Goal: Task Accomplishment & Management: Manage account settings

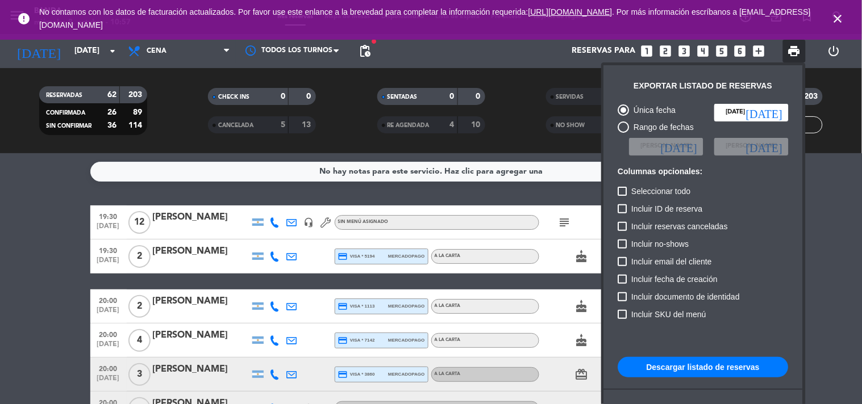
scroll to position [69, 0]
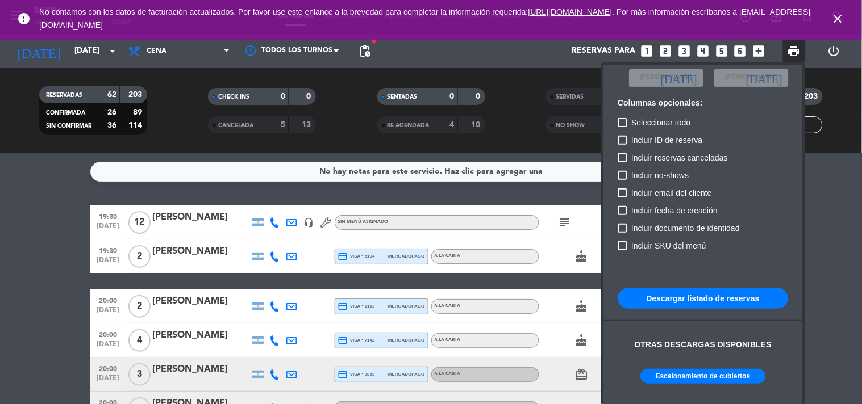
click at [101, 56] on div at bounding box center [431, 202] width 862 height 404
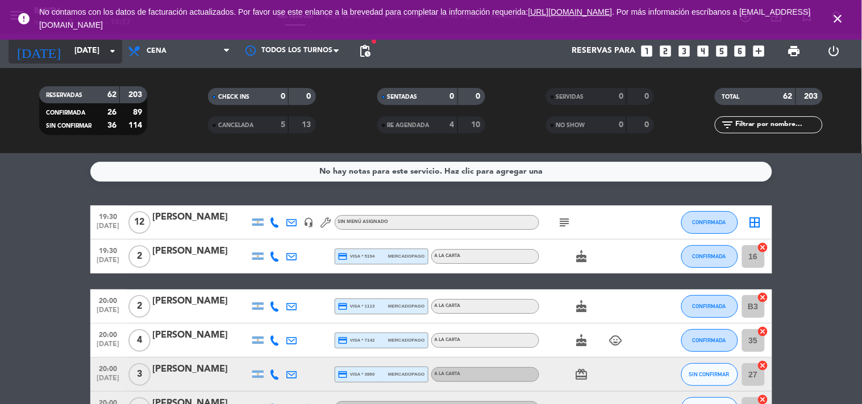
click at [101, 56] on input "[DATE]" at bounding box center [123, 51] width 108 height 20
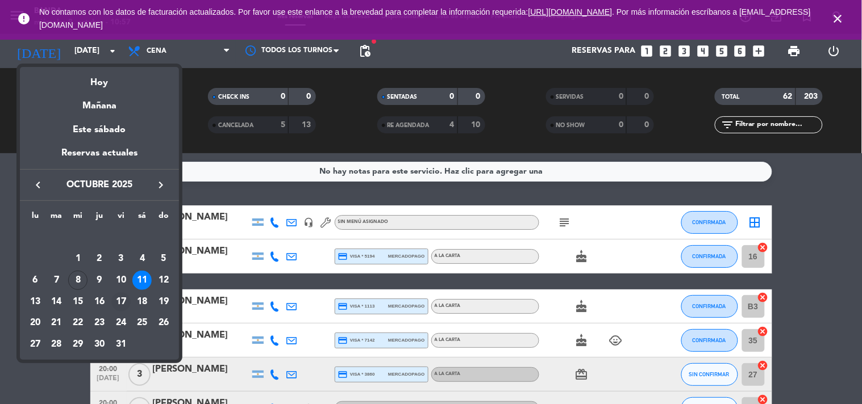
click at [121, 302] on div "17" at bounding box center [120, 301] width 19 height 19
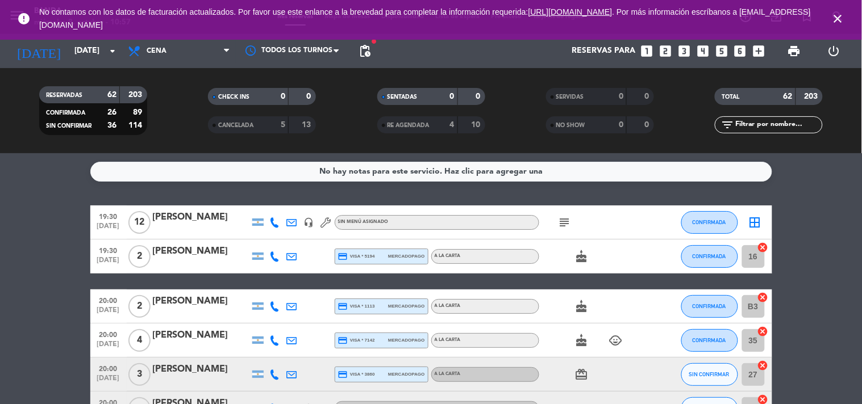
type input "[DATE]"
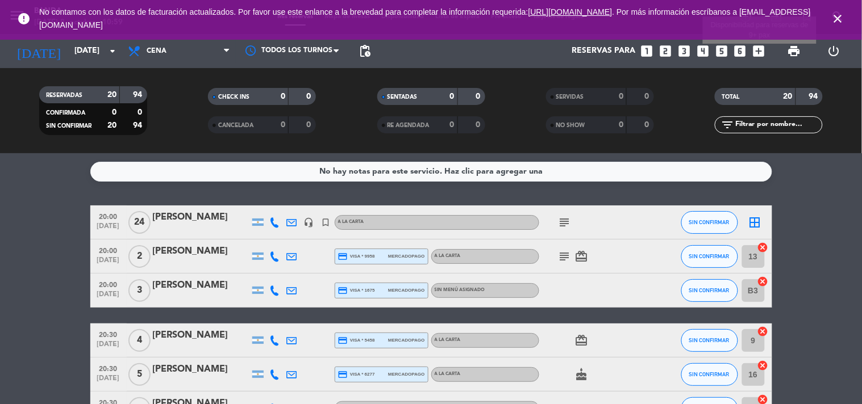
click at [759, 51] on icon "add_box" at bounding box center [758, 51] width 15 height 15
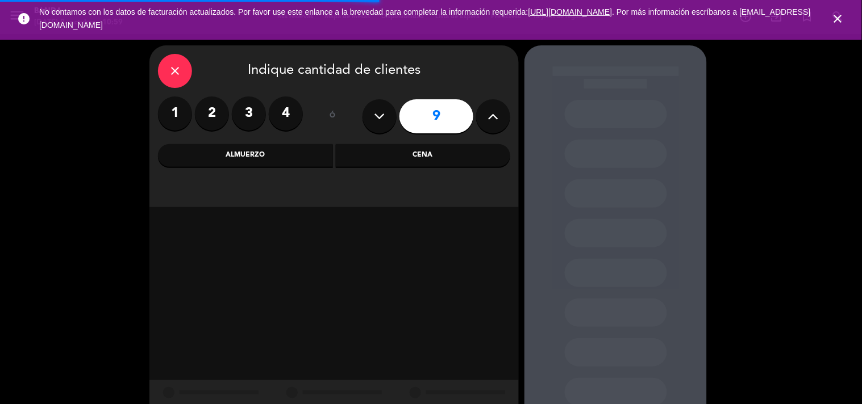
click at [374, 116] on icon at bounding box center [379, 116] width 11 height 17
type input "7"
click at [274, 163] on div "Almuerzo" at bounding box center [245, 155] width 175 height 23
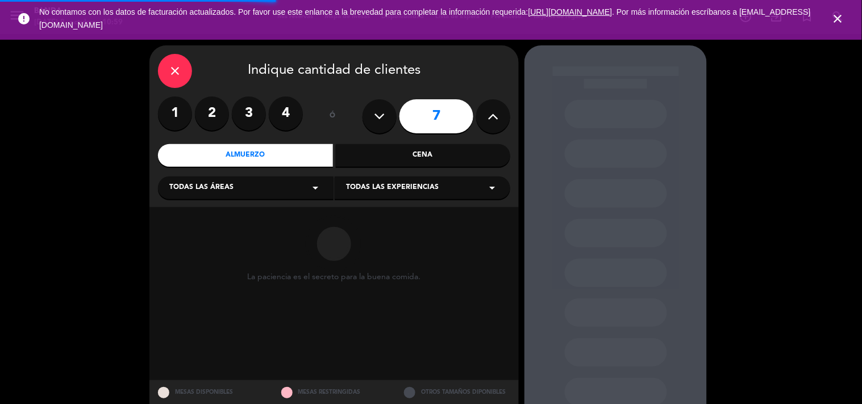
scroll to position [36, 0]
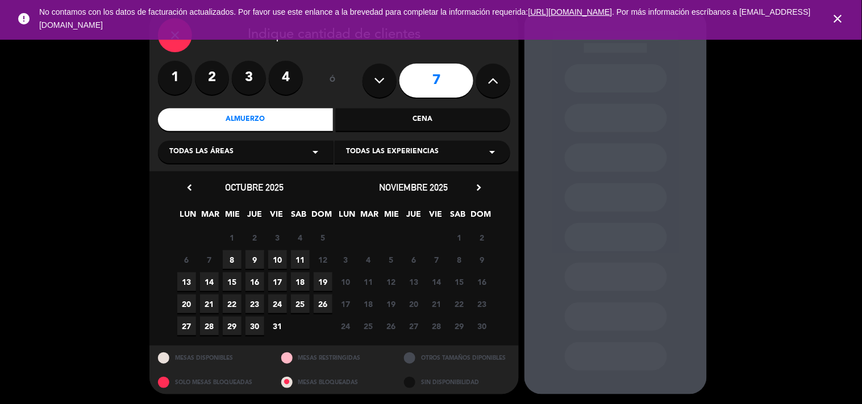
click at [231, 258] on span "8" at bounding box center [232, 259] width 19 height 19
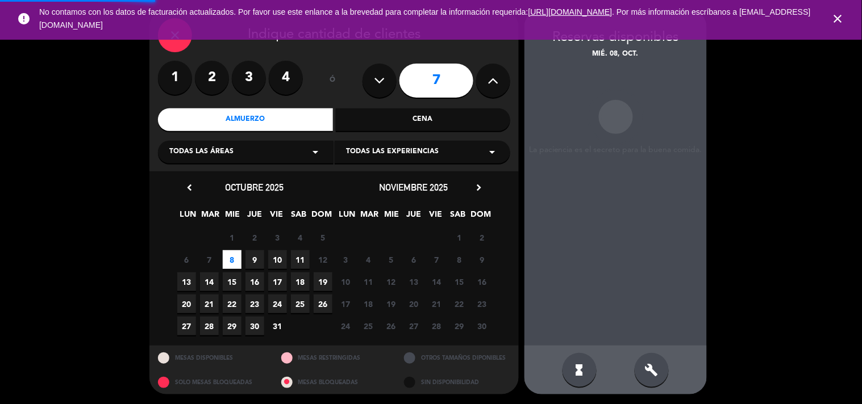
scroll to position [37, 0]
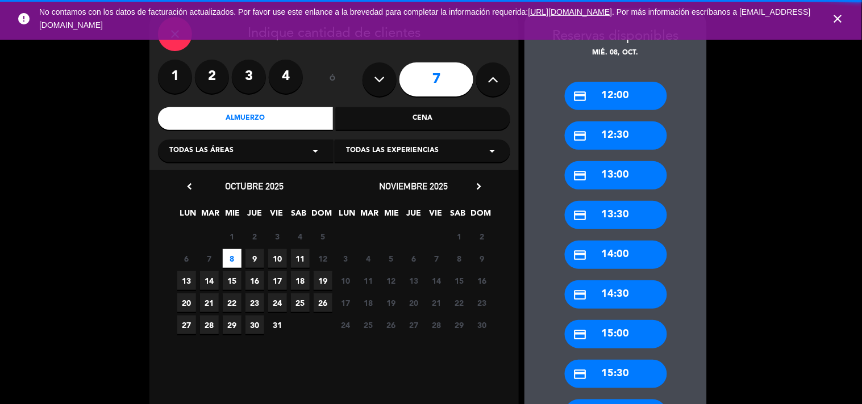
click at [658, 355] on div "Reservas disponibles mié. 08, oct. credit_card 12:00 credit_card 12:30 credit_c…" at bounding box center [615, 328] width 182 height 639
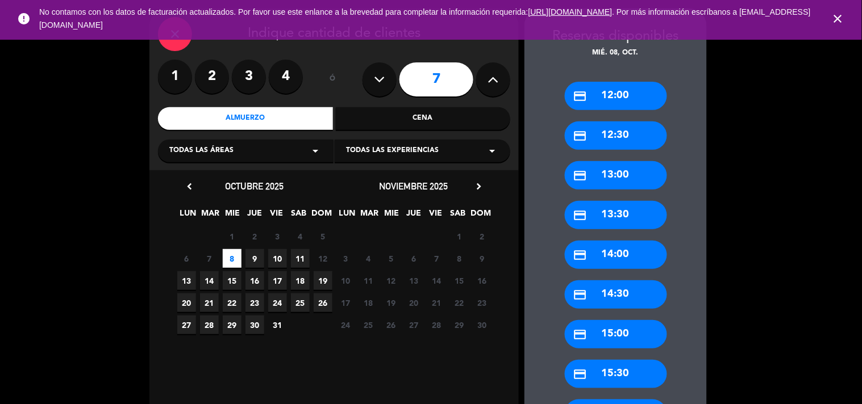
click at [604, 210] on div "credit_card 13:30" at bounding box center [616, 215] width 102 height 28
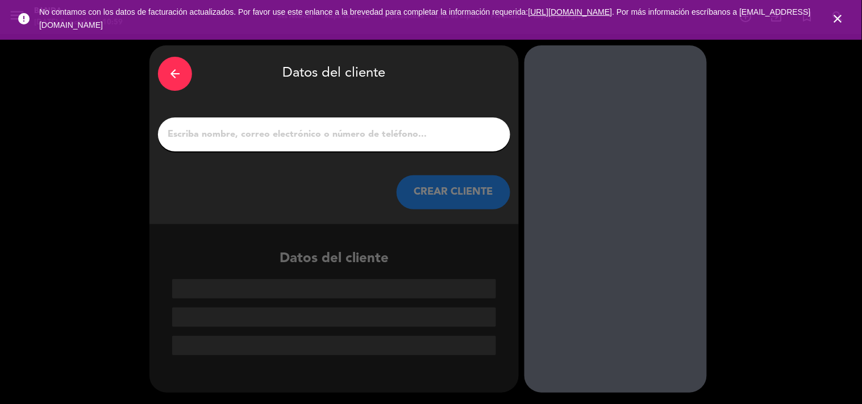
click at [328, 127] on input "1" at bounding box center [333, 135] width 335 height 16
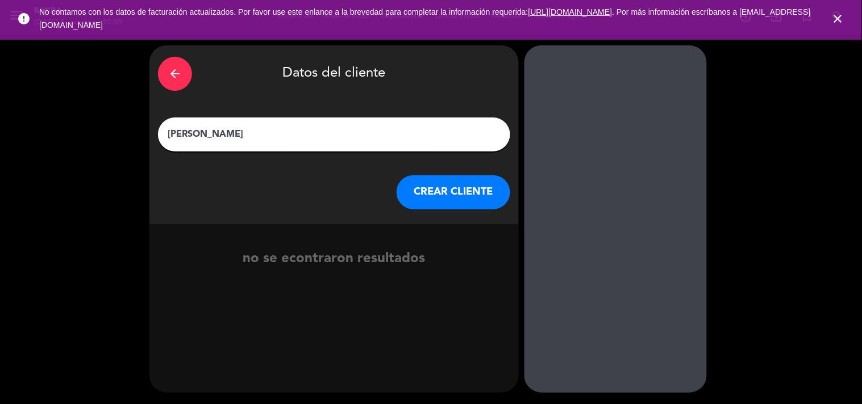
click at [202, 133] on input "[PERSON_NAME]" at bounding box center [333, 135] width 335 height 16
click at [218, 133] on input "[PERSON_NAME]" at bounding box center [333, 135] width 335 height 16
type input "[PERSON_NAME]"
click at [434, 202] on button "CREAR CLIENTE" at bounding box center [453, 192] width 114 height 34
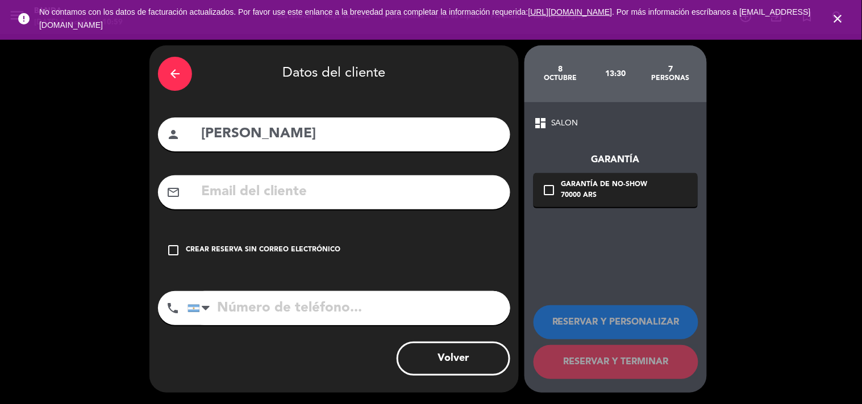
click at [175, 257] on div "check_box_outline_blank Crear reserva sin correo electrónico" at bounding box center [334, 250] width 352 height 34
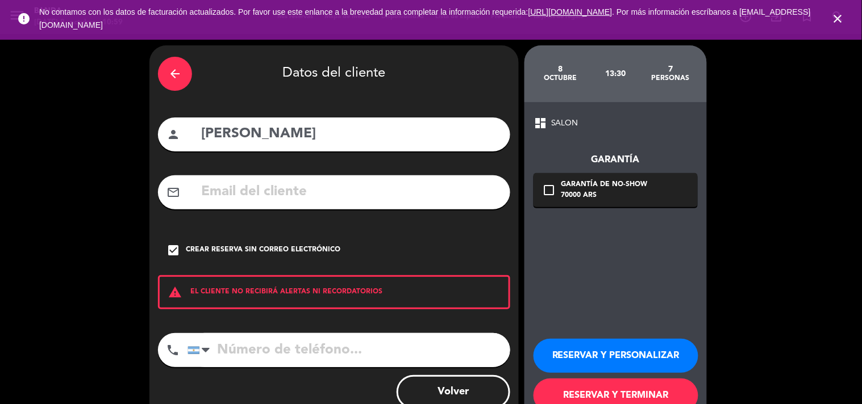
click at [592, 361] on button "RESERVAR Y PERSONALIZAR" at bounding box center [615, 356] width 165 height 34
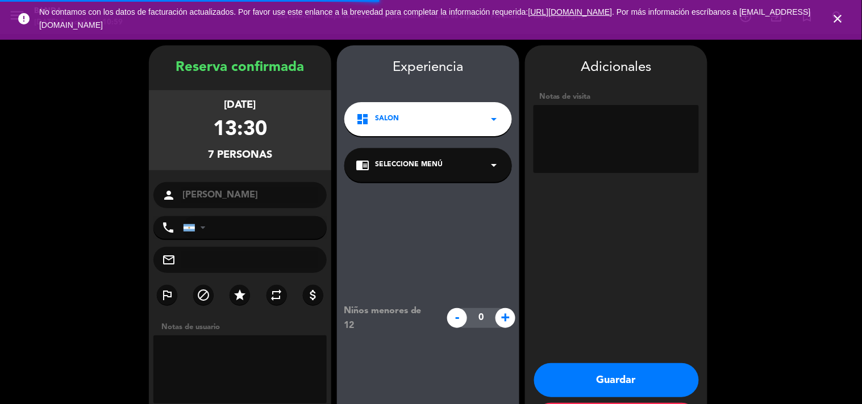
scroll to position [45, 0]
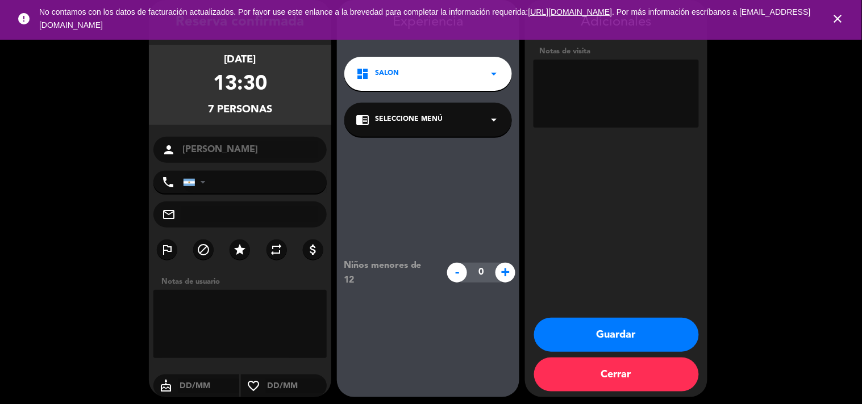
click at [624, 91] on textarea at bounding box center [615, 94] width 165 height 68
type textarea "reserva agus socio"
click at [622, 336] on button "Guardar" at bounding box center [616, 335] width 165 height 34
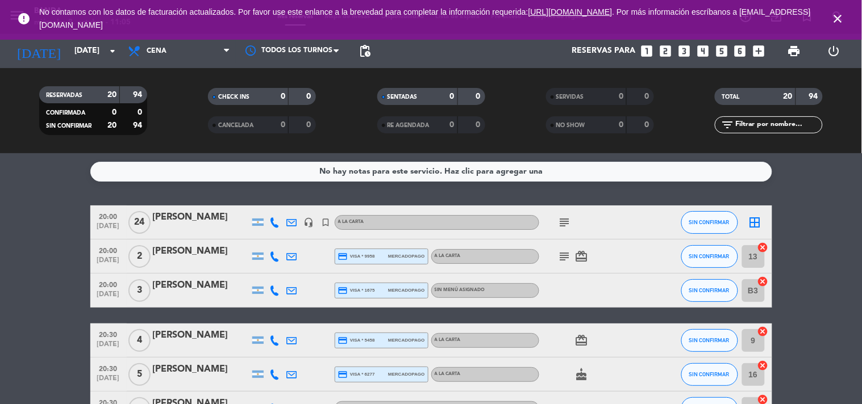
click at [834, 18] on icon "close" at bounding box center [838, 19] width 14 height 14
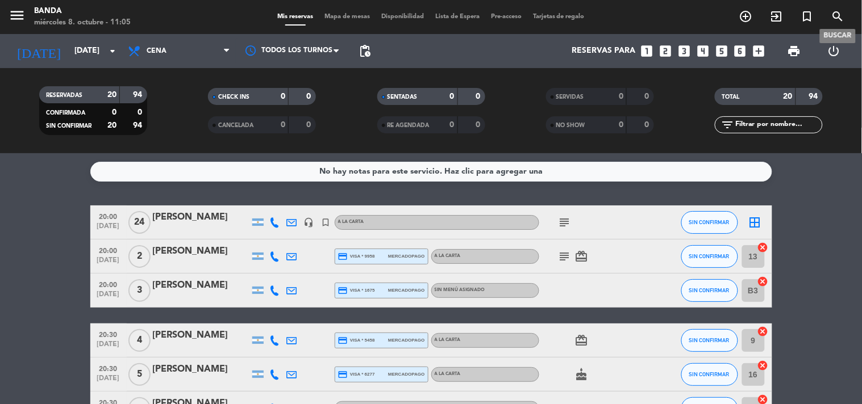
click at [834, 18] on icon "search" at bounding box center [838, 17] width 14 height 14
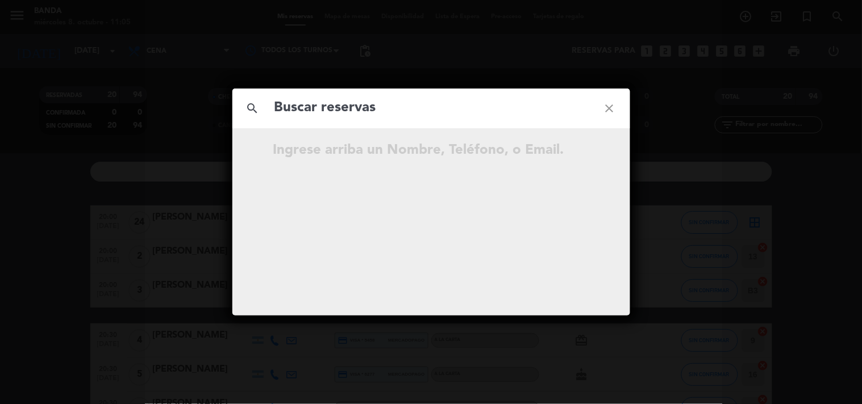
type input "v"
click at [361, 109] on input "[PERSON_NAME]" at bounding box center [431, 108] width 316 height 23
type input "hidalgo"
click at [361, 109] on input "hidalgo" at bounding box center [431, 108] width 316 height 23
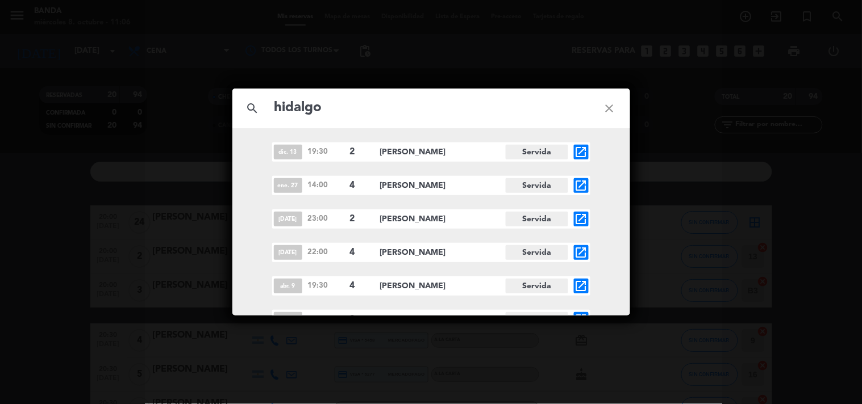
scroll to position [616, 0]
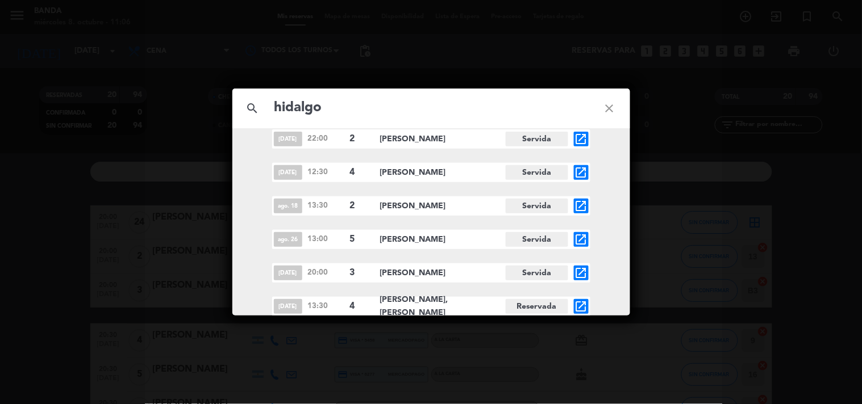
click at [587, 306] on icon "open_in_new" at bounding box center [581, 307] width 14 height 14
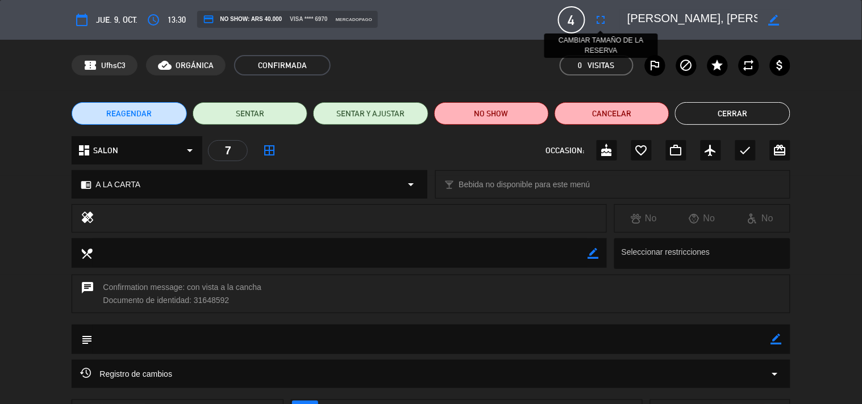
click at [597, 23] on icon "fullscreen" at bounding box center [601, 20] width 14 height 14
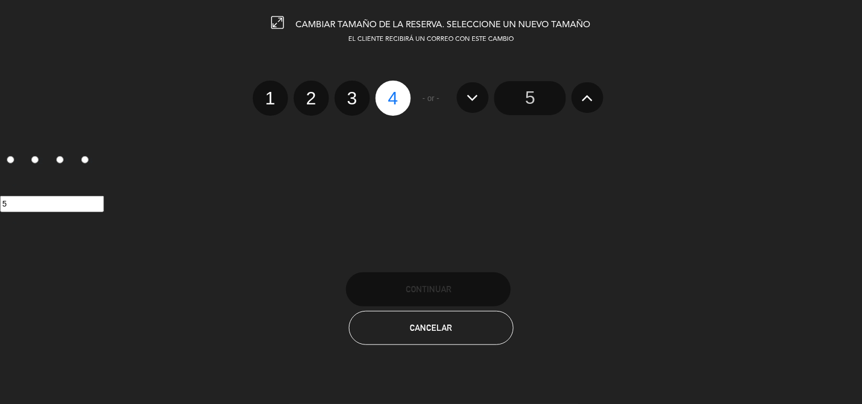
click at [593, 105] on icon at bounding box center [588, 98] width 12 height 18
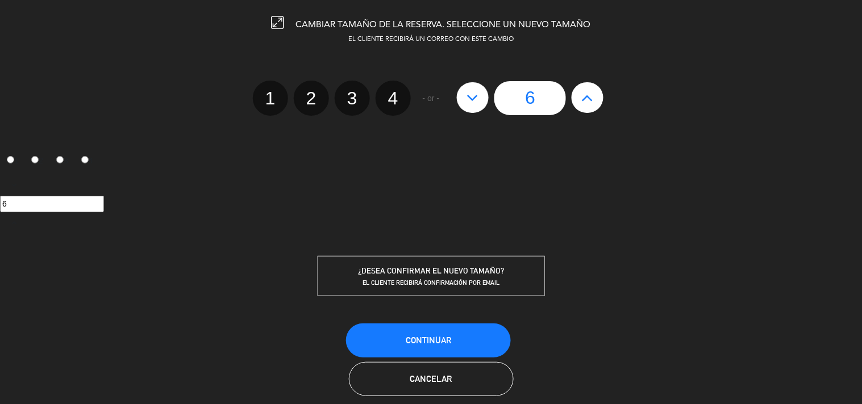
click at [593, 105] on icon at bounding box center [588, 98] width 12 height 18
type input "7"
click at [475, 92] on icon at bounding box center [473, 98] width 12 height 18
type input "6"
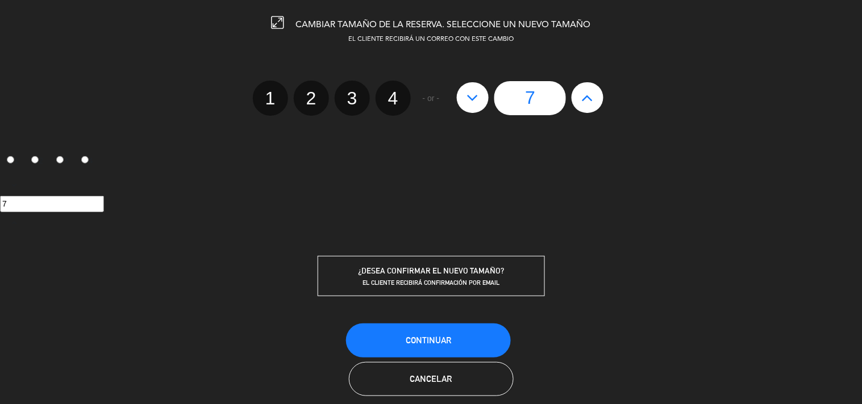
type input "6"
click at [435, 338] on span "Continuar" at bounding box center [428, 341] width 45 height 10
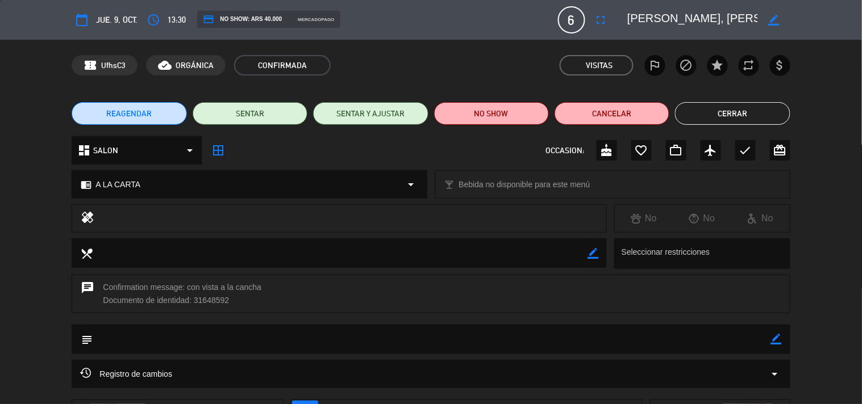
click at [737, 114] on button "Cerrar" at bounding box center [732, 113] width 115 height 23
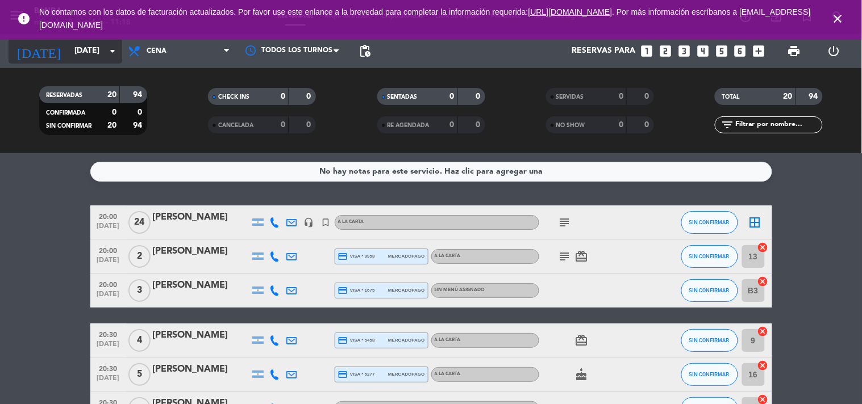
click at [114, 48] on icon "arrow_drop_down" at bounding box center [113, 51] width 14 height 14
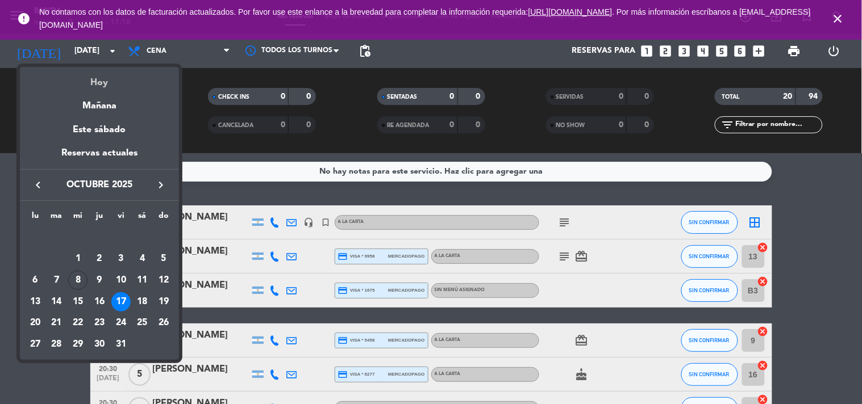
click at [110, 74] on div "Hoy" at bounding box center [99, 78] width 159 height 23
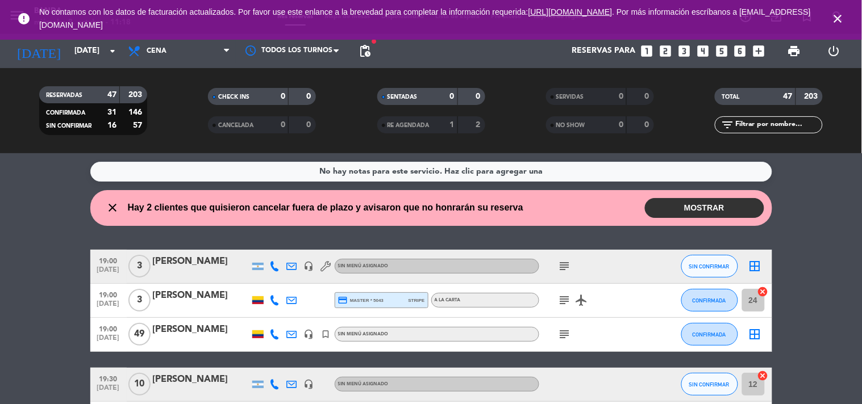
click at [59, 196] on wont-attend-reservations "close Hay 2 clientes que quisieron cancelar fuera de plazo y avisaron que no ho…" at bounding box center [431, 208] width 862 height 36
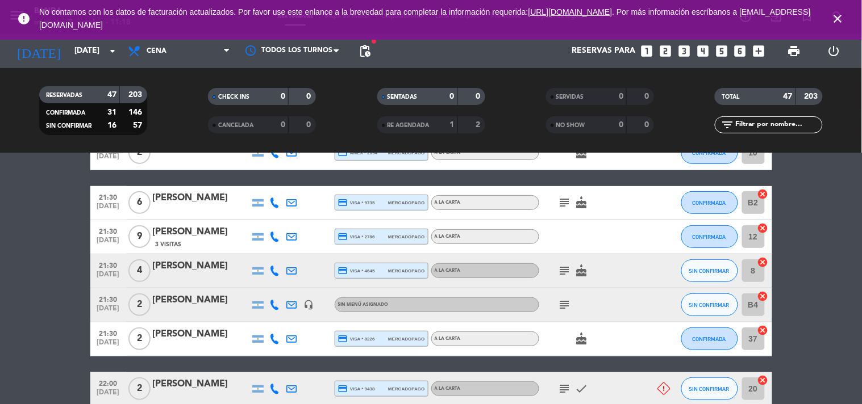
scroll to position [1151, 0]
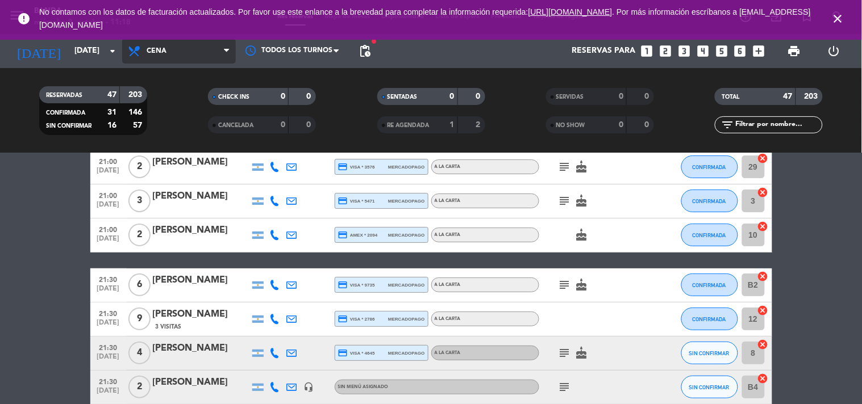
click at [166, 48] on span "Cena" at bounding box center [179, 51] width 114 height 25
click at [166, 93] on div "menu Banda [DATE] 8. octubre - 11:19 Mis reservas Mapa de mesas Disponibilidad …" at bounding box center [431, 76] width 862 height 153
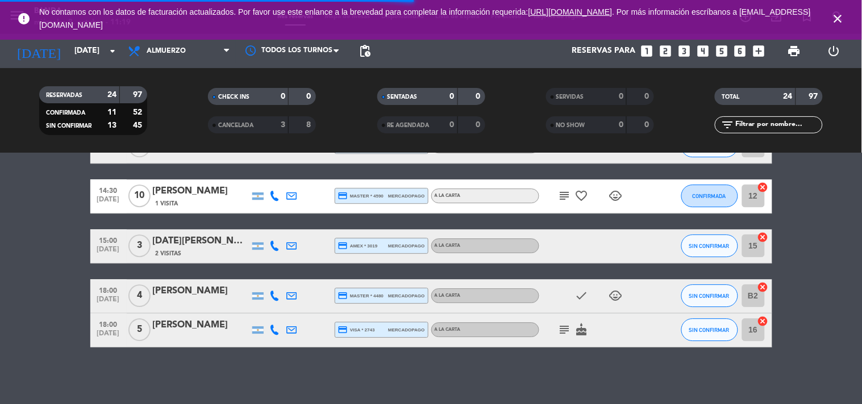
scroll to position [831, 0]
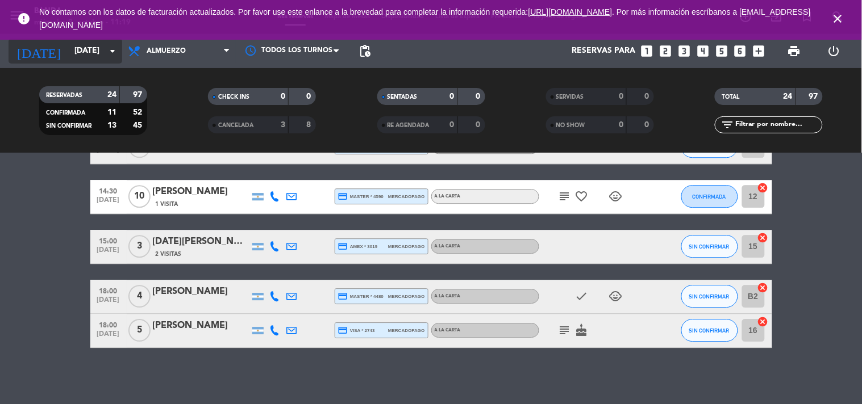
click at [110, 47] on icon "arrow_drop_down" at bounding box center [113, 51] width 14 height 14
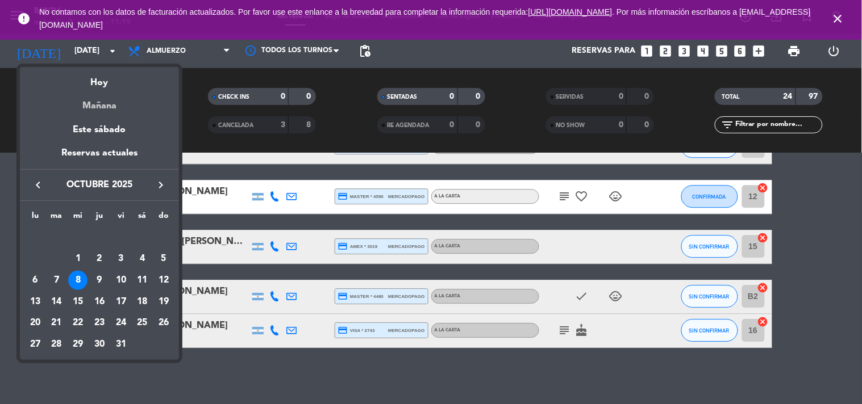
click at [93, 99] on div "Mañana" at bounding box center [99, 101] width 159 height 23
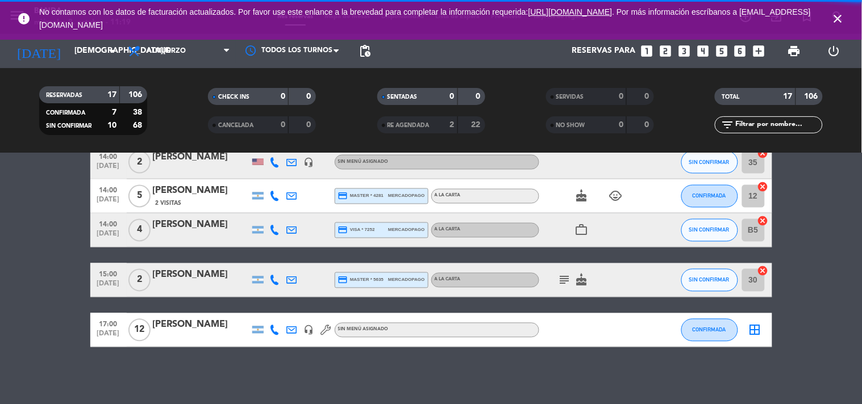
scroll to position [532, 0]
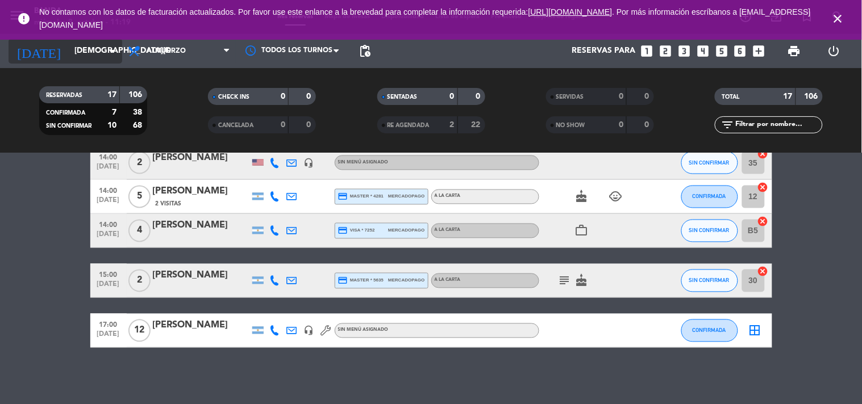
click at [110, 50] on icon "arrow_drop_down" at bounding box center [113, 51] width 14 height 14
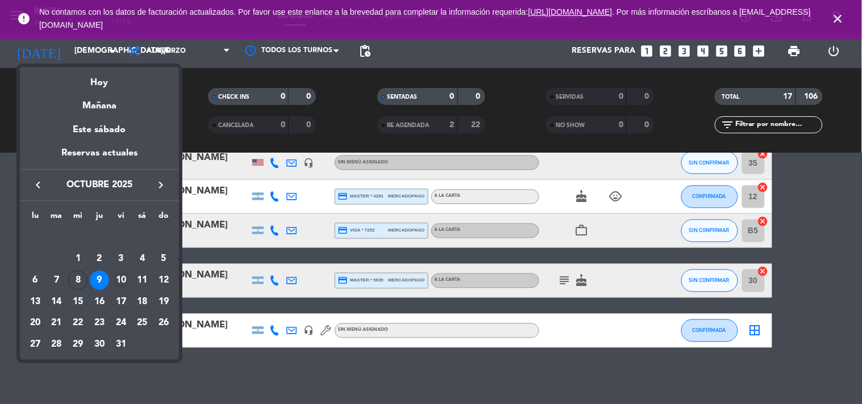
click at [117, 279] on div "10" at bounding box center [120, 280] width 19 height 19
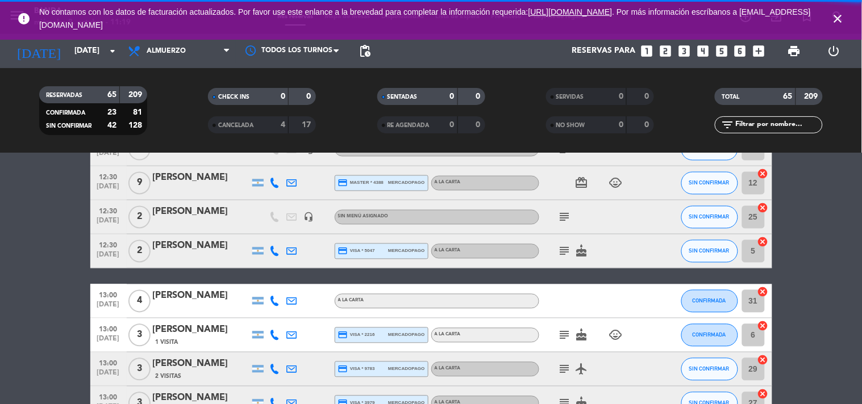
scroll to position [1107, 0]
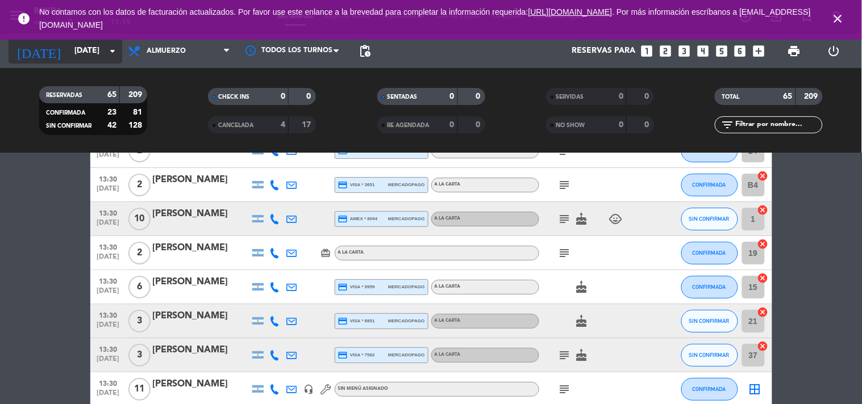
click at [108, 48] on icon "arrow_drop_down" at bounding box center [113, 51] width 14 height 14
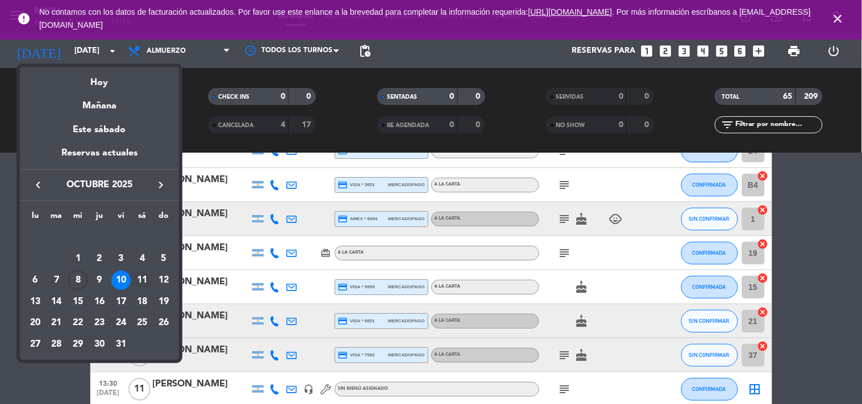
click at [142, 280] on div "11" at bounding box center [141, 280] width 19 height 19
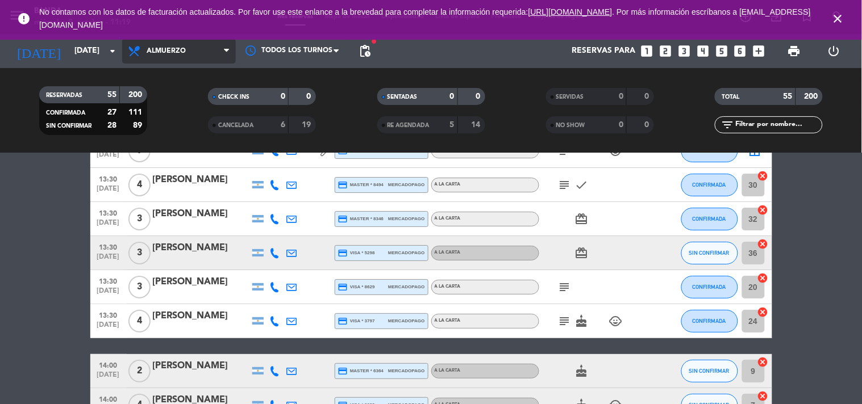
click at [158, 50] on span "Almuerzo" at bounding box center [166, 51] width 39 height 8
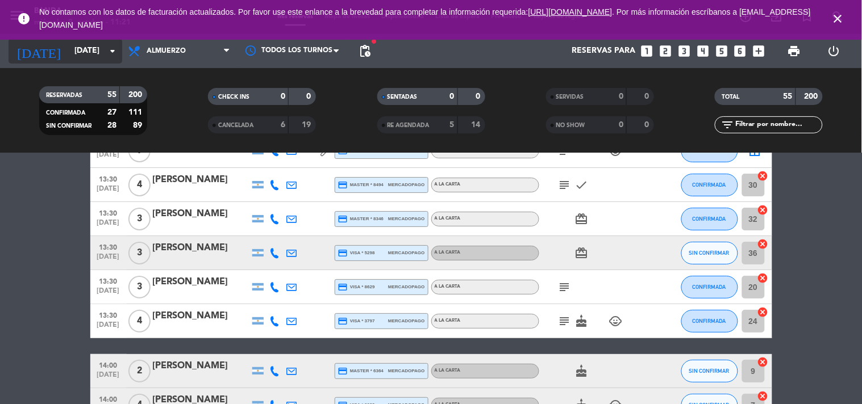
click at [110, 49] on icon "arrow_drop_down" at bounding box center [113, 51] width 14 height 14
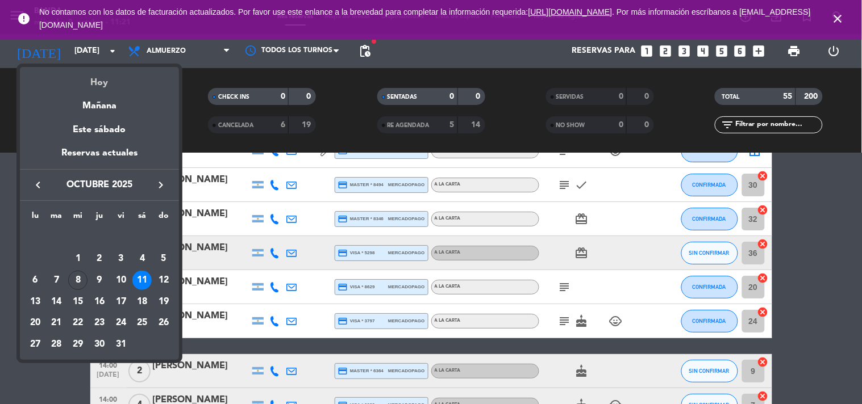
click at [93, 78] on div "Hoy" at bounding box center [99, 78] width 159 height 23
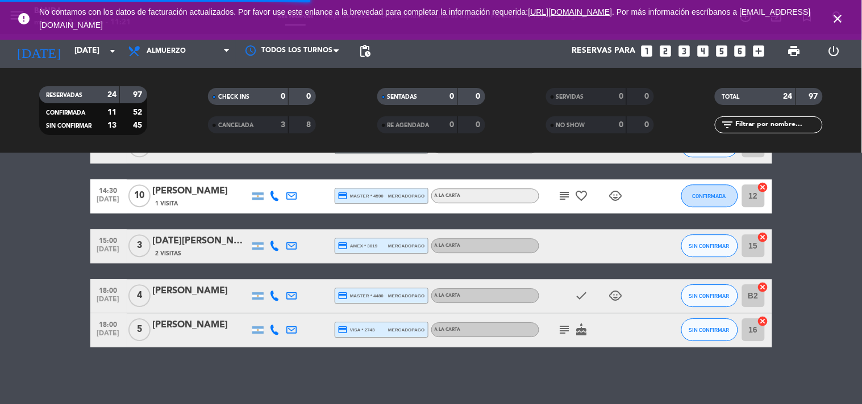
scroll to position [831, 0]
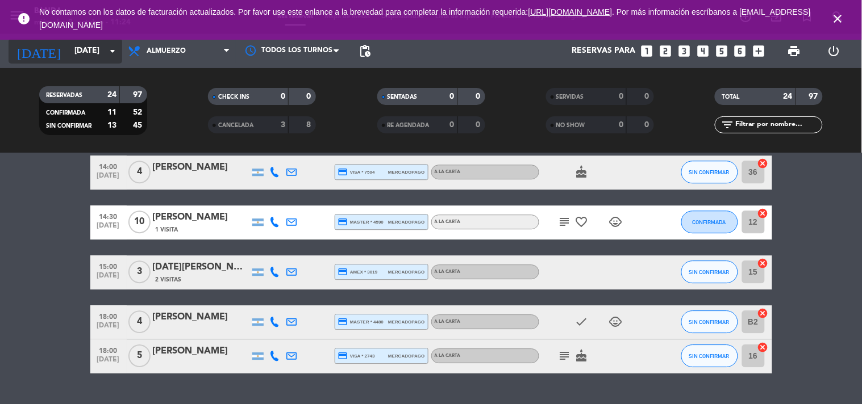
click at [110, 48] on icon "arrow_drop_down" at bounding box center [113, 51] width 14 height 14
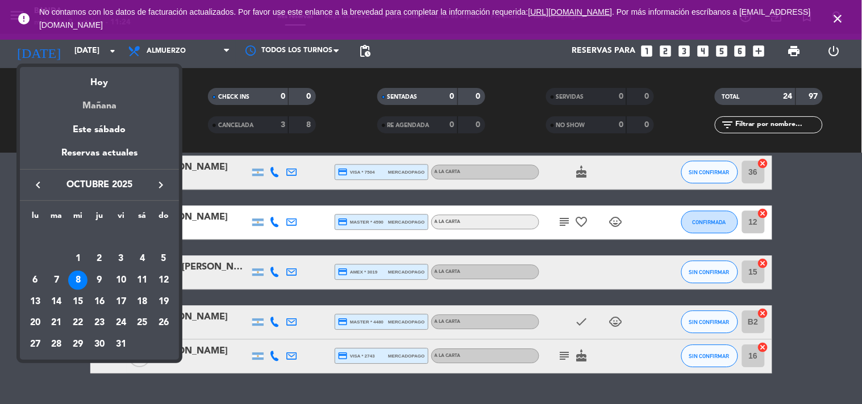
click at [102, 103] on div "Mañana" at bounding box center [99, 101] width 159 height 23
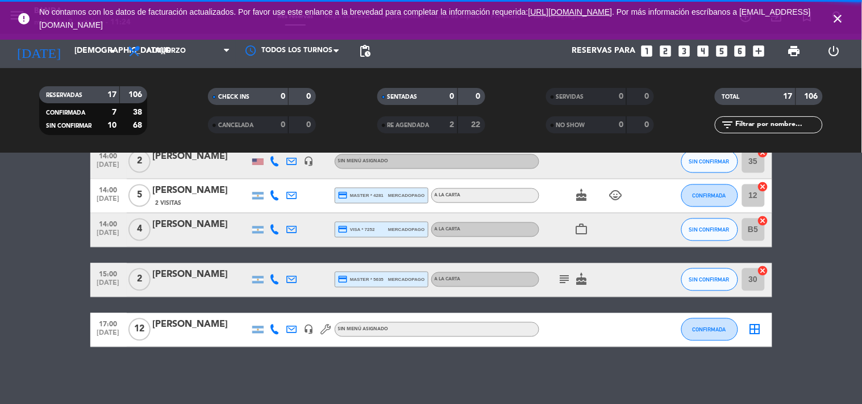
scroll to position [576, 0]
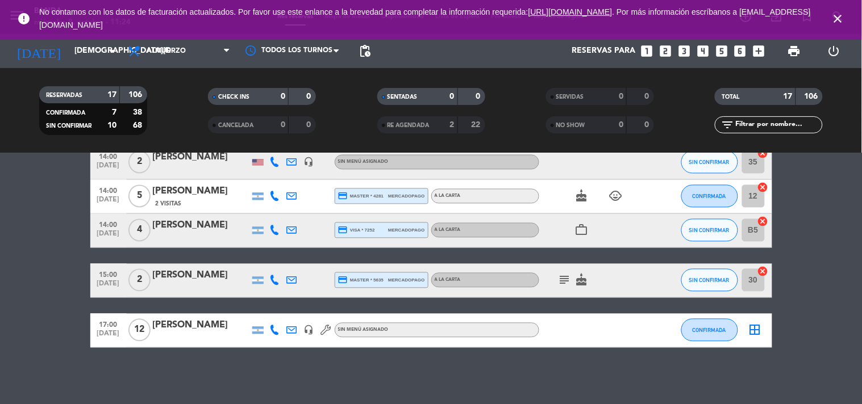
click at [57, 197] on bookings-row "12:00 [DATE] 6 [PERSON_NAME] credit_card visa * 0722 stripe A LA CARTA work_out…" at bounding box center [431, 10] width 862 height 675
click at [111, 48] on icon "arrow_drop_down" at bounding box center [113, 51] width 14 height 14
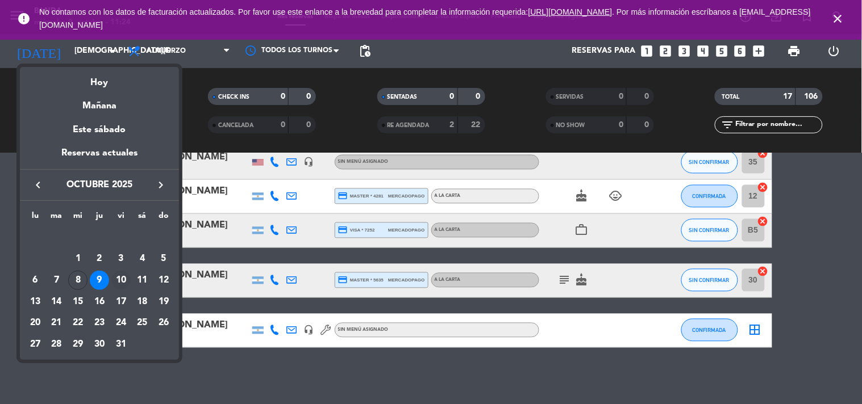
click at [118, 273] on div "10" at bounding box center [120, 280] width 19 height 19
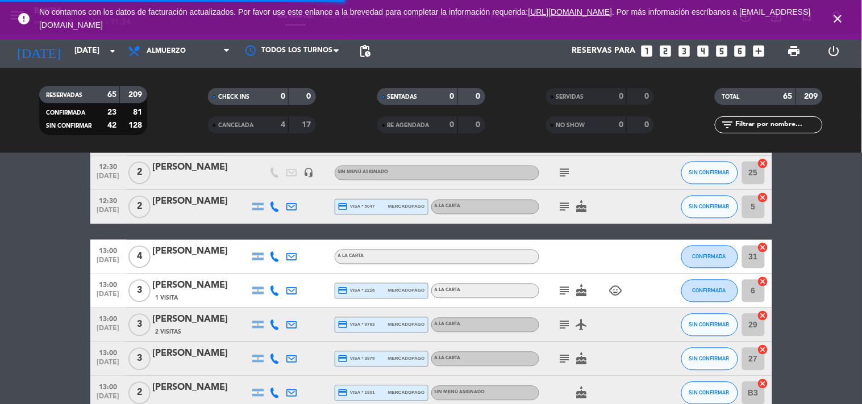
scroll to position [532, 0]
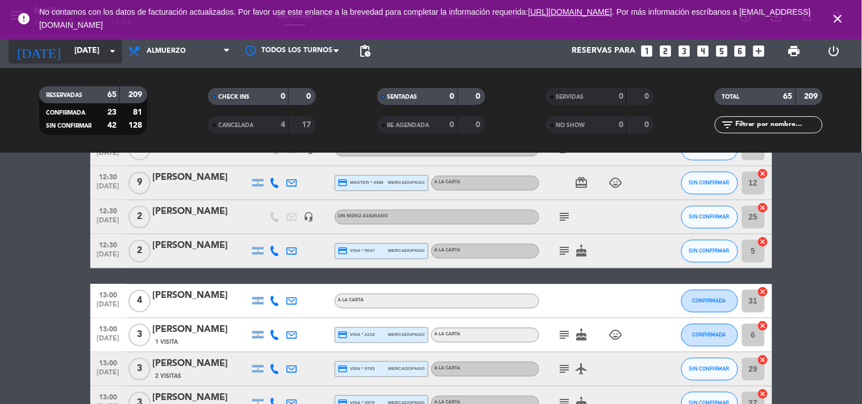
click at [110, 45] on icon "arrow_drop_down" at bounding box center [113, 51] width 14 height 14
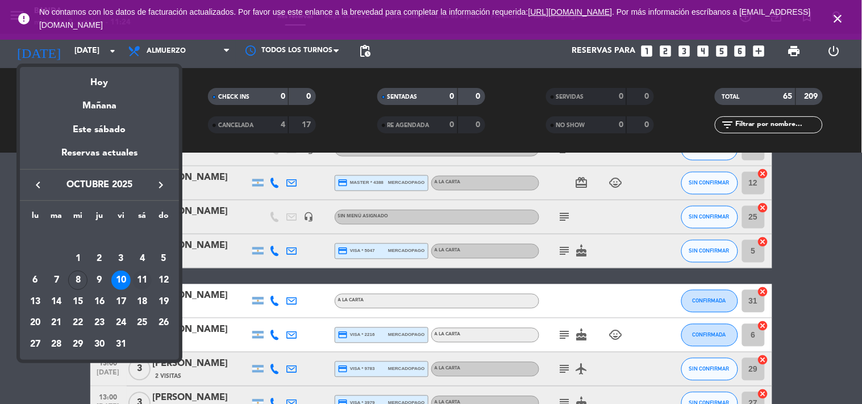
click at [140, 274] on div "11" at bounding box center [141, 280] width 19 height 19
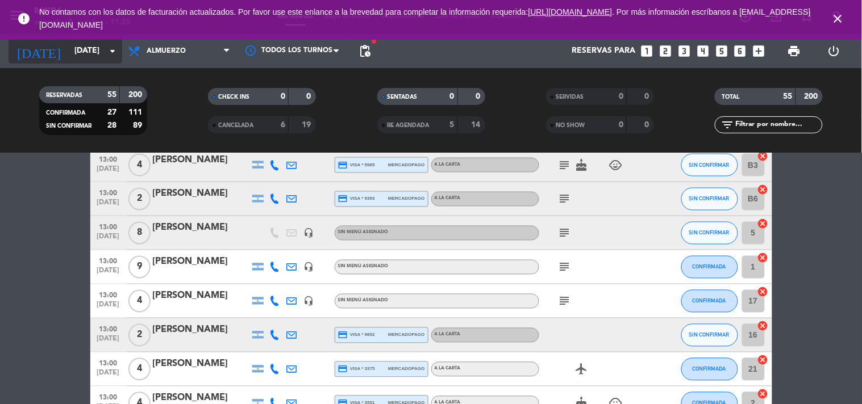
click at [111, 44] on icon "arrow_drop_down" at bounding box center [113, 51] width 14 height 14
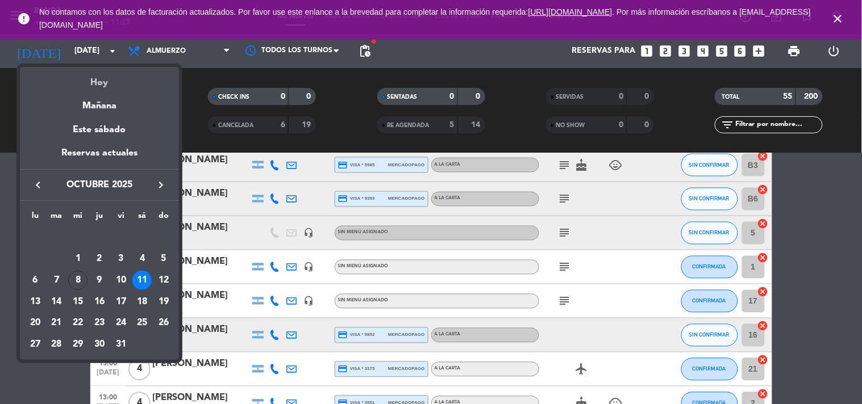
click at [95, 78] on div "Hoy" at bounding box center [99, 78] width 159 height 23
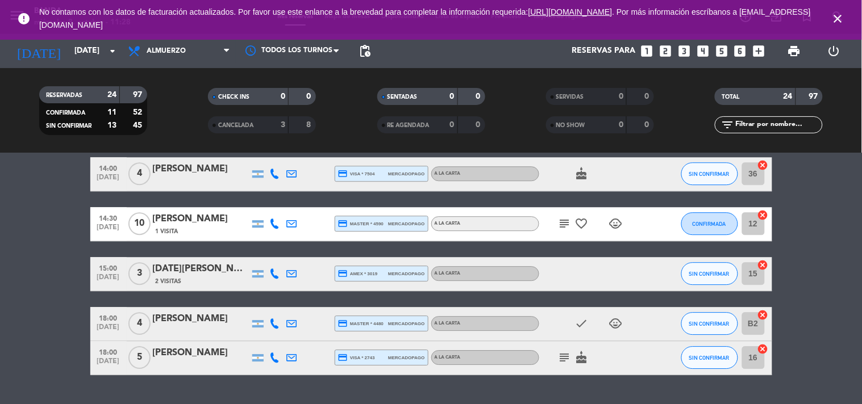
scroll to position [805, 0]
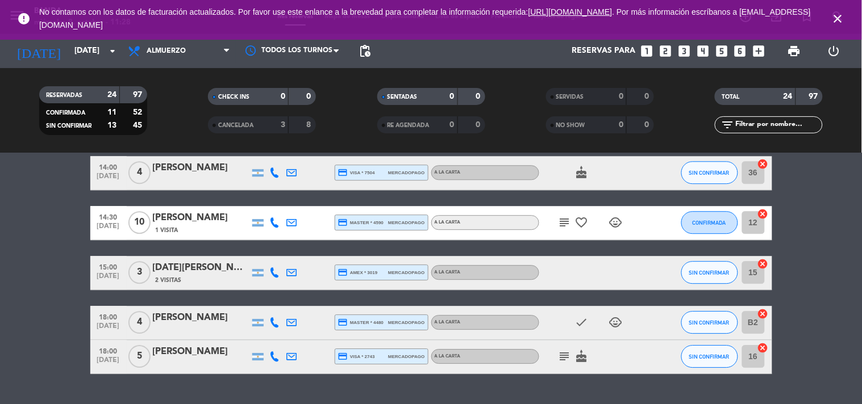
click at [277, 220] on icon at bounding box center [275, 223] width 10 height 10
click at [258, 199] on span "Copiar" at bounding box center [266, 204] width 24 height 12
click at [565, 225] on icon "subject" at bounding box center [565, 223] width 14 height 14
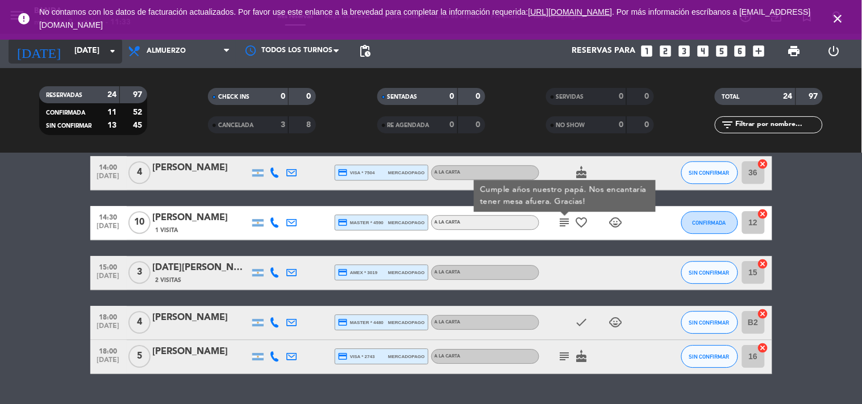
click at [69, 56] on input "[DATE]" at bounding box center [123, 51] width 108 height 20
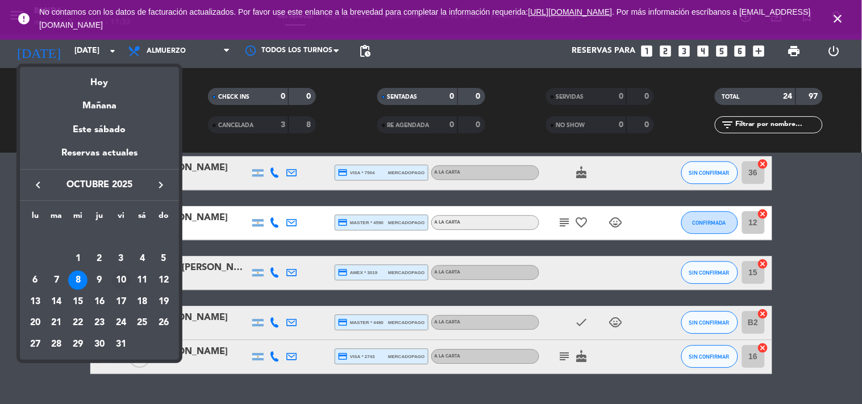
click at [122, 279] on div "10" at bounding box center [120, 280] width 19 height 19
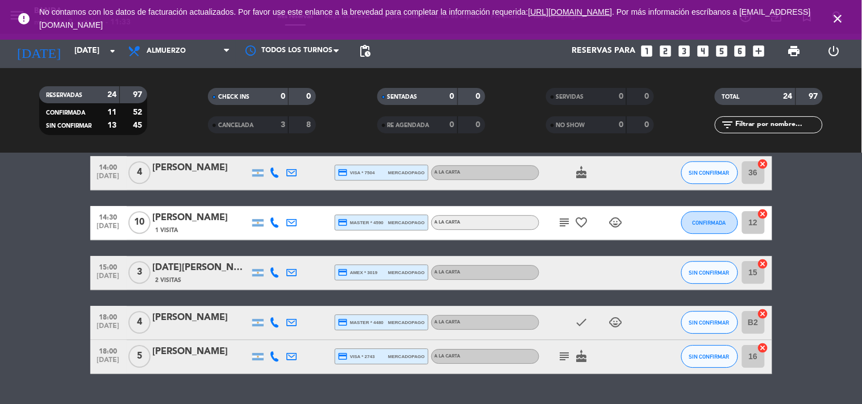
type input "[DATE]"
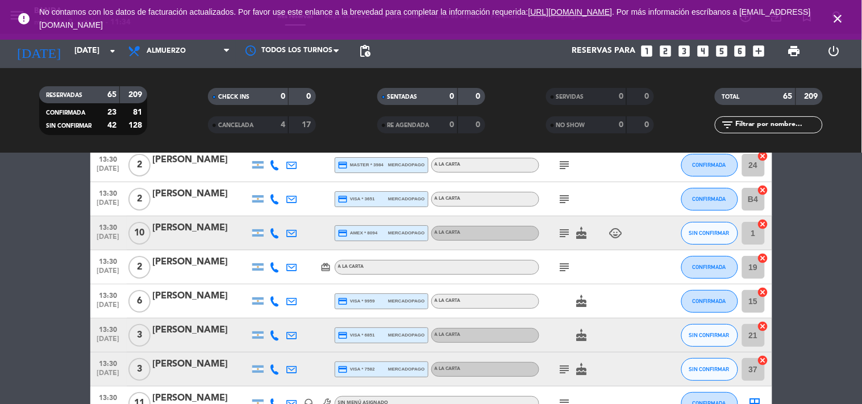
scroll to position [1123, 0]
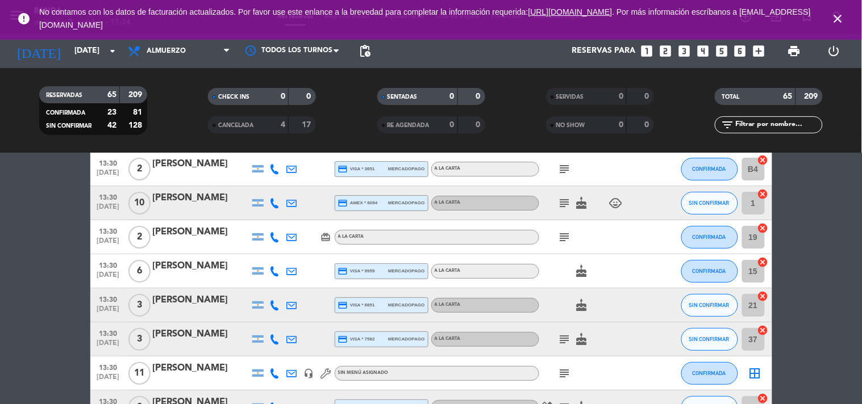
click at [832, 19] on icon "close" at bounding box center [838, 19] width 14 height 14
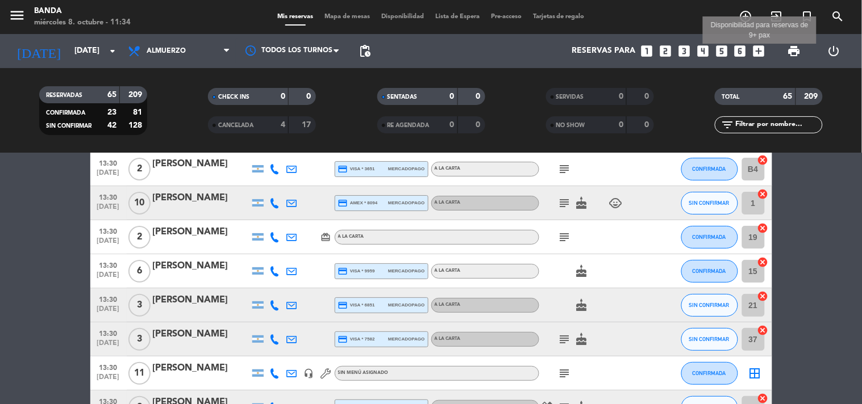
click at [755, 51] on icon "add_box" at bounding box center [758, 51] width 15 height 15
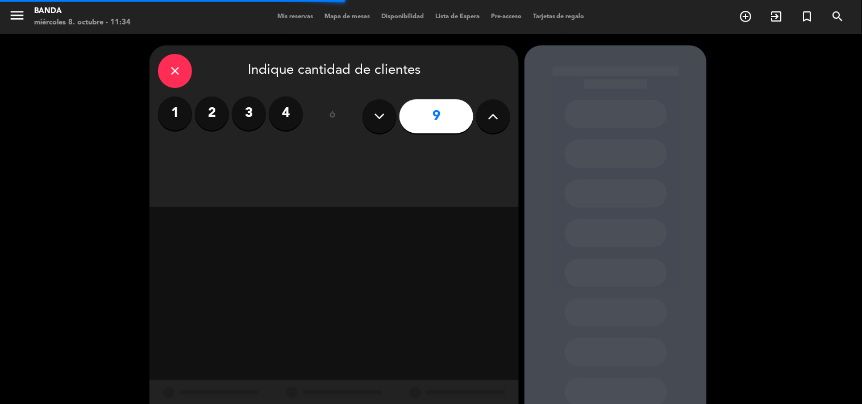
click at [512, 117] on div "close Indique cantidad de clientes 1 2 3 4 ó 9" at bounding box center [333, 126] width 369 height 162
click at [495, 118] on icon at bounding box center [493, 116] width 11 height 17
type input "10"
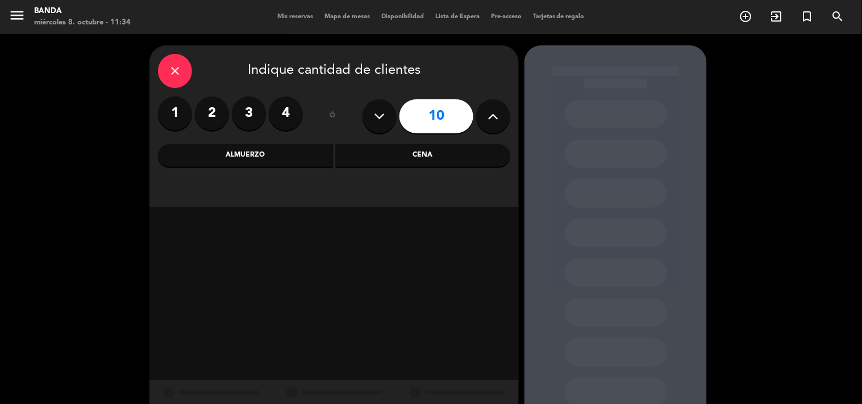
click at [285, 154] on div "Almuerzo" at bounding box center [245, 155] width 175 height 23
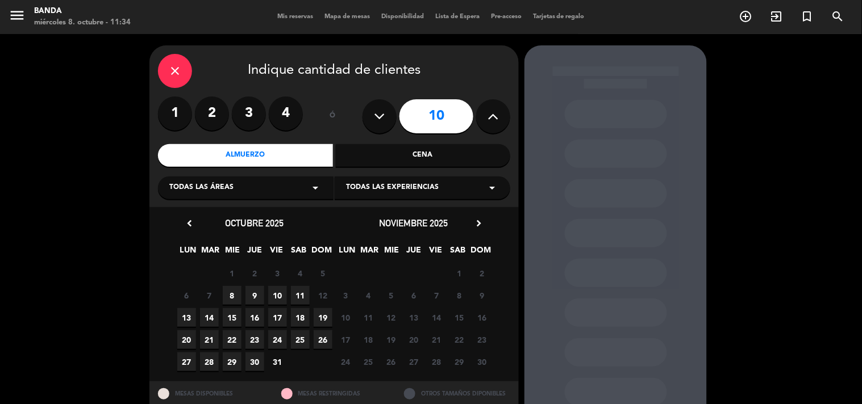
click at [284, 295] on span "10" at bounding box center [277, 295] width 19 height 19
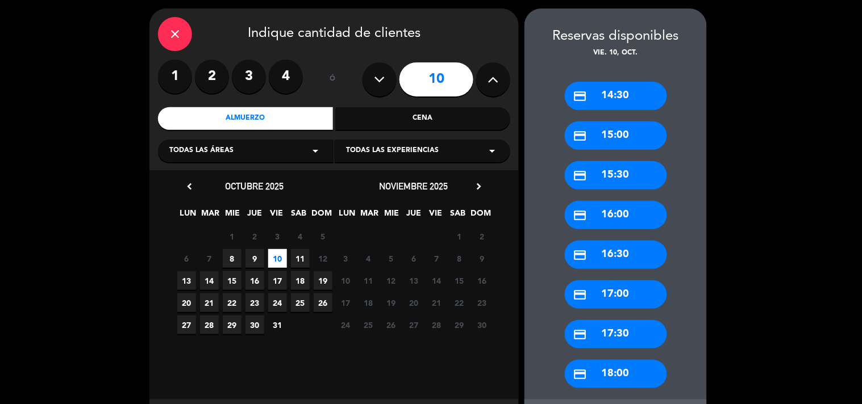
scroll to position [92, 0]
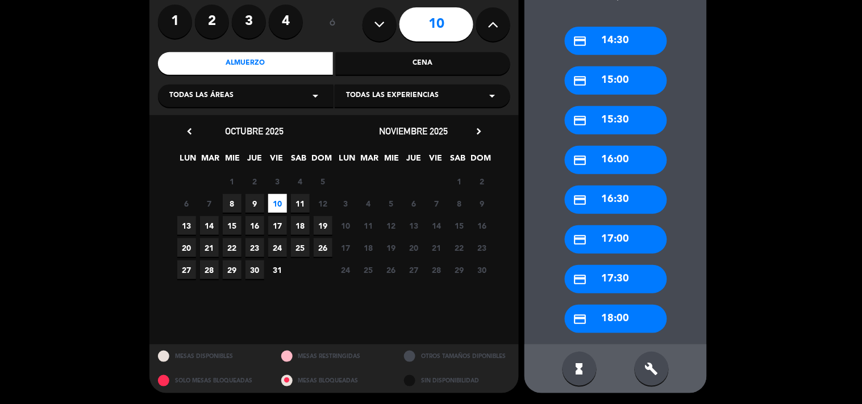
click at [620, 44] on div "credit_card 14:30" at bounding box center [616, 41] width 102 height 28
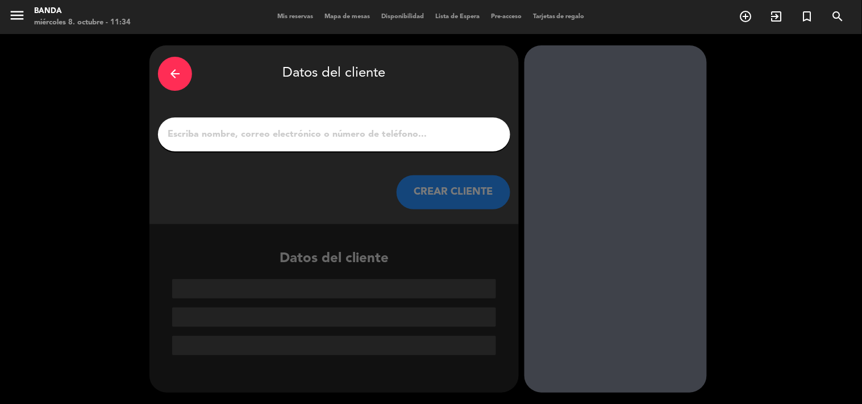
click at [332, 132] on input "1" at bounding box center [333, 135] width 335 height 16
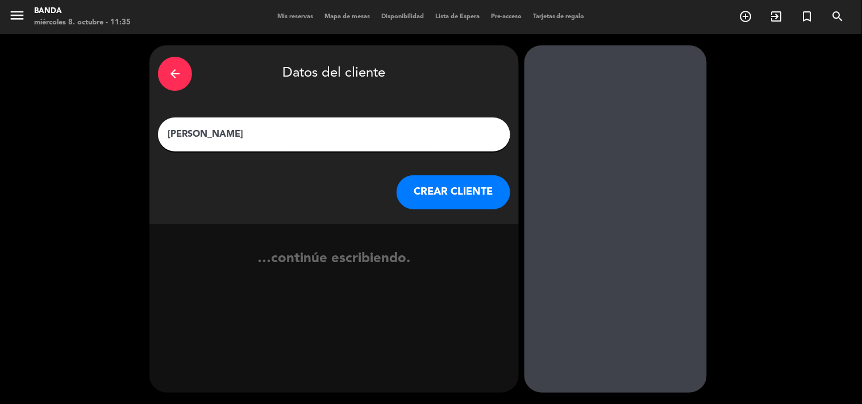
type input "[PERSON_NAME]"
click at [432, 184] on button "CREAR CLIENTE" at bounding box center [453, 192] width 114 height 34
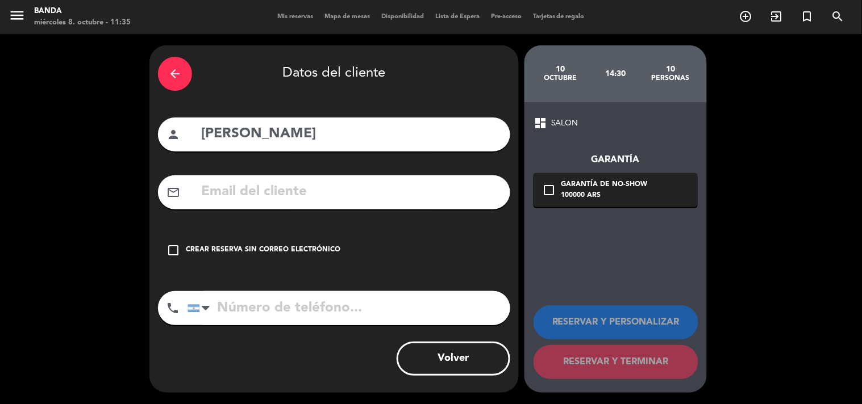
click at [323, 242] on div "check_box_outline_blank Crear reserva sin correo electrónico" at bounding box center [334, 250] width 352 height 34
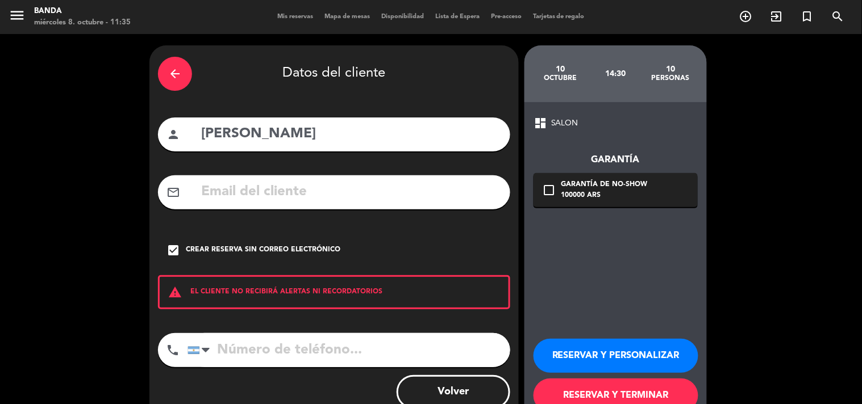
click at [581, 350] on button "RESERVAR Y PERSONALIZAR" at bounding box center [615, 356] width 165 height 34
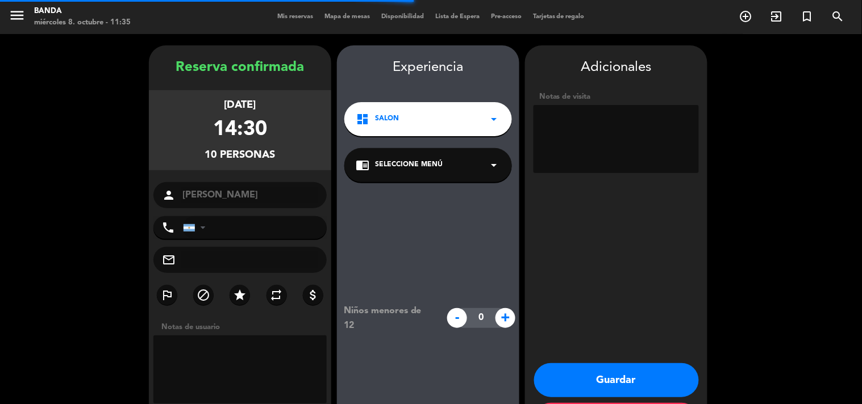
scroll to position [45, 0]
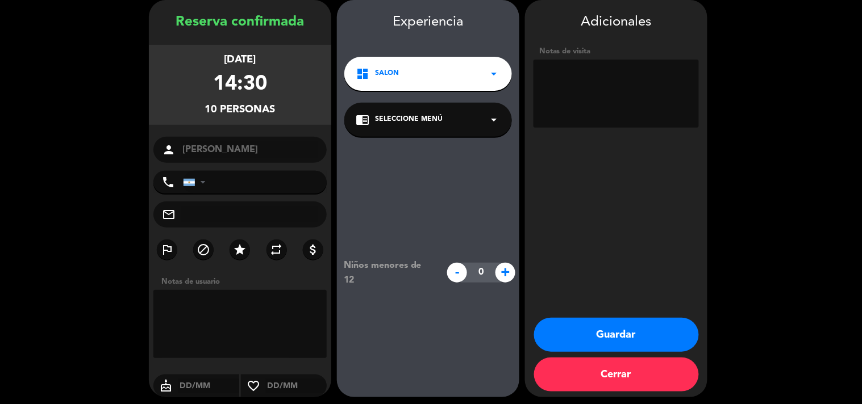
click at [545, 99] on textarea at bounding box center [615, 94] width 165 height 68
type textarea "x Sebas socio"
click at [590, 335] on button "Guardar" at bounding box center [616, 335] width 165 height 34
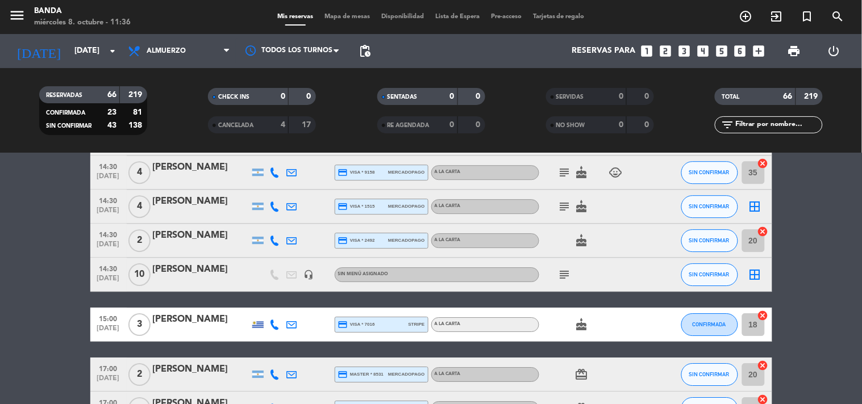
scroll to position [1971, 0]
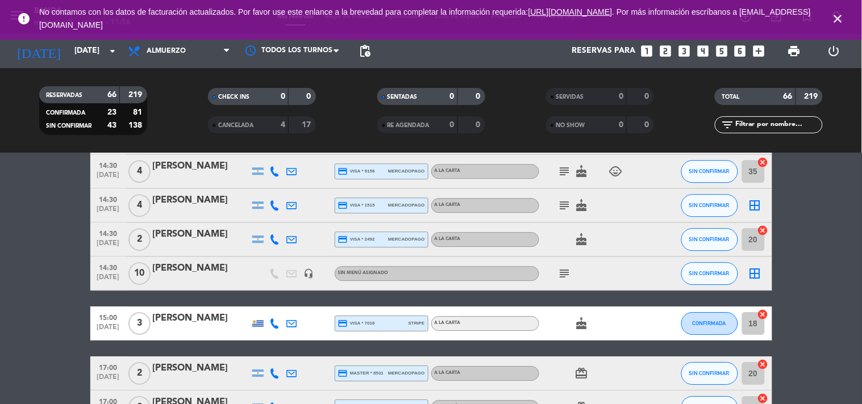
click at [839, 18] on icon "close" at bounding box center [838, 19] width 14 height 14
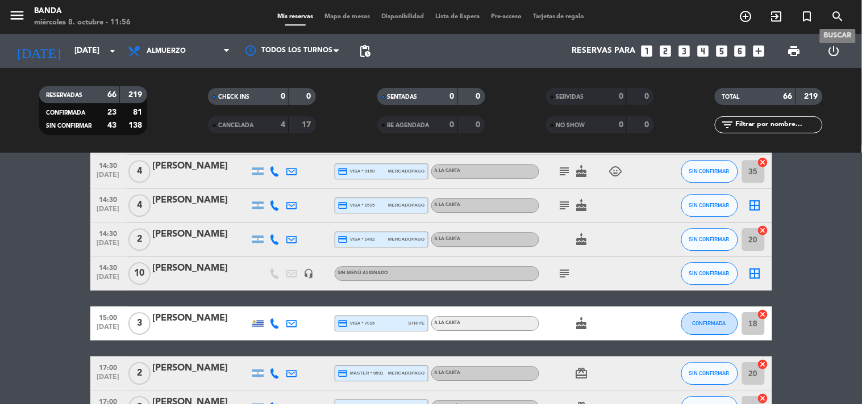
click at [839, 18] on icon "search" at bounding box center [838, 17] width 14 height 14
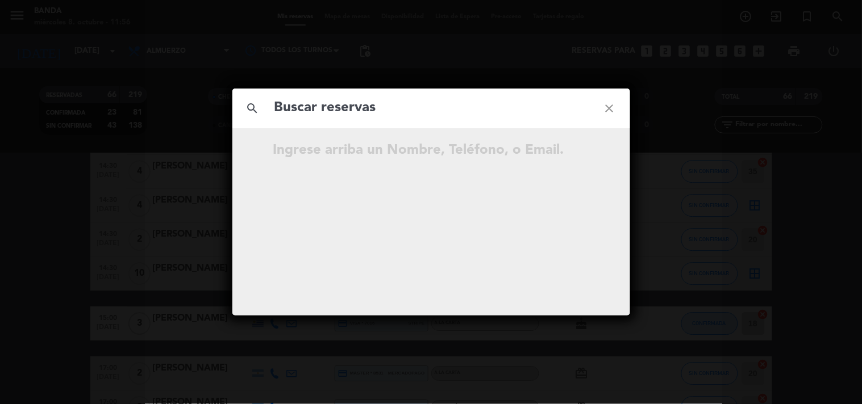
click at [432, 108] on input "text" at bounding box center [431, 108] width 316 height 23
click at [390, 114] on input "[PERSON_NAME]" at bounding box center [431, 108] width 316 height 23
type input "D"
type input "[PERSON_NAME]"
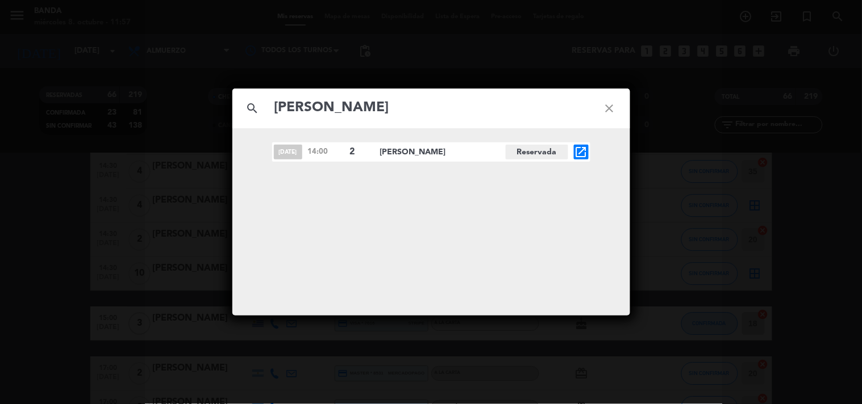
click at [577, 151] on icon "open_in_new" at bounding box center [581, 152] width 14 height 14
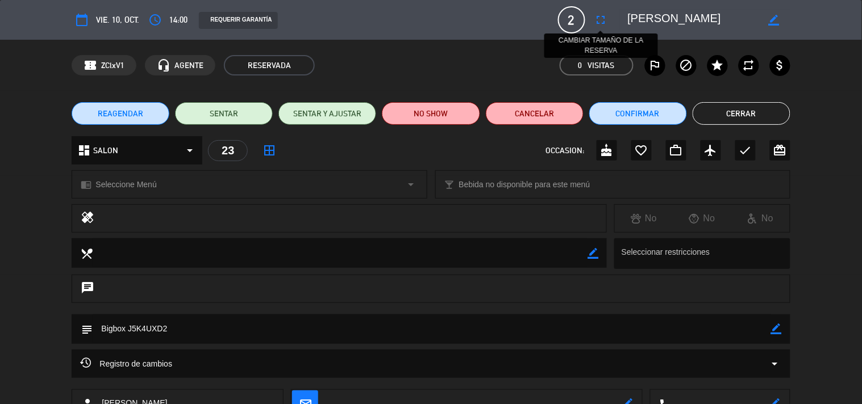
click at [599, 19] on icon "fullscreen" at bounding box center [601, 20] width 14 height 14
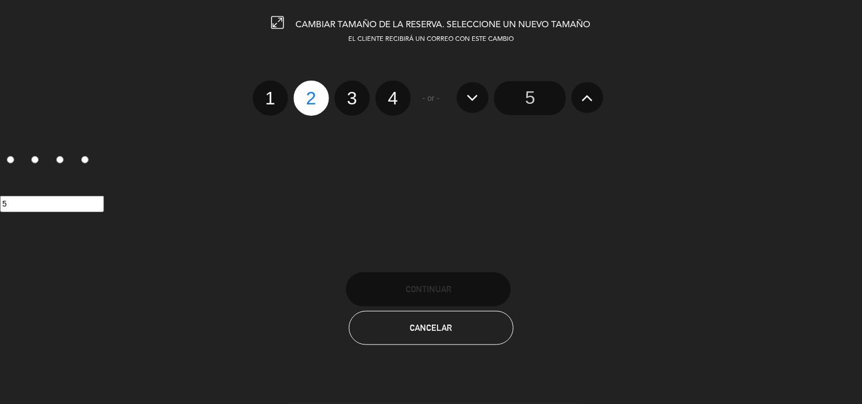
click at [358, 98] on label "3" at bounding box center [352, 98] width 35 height 35
click at [354, 92] on input "3" at bounding box center [350, 88] width 7 height 7
radio input "true"
radio input "false"
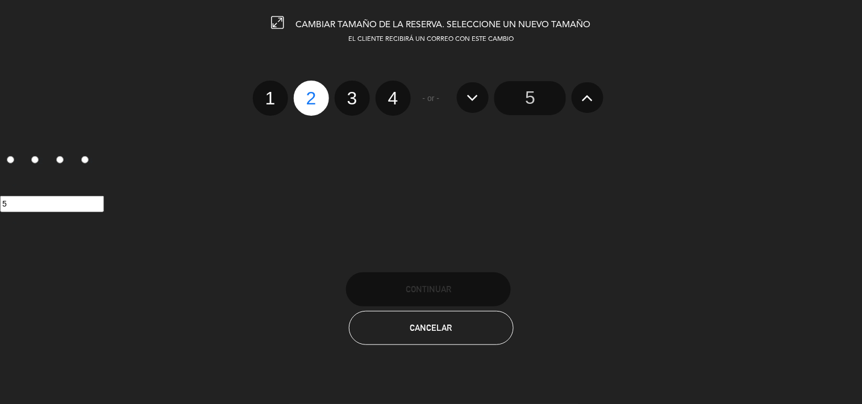
radio input "false"
radio input "true"
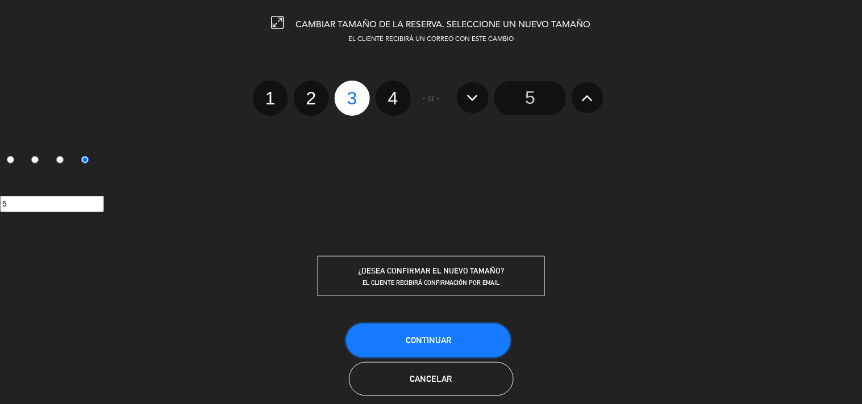
click at [438, 332] on button "Continuar" at bounding box center [428, 341] width 165 height 34
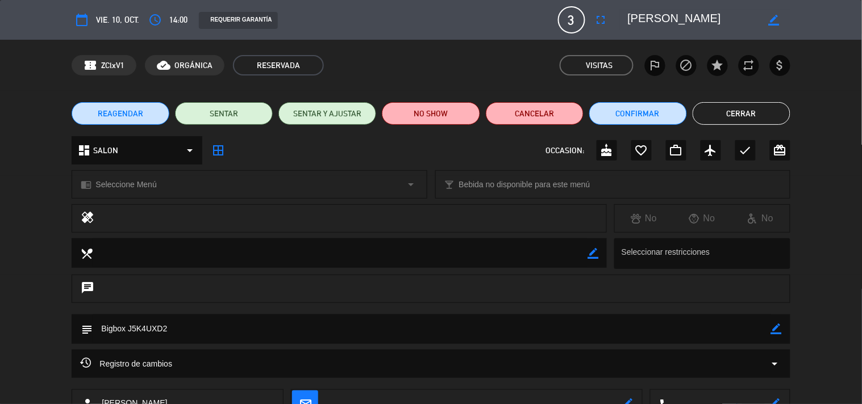
click at [735, 112] on button "Cerrar" at bounding box center [741, 113] width 98 height 23
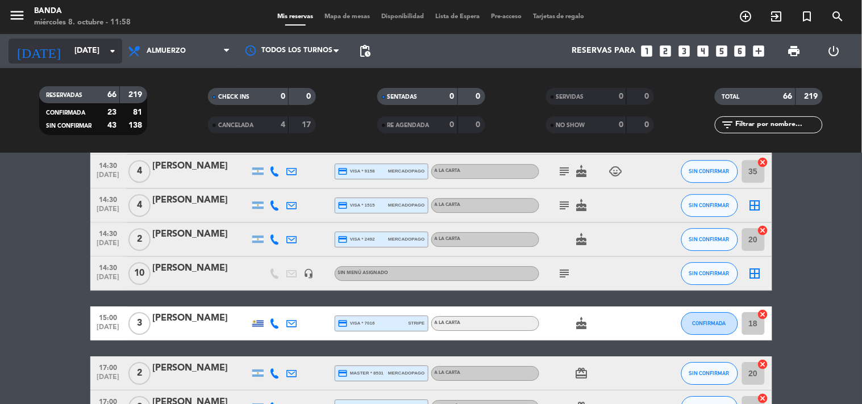
click at [94, 60] on input "[DATE]" at bounding box center [123, 51] width 108 height 20
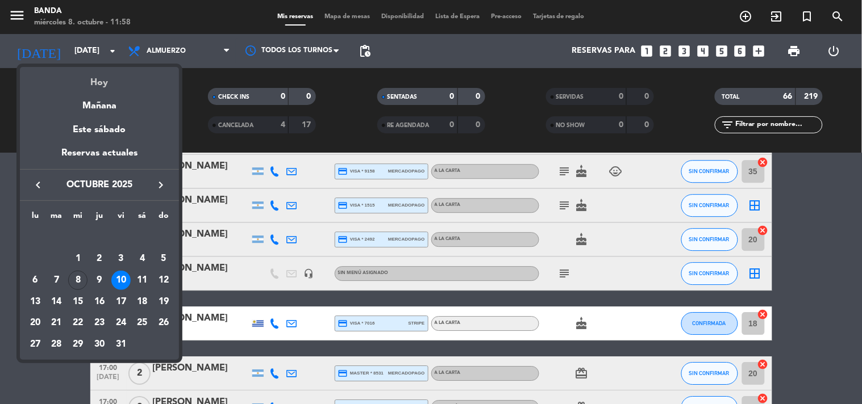
click at [95, 77] on div "Hoy" at bounding box center [99, 78] width 159 height 23
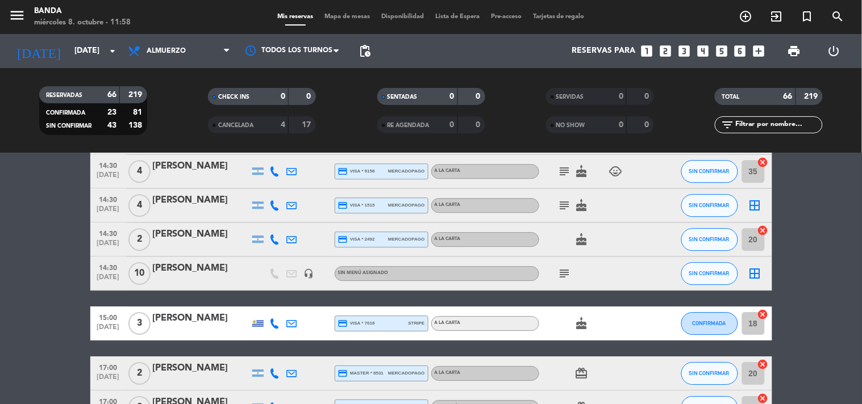
type input "[DATE]"
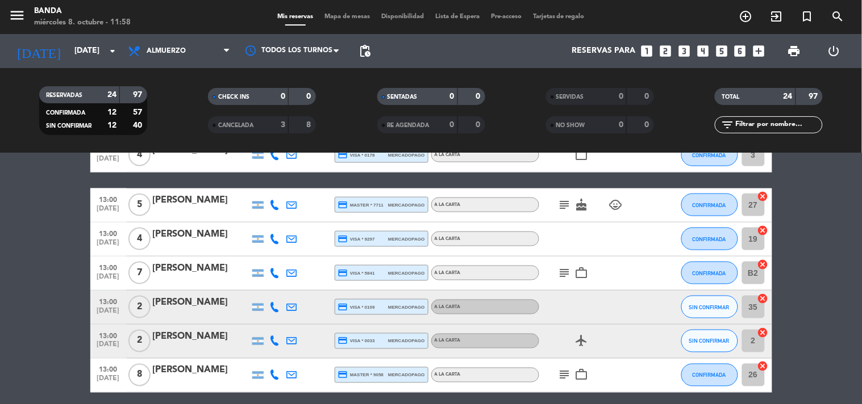
scroll to position [371, 0]
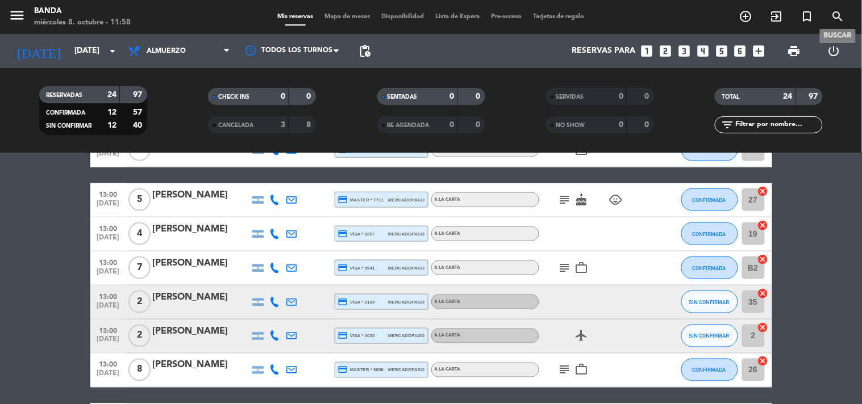
click at [839, 10] on icon "search" at bounding box center [838, 17] width 14 height 14
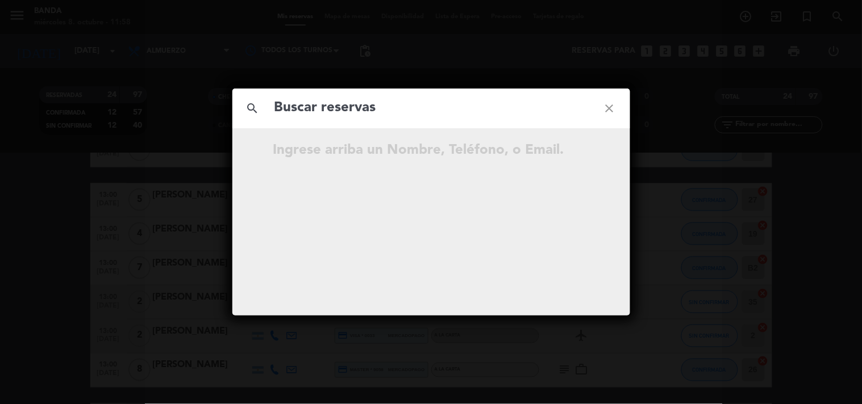
click at [513, 111] on input "text" at bounding box center [431, 108] width 316 height 23
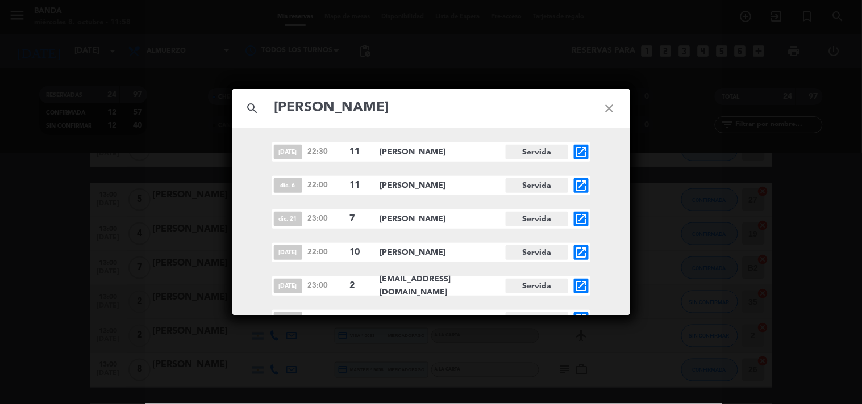
scroll to position [281, 0]
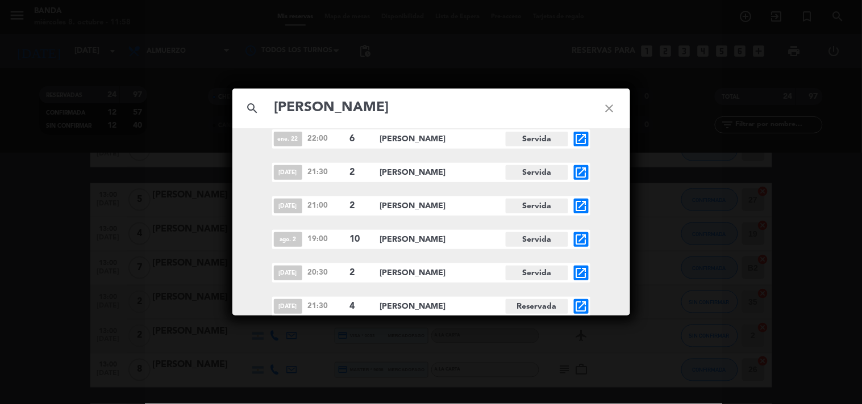
click at [374, 106] on input "[PERSON_NAME]" at bounding box center [431, 108] width 316 height 23
type input "f"
click at [616, 110] on icon "close" at bounding box center [609, 108] width 41 height 41
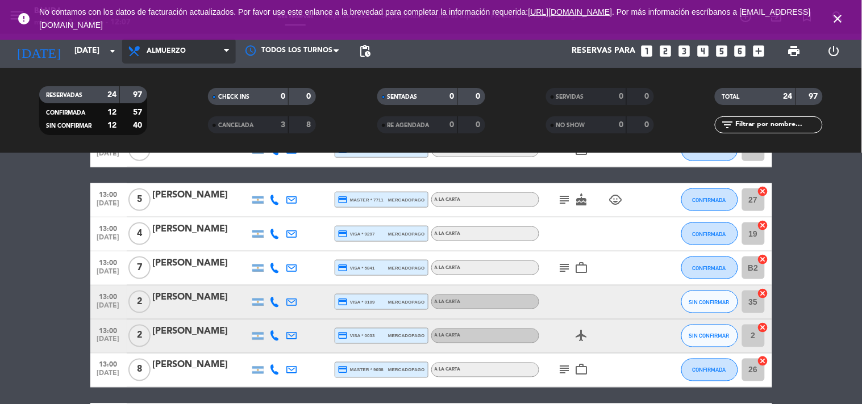
click at [178, 52] on span "Almuerzo" at bounding box center [166, 51] width 39 height 8
click at [172, 120] on div "menu Banda [DATE] 8. octubre - 12:07 Mis reservas Mapa de mesas Disponibilidad …" at bounding box center [431, 76] width 862 height 153
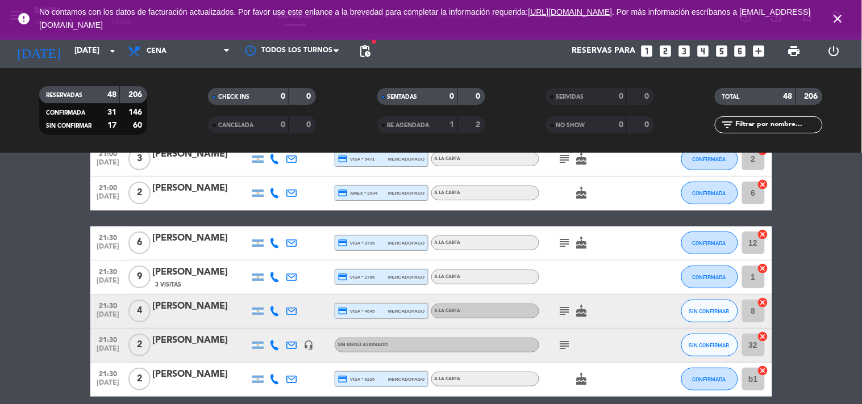
scroll to position [1195, 0]
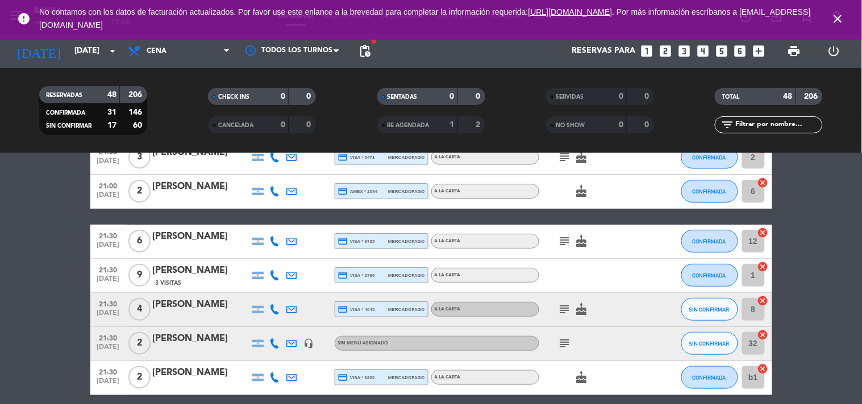
click at [559, 236] on icon "subject" at bounding box center [565, 242] width 14 height 14
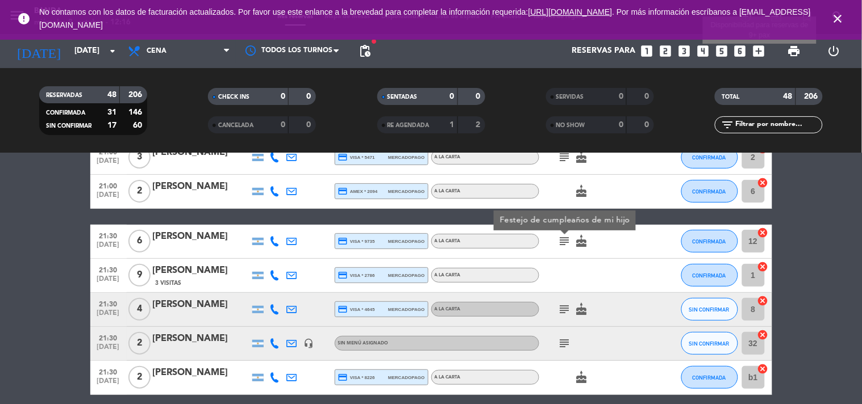
click at [759, 55] on icon "add_box" at bounding box center [758, 51] width 15 height 15
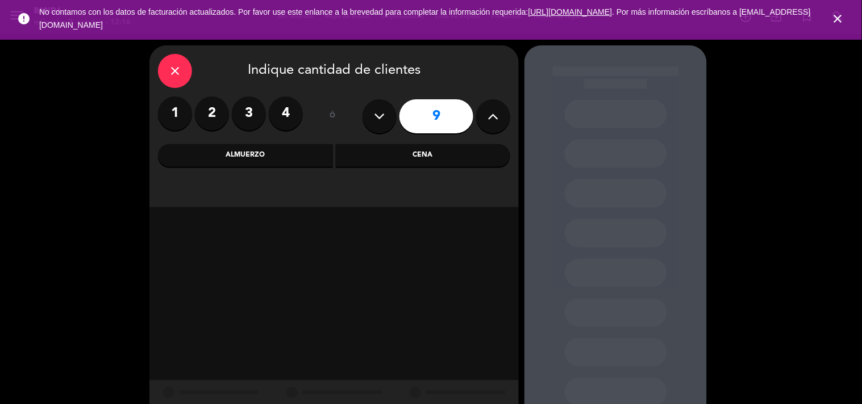
click at [488, 118] on icon at bounding box center [493, 116] width 11 height 17
type input "10"
click at [269, 161] on div "Almuerzo" at bounding box center [245, 155] width 175 height 23
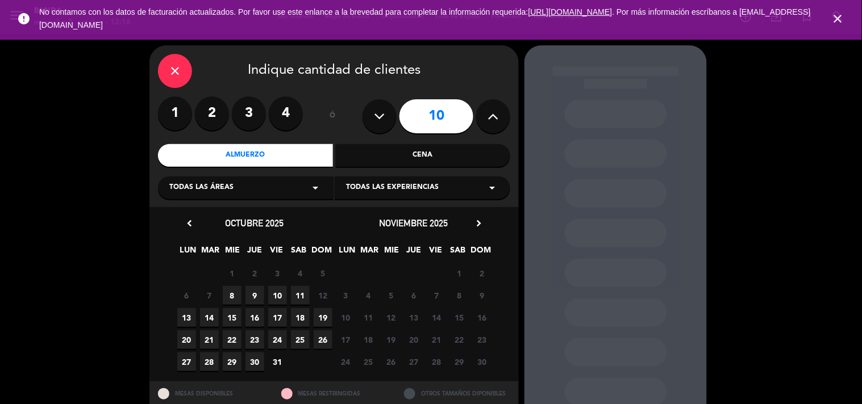
click at [229, 295] on span "8" at bounding box center [232, 295] width 19 height 19
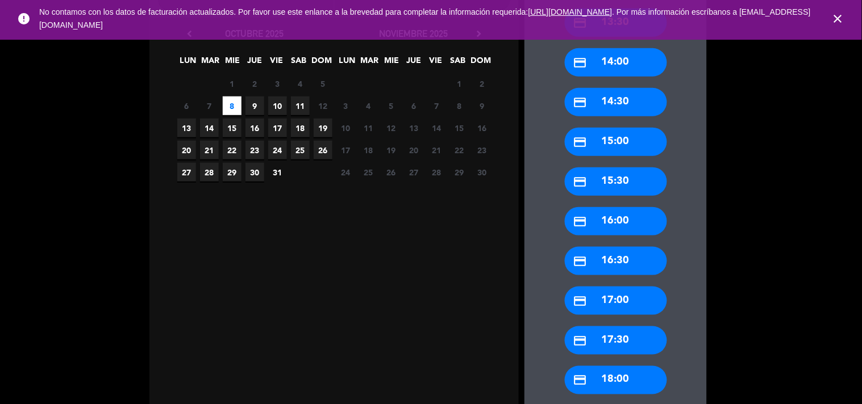
scroll to position [251, 0]
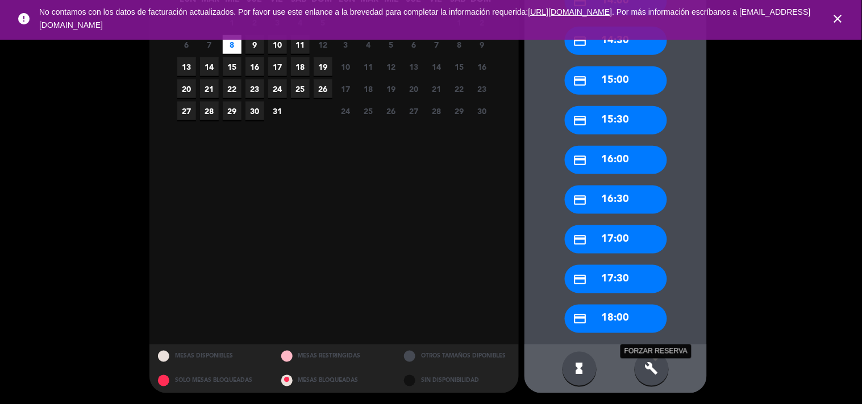
click at [652, 367] on icon "build" at bounding box center [652, 369] width 14 height 14
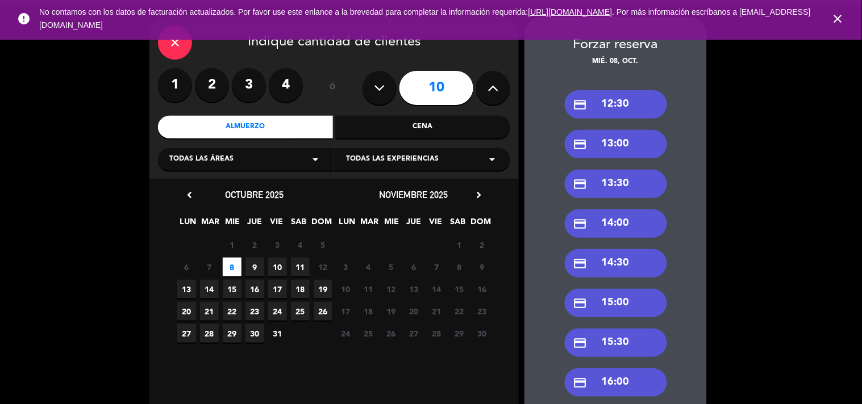
scroll to position [23, 0]
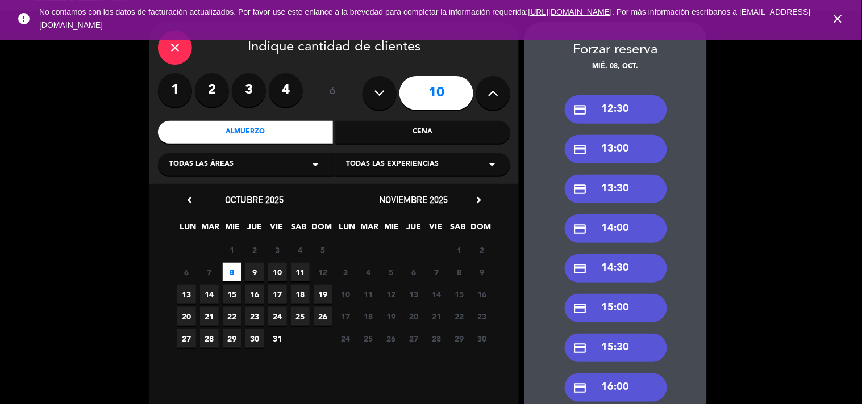
click at [608, 235] on div "credit_card 14:00" at bounding box center [616, 229] width 102 height 28
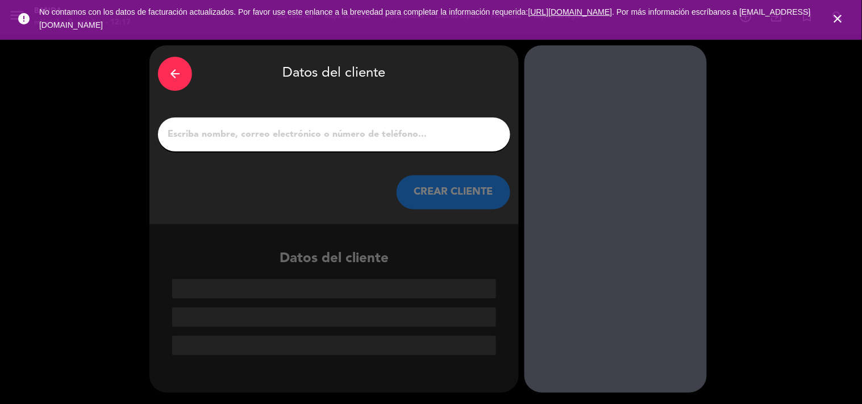
scroll to position [0, 0]
click at [417, 133] on input "1" at bounding box center [333, 135] width 335 height 16
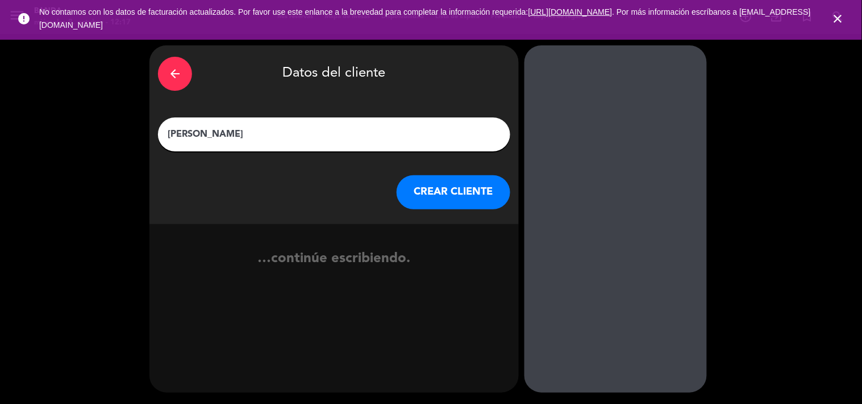
type input "[PERSON_NAME]"
click at [455, 186] on button "CREAR CLIENTE" at bounding box center [453, 192] width 114 height 34
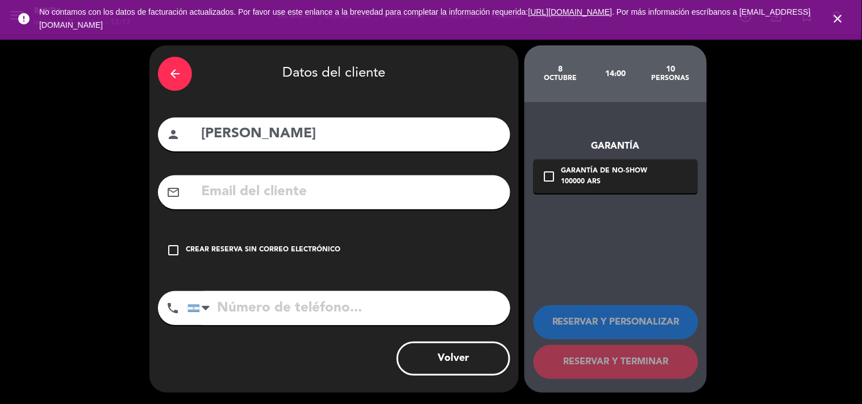
click at [173, 254] on icon "check_box_outline_blank" at bounding box center [173, 251] width 14 height 14
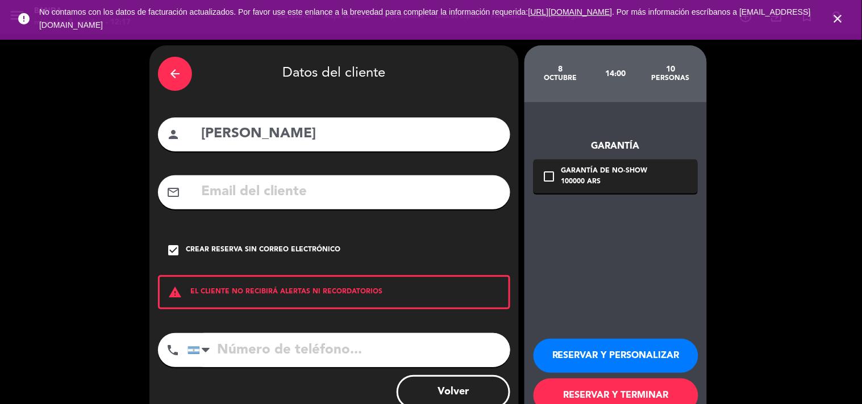
click at [582, 359] on button "RESERVAR Y PERSONALIZAR" at bounding box center [615, 356] width 165 height 34
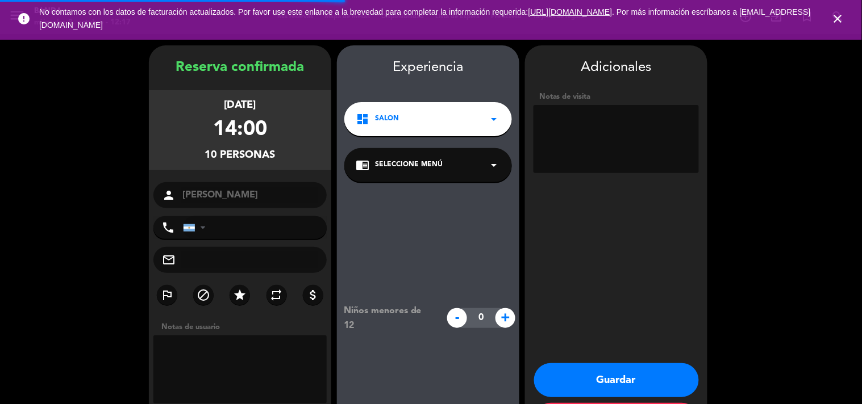
scroll to position [45, 0]
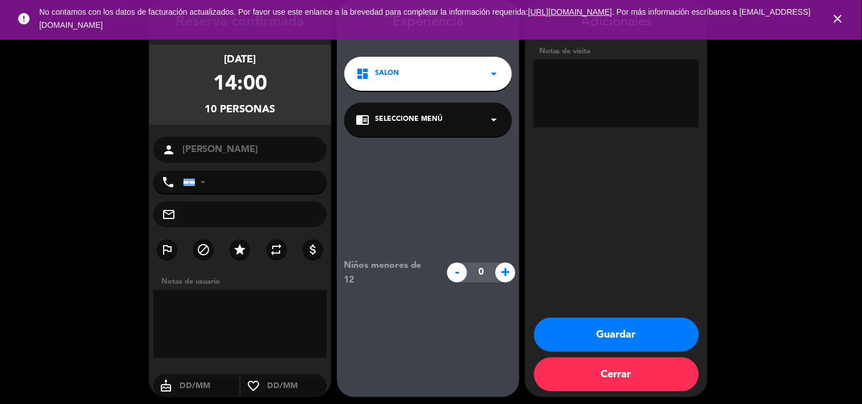
click at [603, 84] on textarea at bounding box center [615, 94] width 165 height 68
type textarea "reserva [PERSON_NAME]"
click at [612, 331] on button "Guardar" at bounding box center [616, 335] width 165 height 34
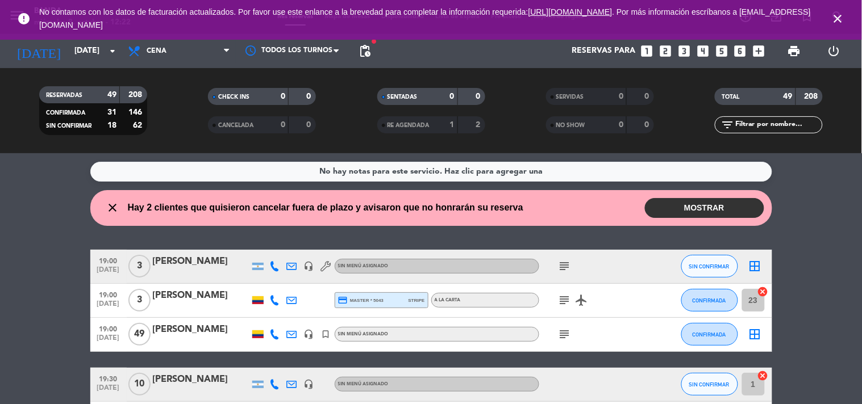
click at [689, 53] on icon "looks_3" at bounding box center [683, 51] width 15 height 15
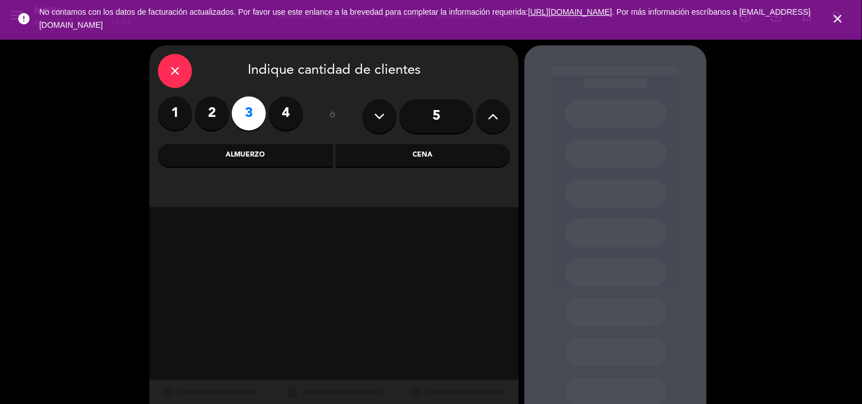
click at [267, 151] on div "Almuerzo" at bounding box center [245, 155] width 175 height 23
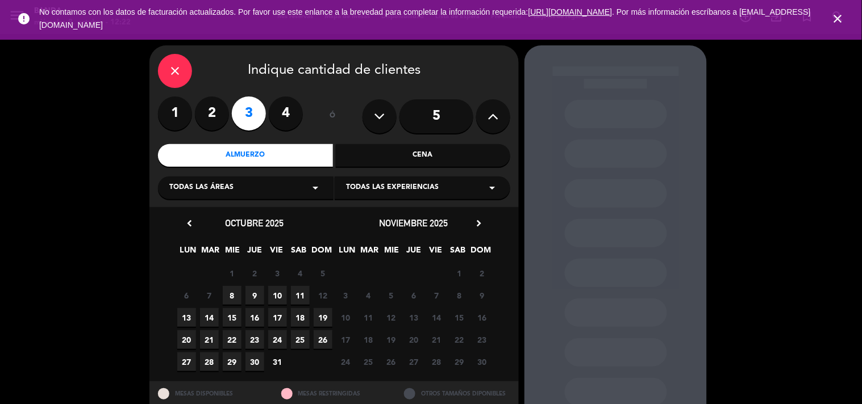
click at [229, 294] on span "8" at bounding box center [232, 295] width 19 height 19
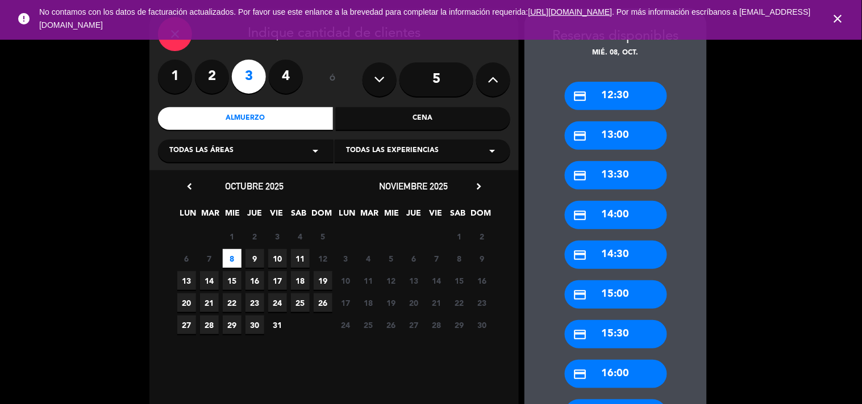
click at [585, 93] on icon "credit_card" at bounding box center [580, 96] width 14 height 14
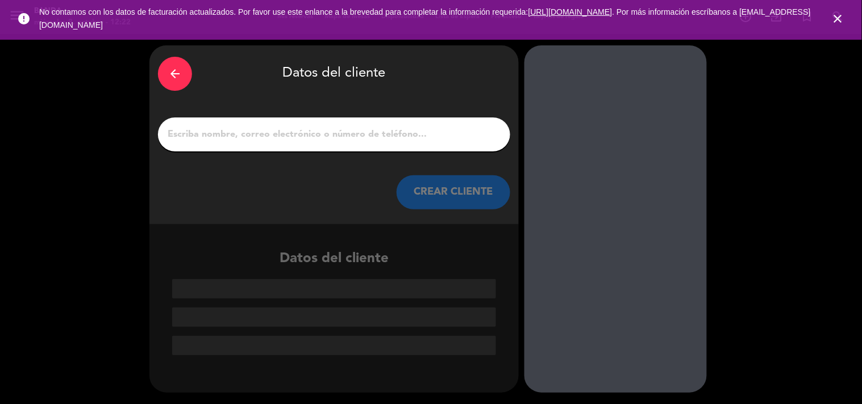
click at [324, 125] on div at bounding box center [334, 135] width 352 height 34
click at [318, 142] on input "1" at bounding box center [333, 135] width 335 height 16
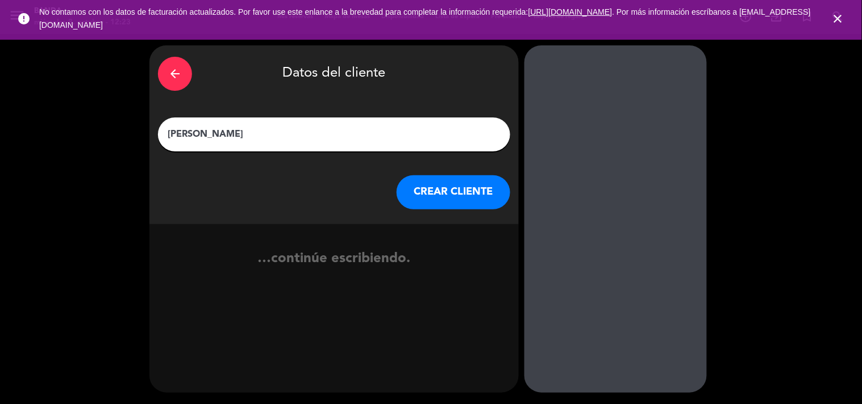
type input "[PERSON_NAME]"
click at [458, 199] on button "CREAR CLIENTE" at bounding box center [453, 192] width 114 height 34
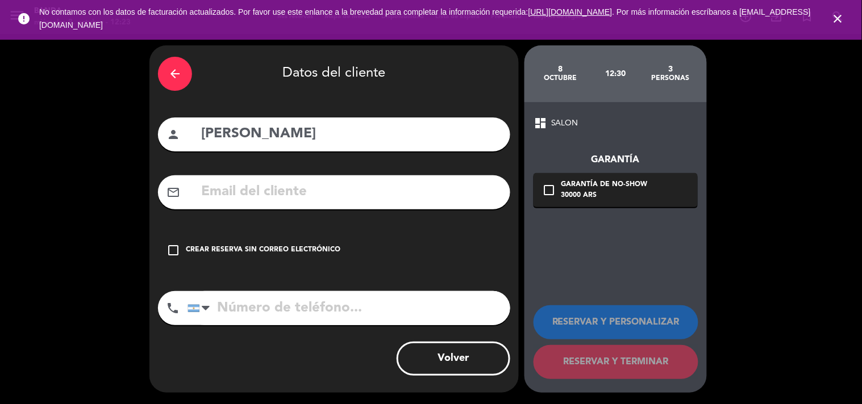
click at [280, 315] on input "tel" at bounding box center [348, 308] width 323 height 34
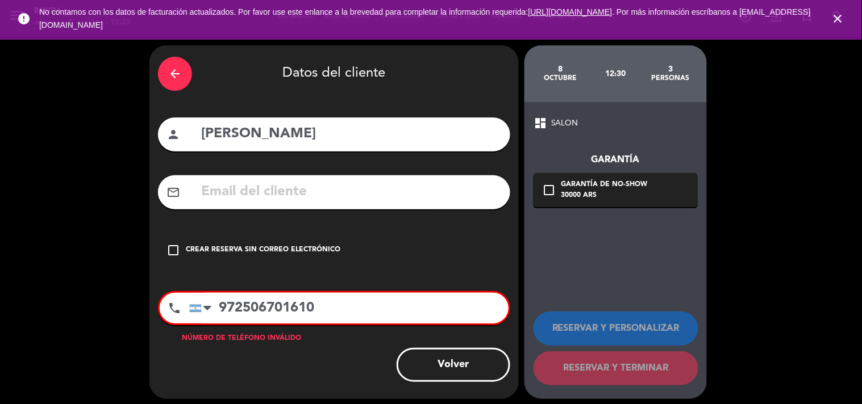
type input "972506701610"
click at [182, 243] on div "check_box_outline_blank Crear reserva sin correo electrónico" at bounding box center [334, 250] width 352 height 34
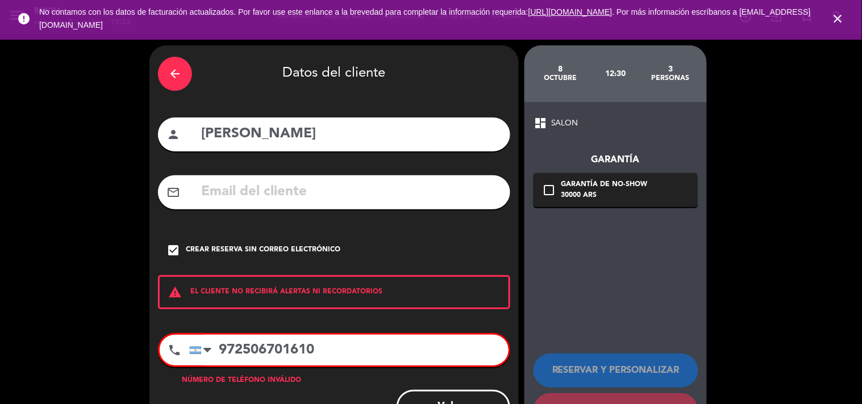
scroll to position [47, 0]
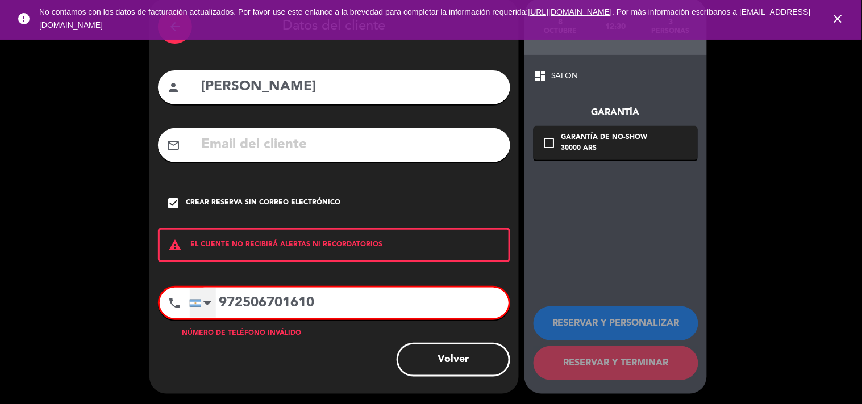
click at [211, 305] on div at bounding box center [207, 303] width 8 height 14
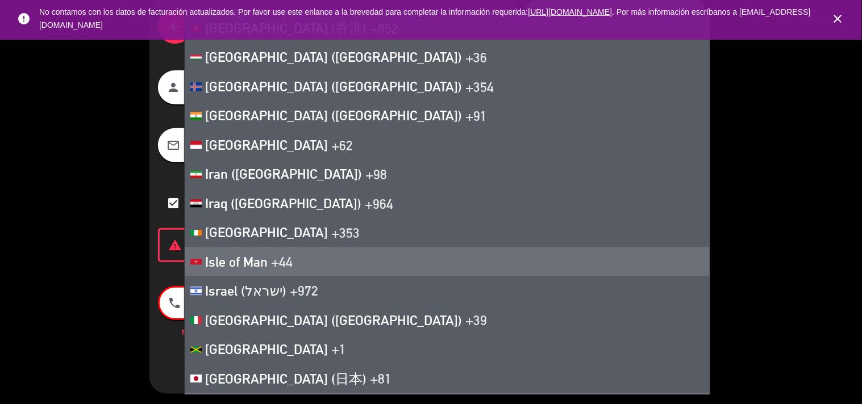
scroll to position [2900, 0]
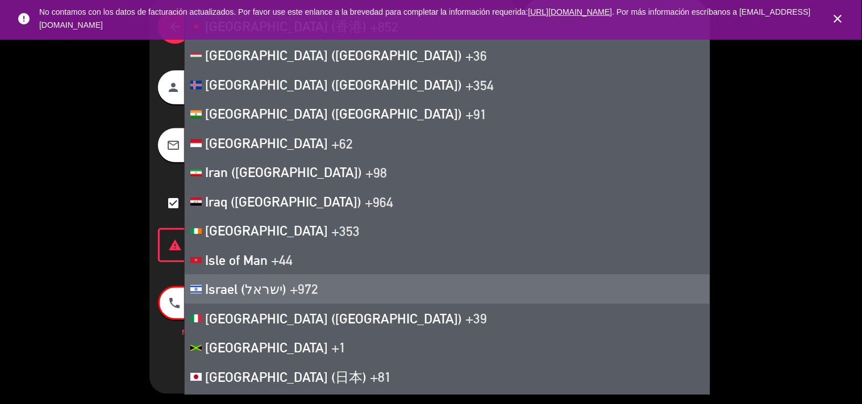
click at [253, 281] on span "Israel (‫ישראל‬‎)" at bounding box center [245, 289] width 81 height 16
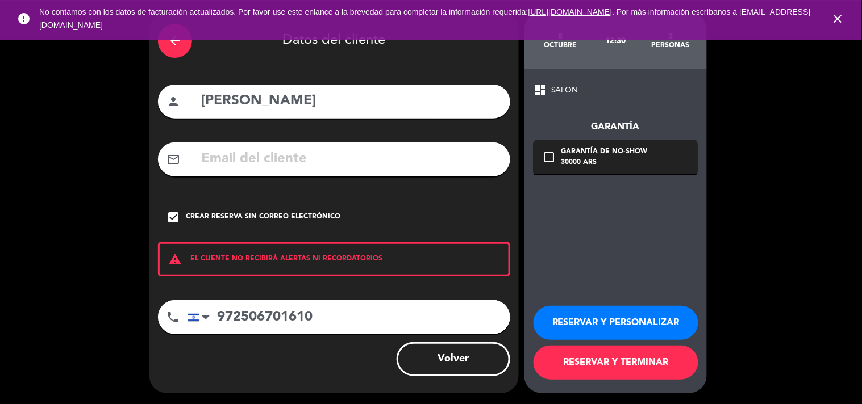
click at [651, 361] on button "RESERVAR Y TERMINAR" at bounding box center [615, 363] width 165 height 34
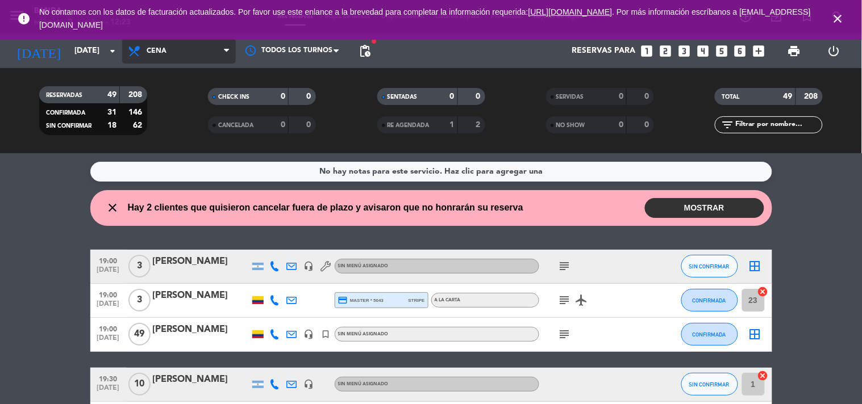
click at [203, 47] on span "Cena" at bounding box center [179, 51] width 114 height 25
click at [185, 101] on div "menu Banda [DATE] 8. octubre - 12:23 Mis reservas Mapa de mesas Disponibilidad …" at bounding box center [431, 76] width 862 height 153
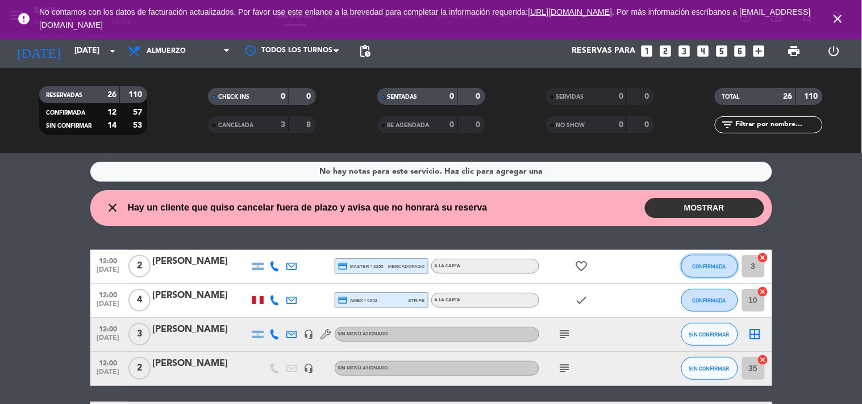
click at [709, 264] on span "CONFIRMADA" at bounding box center [709, 267] width 34 height 6
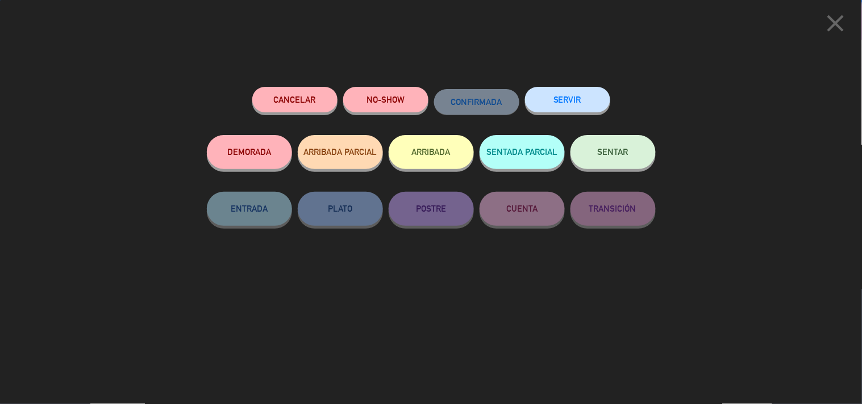
click at [557, 106] on button "SERVIR" at bounding box center [567, 100] width 85 height 26
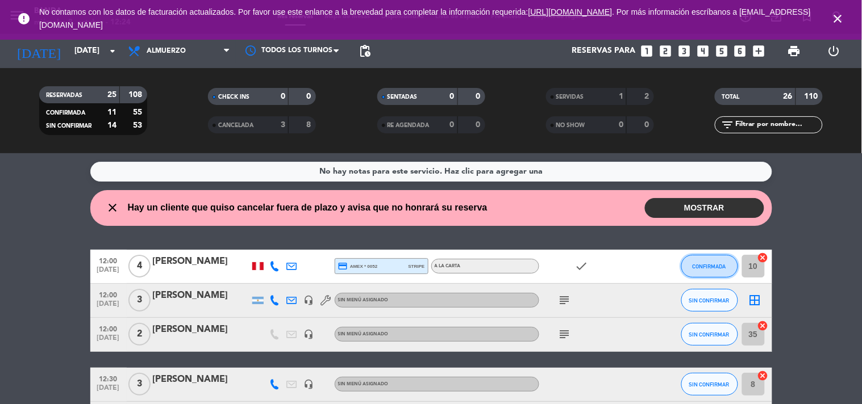
click at [707, 267] on span "CONFIRMADA" at bounding box center [709, 267] width 34 height 6
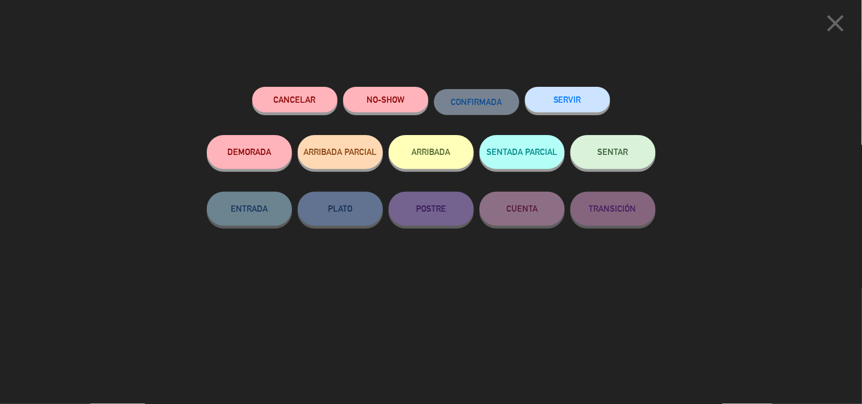
click at [550, 105] on button "SERVIR" at bounding box center [567, 100] width 85 height 26
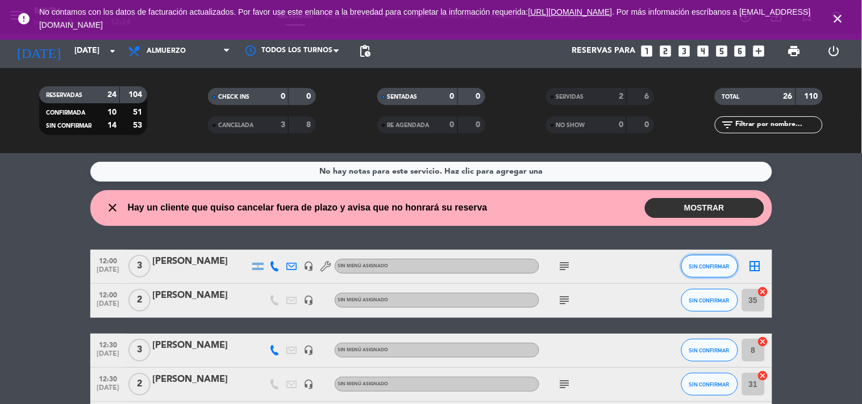
click at [710, 266] on span "SIN CONFIRMAR" at bounding box center [709, 267] width 40 height 6
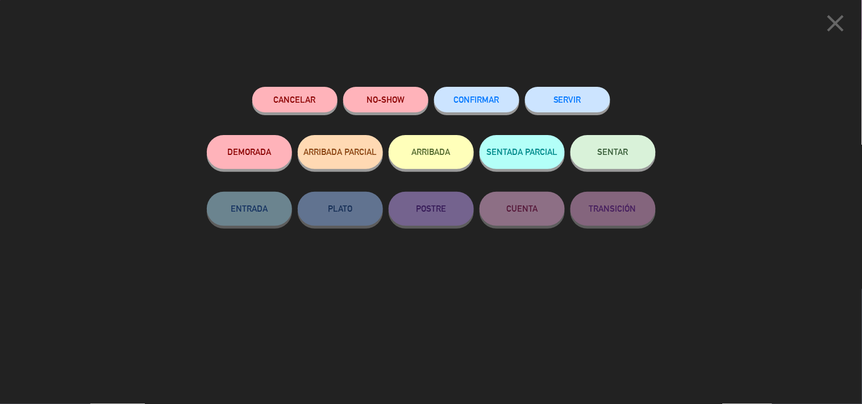
click at [582, 99] on button "SERVIR" at bounding box center [567, 100] width 85 height 26
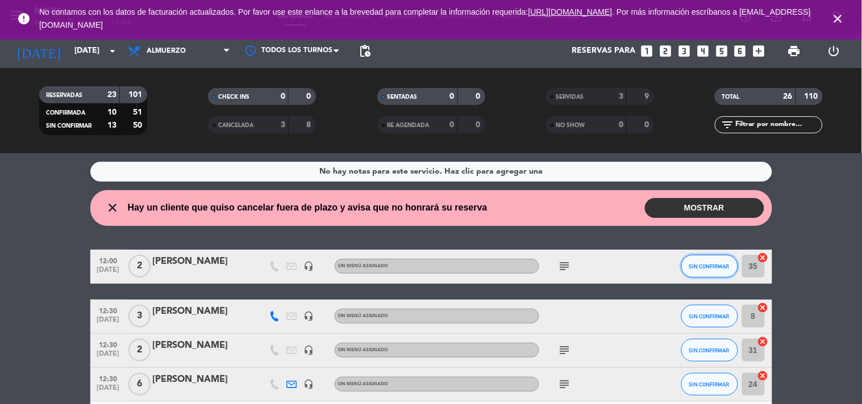
click at [717, 265] on span "SIN CONFIRMAR" at bounding box center [709, 267] width 40 height 6
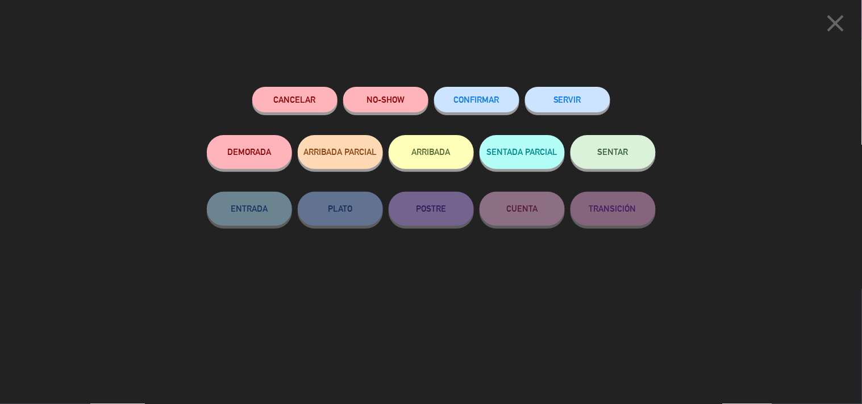
click at [574, 97] on button "SERVIR" at bounding box center [567, 100] width 85 height 26
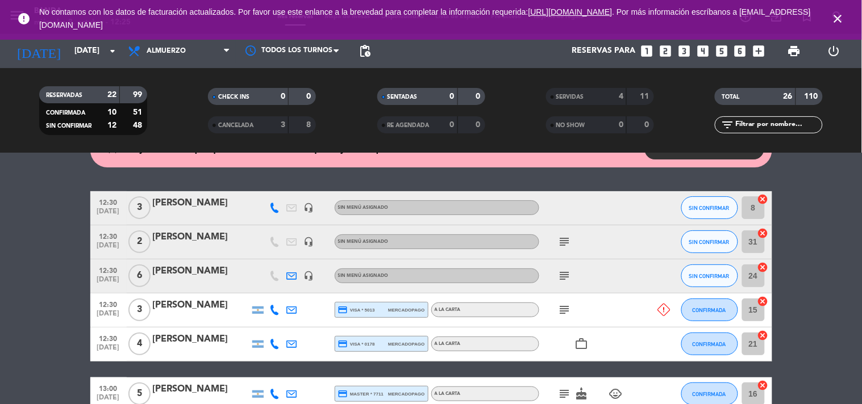
scroll to position [64, 0]
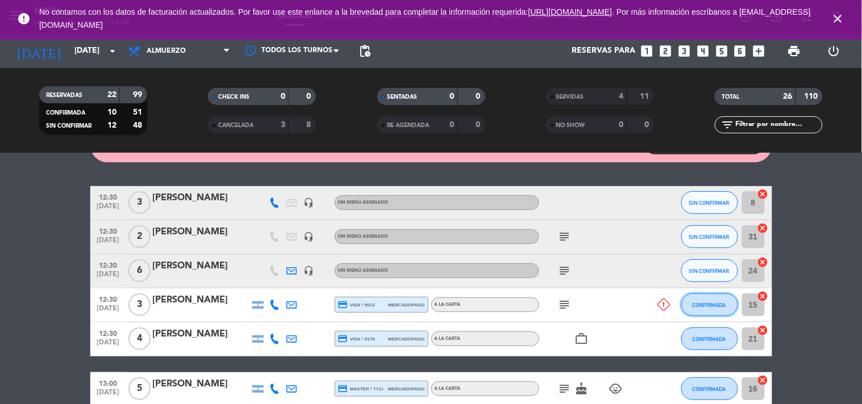
click at [710, 302] on span "CONFIRMADA" at bounding box center [709, 305] width 34 height 6
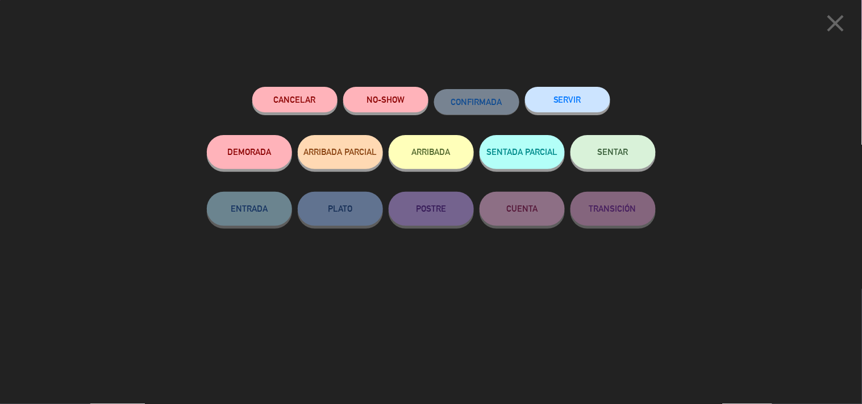
click at [577, 103] on button "SERVIR" at bounding box center [567, 100] width 85 height 26
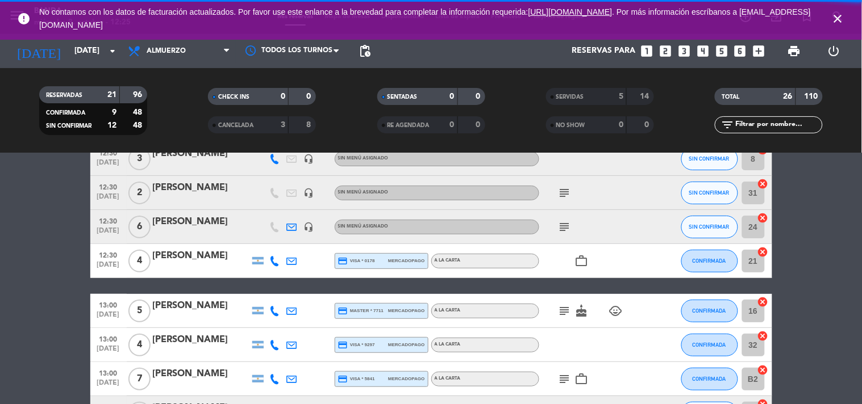
scroll to position [19, 0]
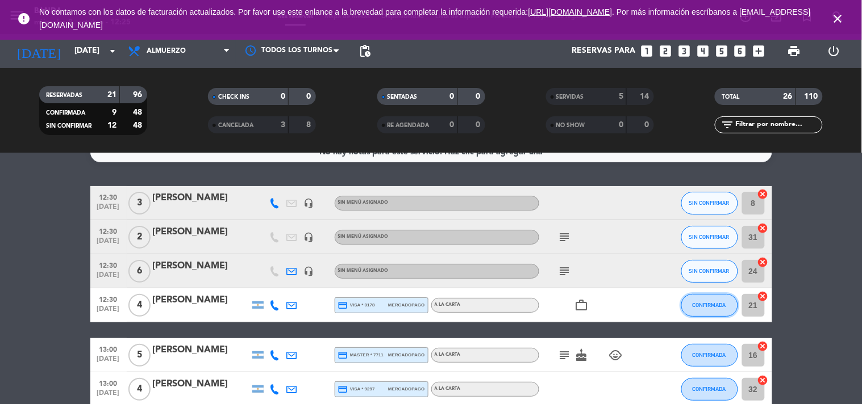
click at [703, 308] on button "CONFIRMADA" at bounding box center [709, 305] width 57 height 23
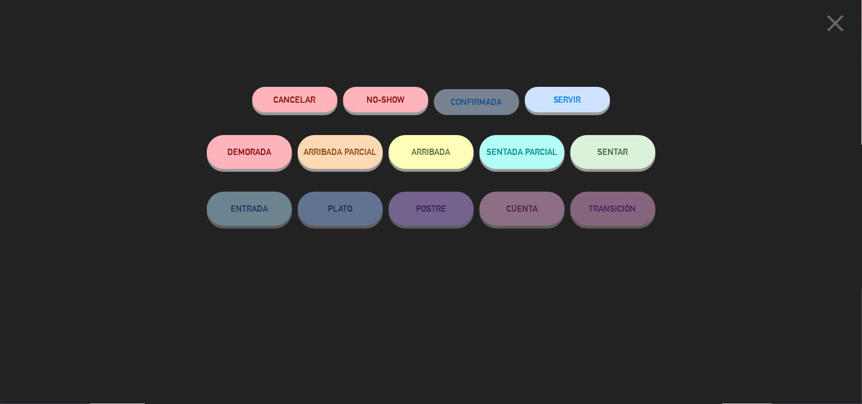
click at [563, 109] on button "SERVIR" at bounding box center [567, 100] width 85 height 26
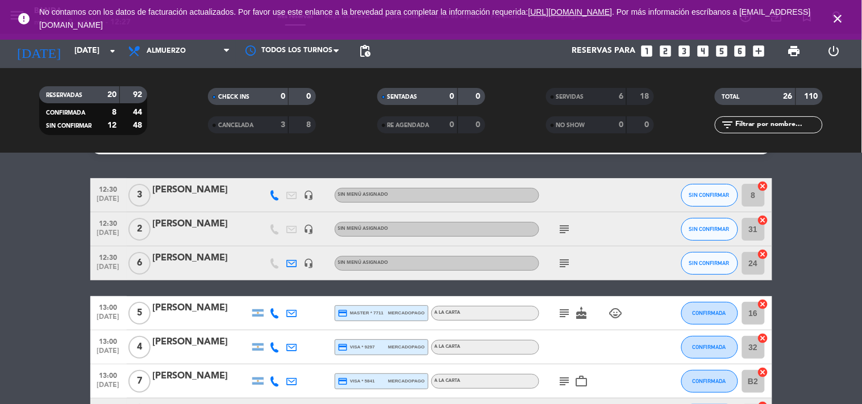
scroll to position [27, 0]
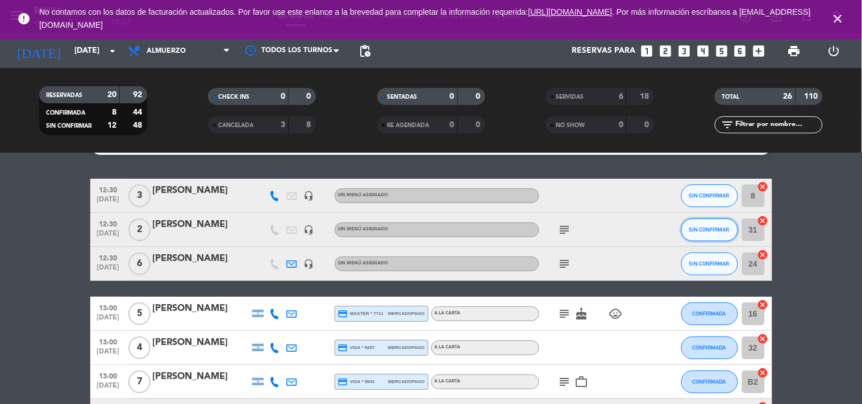
click at [710, 227] on span "SIN CONFIRMAR" at bounding box center [709, 230] width 40 height 6
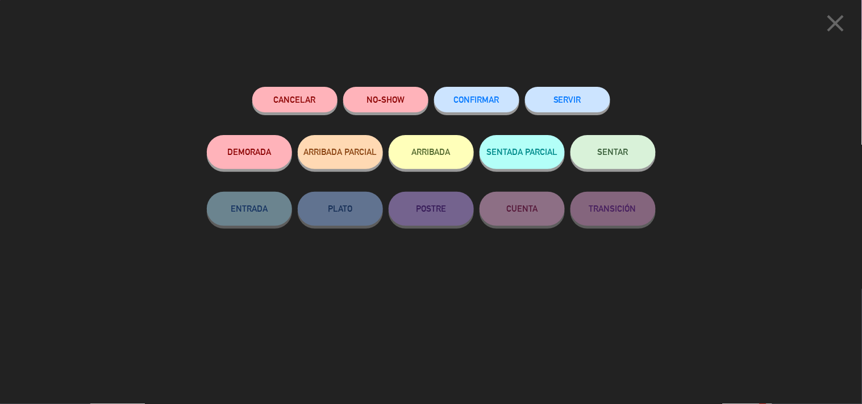
click at [559, 95] on button "SERVIR" at bounding box center [567, 100] width 85 height 26
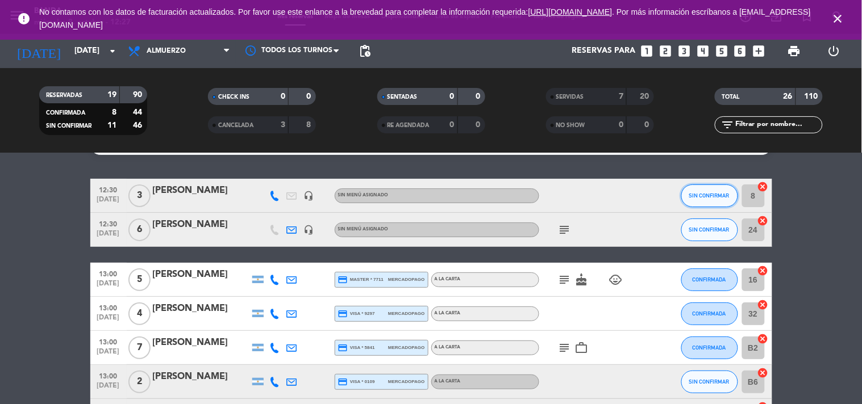
click at [716, 194] on span "SIN CONFIRMAR" at bounding box center [709, 196] width 40 height 6
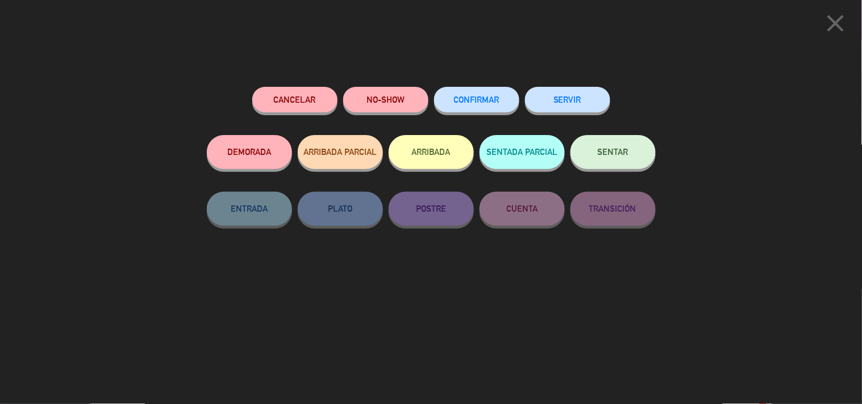
click at [541, 104] on button "SERVIR" at bounding box center [567, 100] width 85 height 26
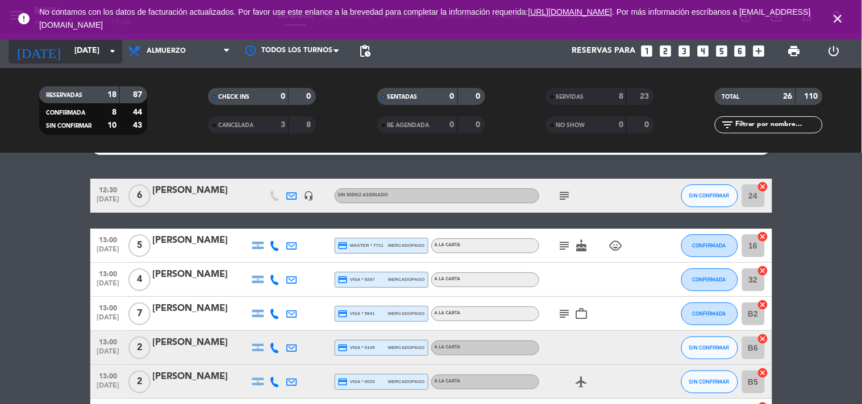
click at [94, 58] on input "[DATE]" at bounding box center [123, 51] width 108 height 20
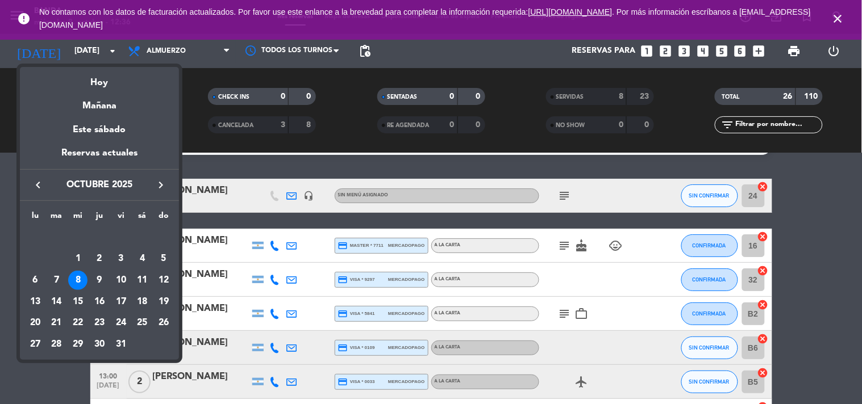
click at [191, 58] on div at bounding box center [431, 202] width 862 height 404
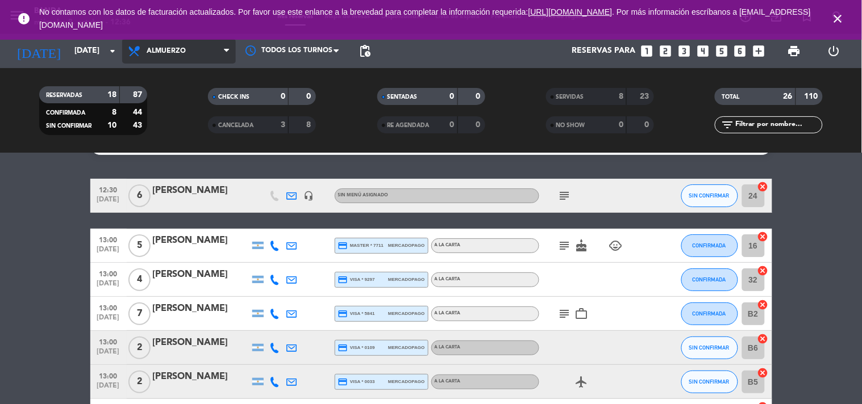
click at [191, 58] on span "Almuerzo" at bounding box center [179, 51] width 114 height 25
click at [184, 123] on div "menu Banda [DATE] 8. octubre - 12:36 Mis reservas Mapa de mesas Disponibilidad …" at bounding box center [431, 76] width 862 height 153
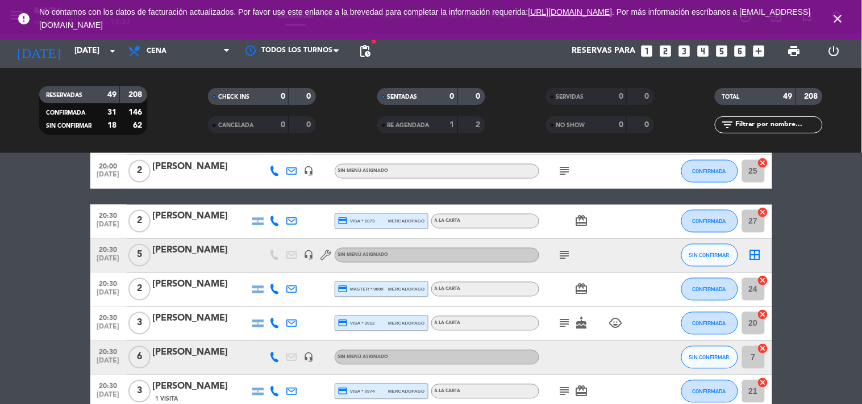
scroll to position [535, 0]
click at [565, 256] on icon "subject" at bounding box center [565, 256] width 14 height 14
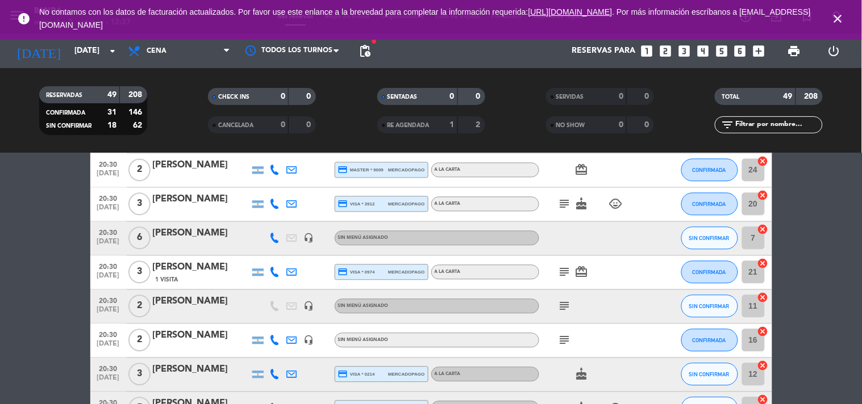
scroll to position [657, 0]
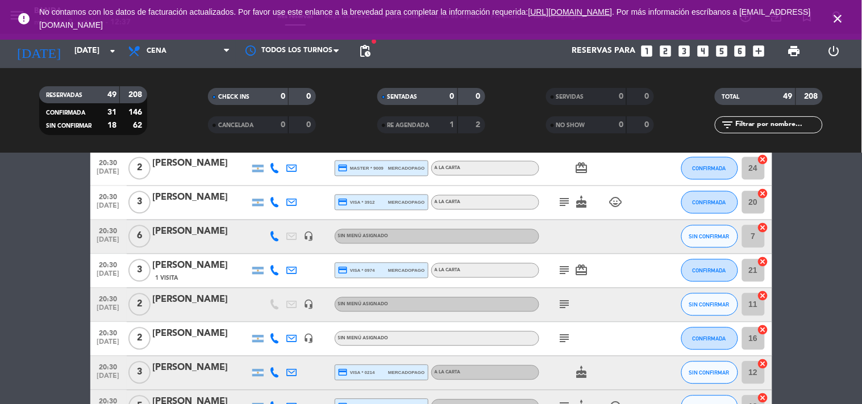
click at [564, 303] on icon "subject" at bounding box center [565, 305] width 14 height 14
click at [564, 345] on div "subject" at bounding box center [590, 340] width 102 height 34
click at [561, 336] on icon "subject" at bounding box center [565, 339] width 14 height 14
click at [565, 304] on icon "subject" at bounding box center [565, 305] width 14 height 14
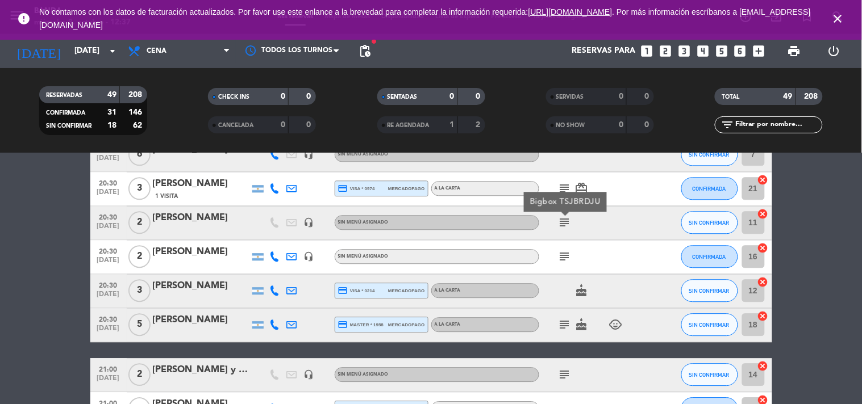
scroll to position [739, 0]
click at [658, 50] on icon "looks_two" at bounding box center [665, 51] width 15 height 15
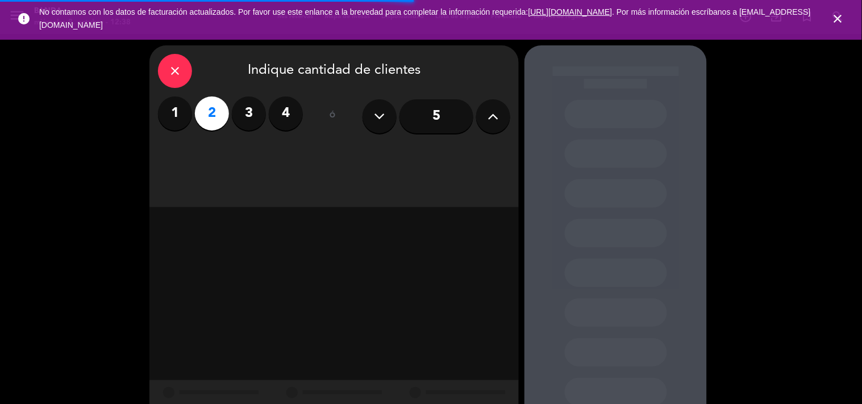
click at [395, 155] on div "close Indique cantidad de clientes 1 2 3 4 ó 5" at bounding box center [333, 126] width 369 height 162
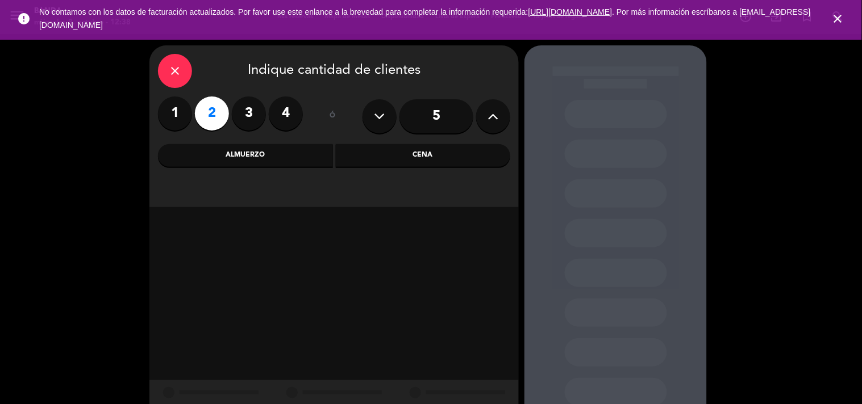
click at [395, 155] on div "Cena" at bounding box center [423, 155] width 175 height 23
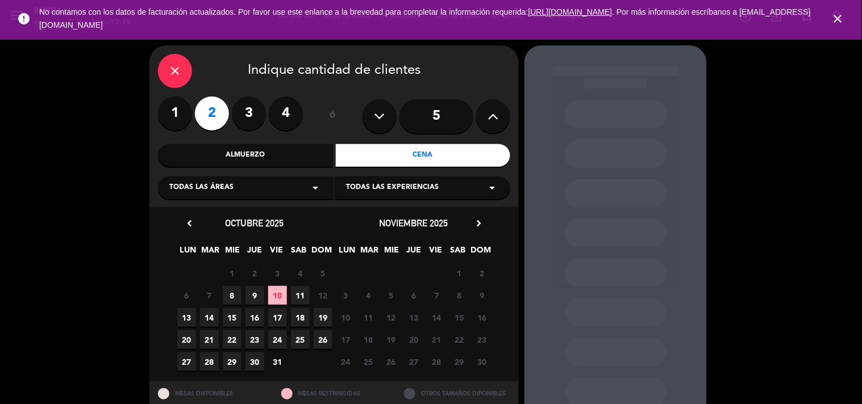
click at [264, 180] on div "Todas las áreas arrow_drop_down" at bounding box center [245, 188] width 175 height 23
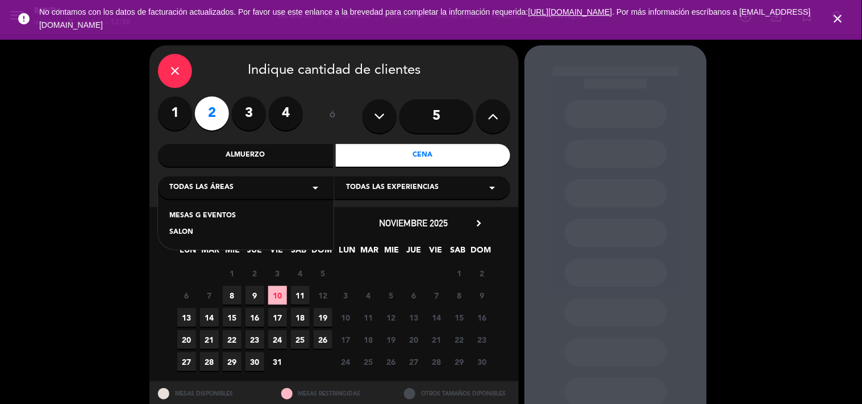
click at [236, 290] on span "8" at bounding box center [232, 295] width 19 height 19
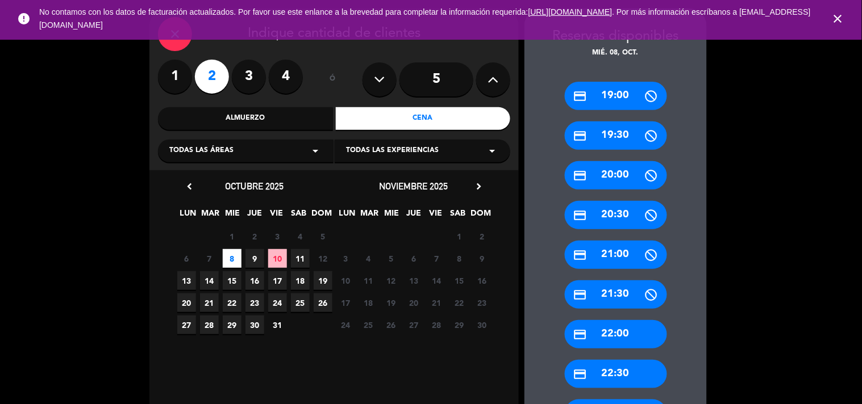
scroll to position [132, 0]
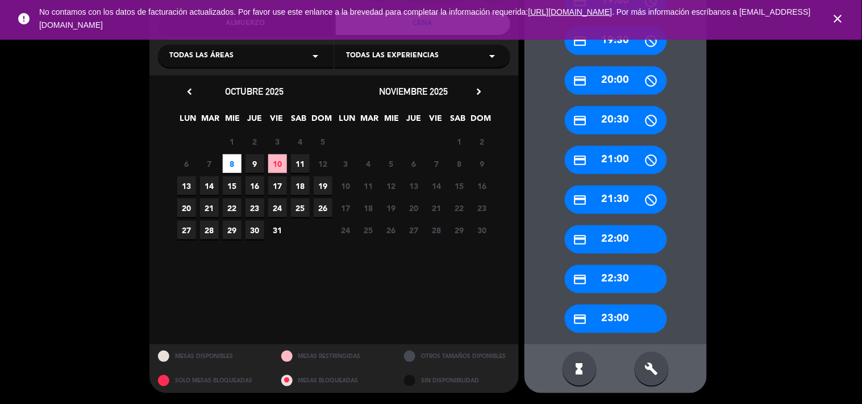
click at [647, 377] on div "build" at bounding box center [651, 369] width 34 height 34
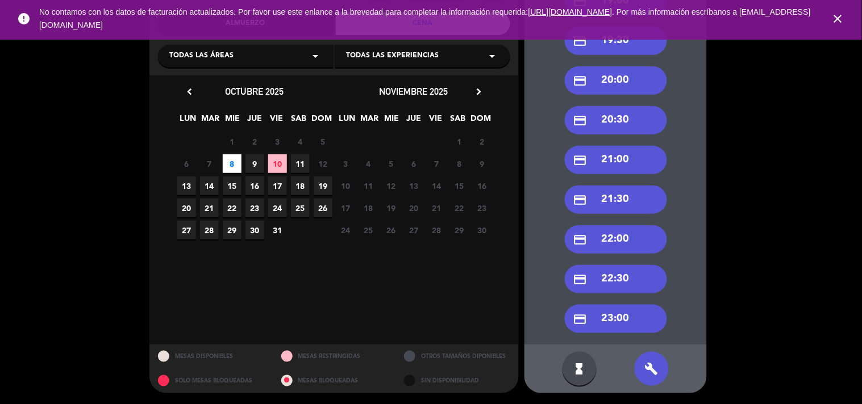
click at [612, 123] on div "credit_card 20:30" at bounding box center [616, 120] width 102 height 28
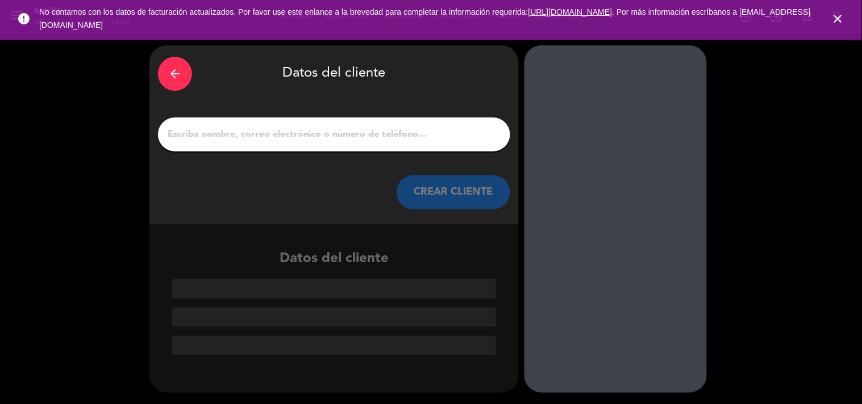
click at [379, 135] on input "1" at bounding box center [333, 135] width 335 height 16
paste input "[PERSON_NAME]"
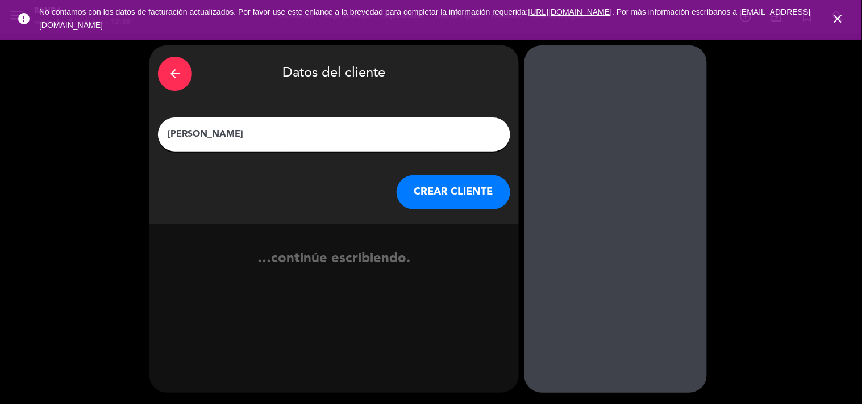
type input "[PERSON_NAME]"
click at [434, 186] on button "CREAR CLIENTE" at bounding box center [453, 192] width 114 height 34
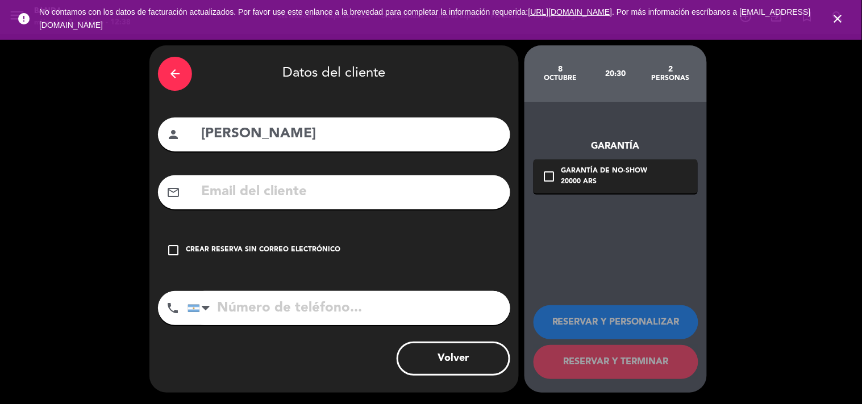
click at [165, 248] on div "check_box_outline_blank Crear reserva sin correo electrónico" at bounding box center [334, 250] width 352 height 34
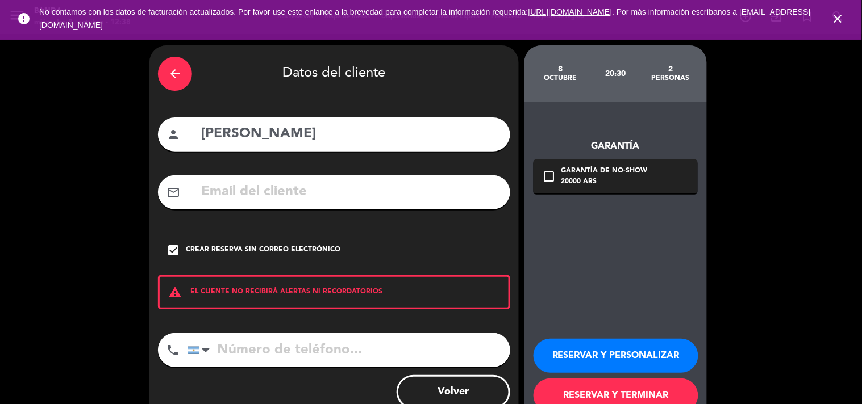
click at [592, 356] on button "RESERVAR Y PERSONALIZAR" at bounding box center [615, 356] width 165 height 34
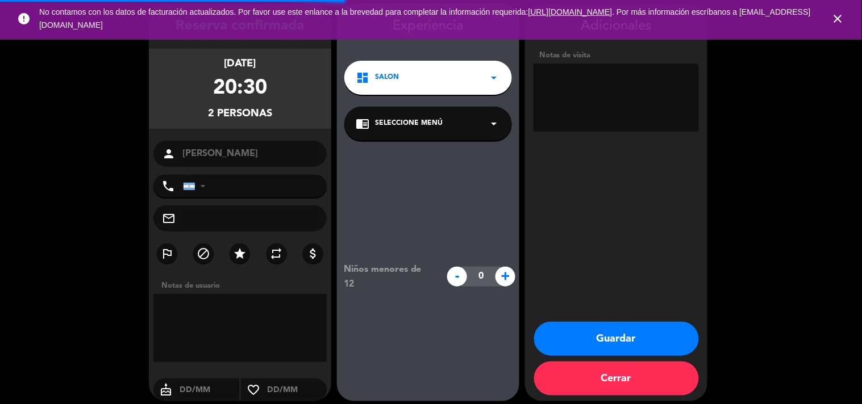
scroll to position [45, 0]
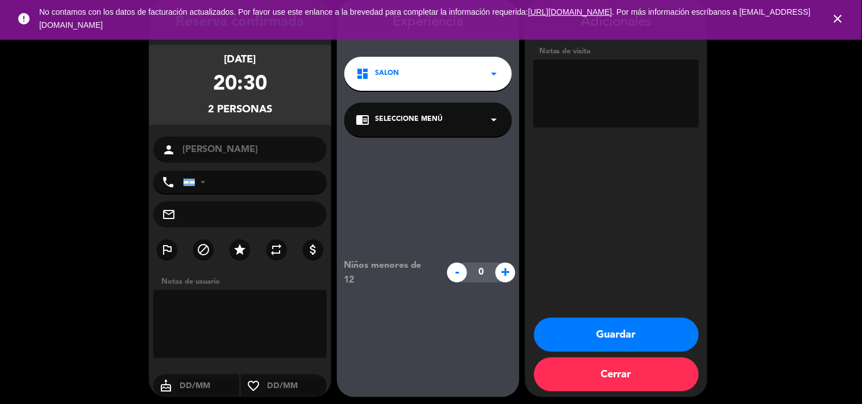
click at [598, 83] on textarea at bounding box center [615, 94] width 165 height 68
click at [616, 87] on textarea at bounding box center [615, 94] width 165 height 68
paste textarea "HZNIWNEJ"
type textarea "BIG BOX HZNIWNEJ"
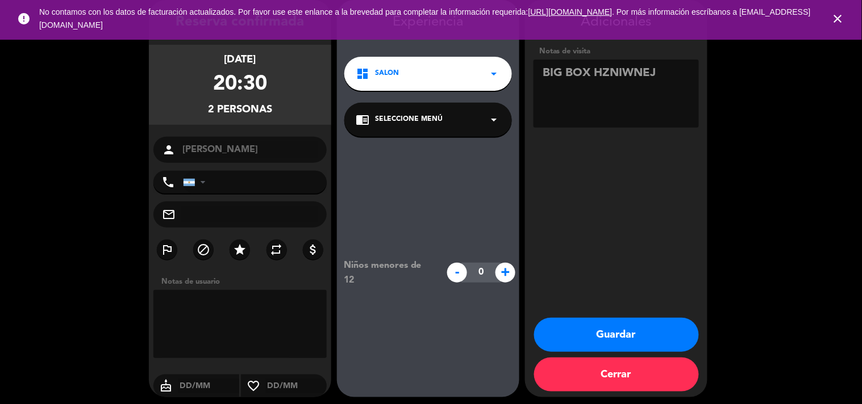
click at [612, 337] on button "Guardar" at bounding box center [616, 335] width 165 height 34
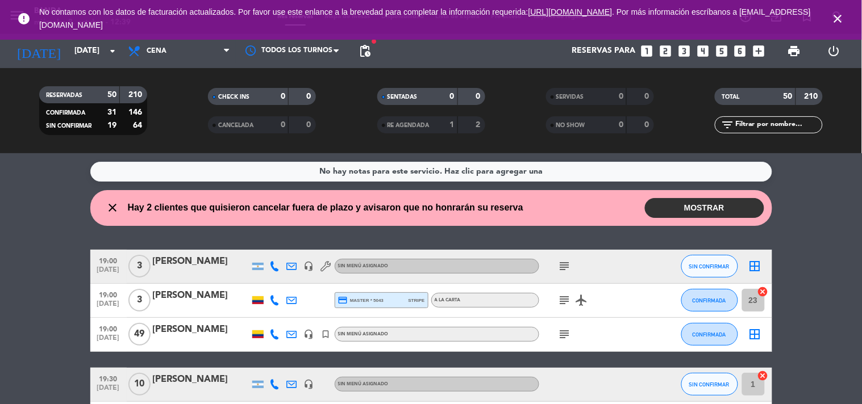
click at [659, 49] on icon "looks_two" at bounding box center [665, 51] width 15 height 15
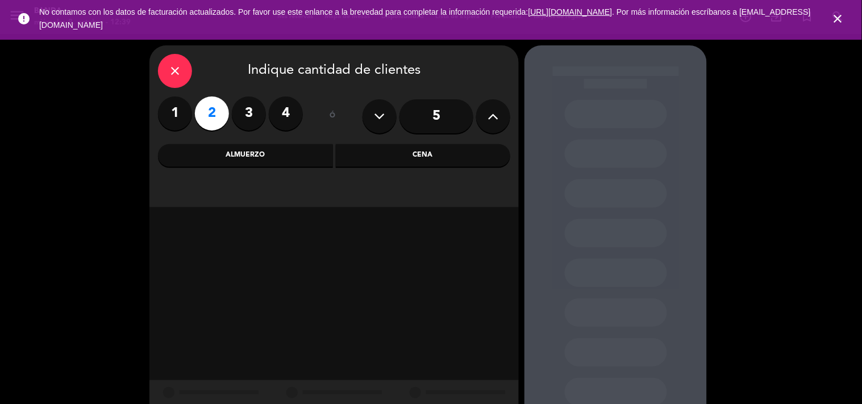
click at [396, 154] on div "Cena" at bounding box center [423, 155] width 175 height 23
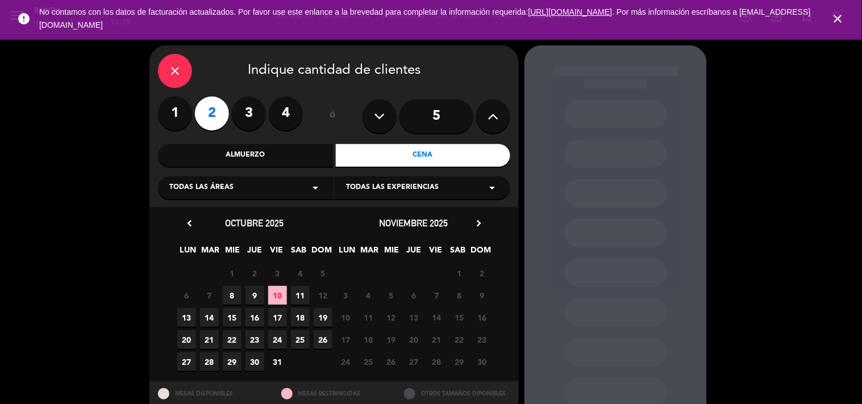
click at [233, 293] on span "8" at bounding box center [232, 295] width 19 height 19
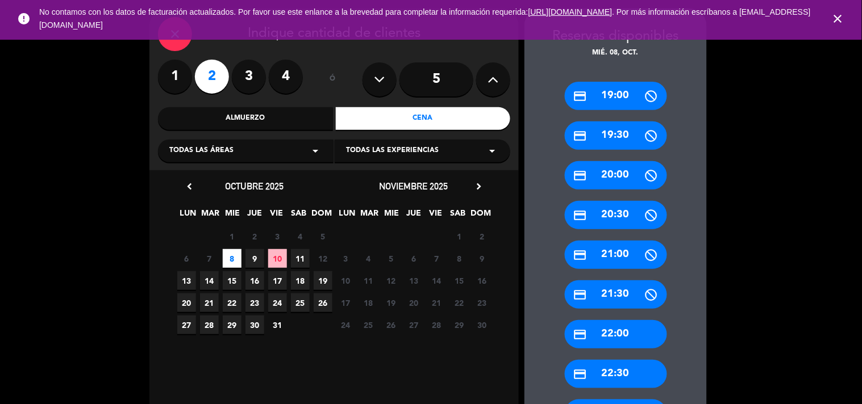
scroll to position [132, 0]
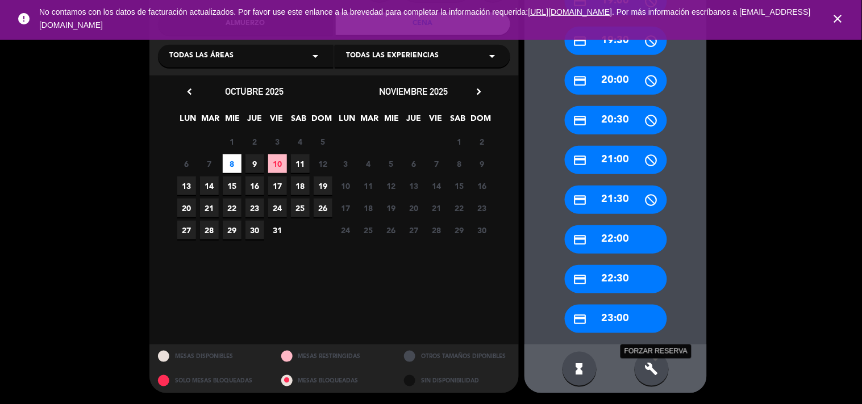
click at [655, 370] on icon "build" at bounding box center [652, 369] width 14 height 14
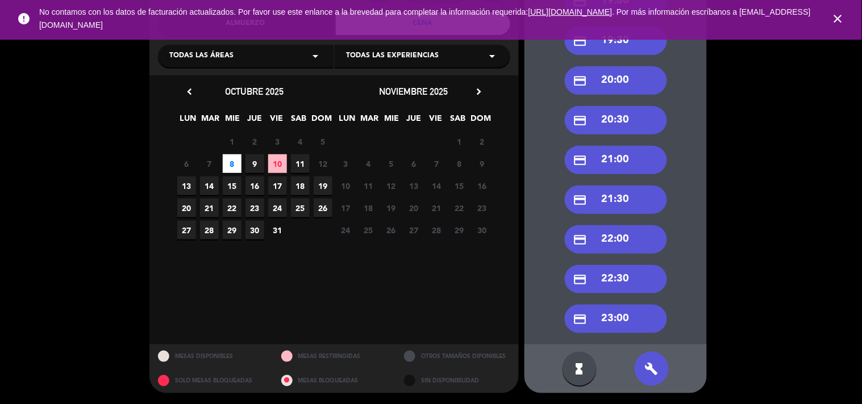
click at [580, 110] on div "credit_card 20:30" at bounding box center [616, 120] width 102 height 28
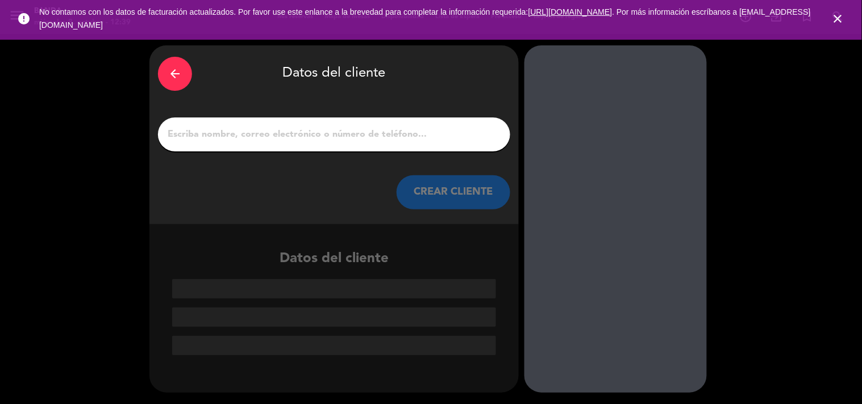
click at [339, 133] on input "1" at bounding box center [333, 135] width 335 height 16
paste input "ose [PERSON_NAME]"
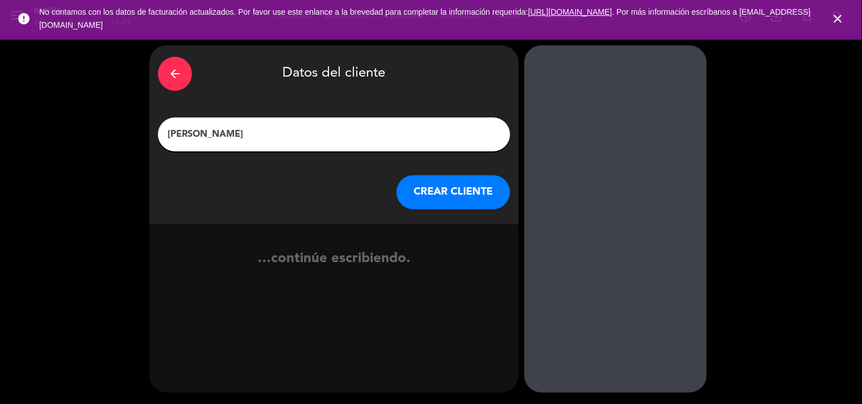
type input "[PERSON_NAME]"
click at [424, 203] on button "CREAR CLIENTE" at bounding box center [453, 192] width 114 height 34
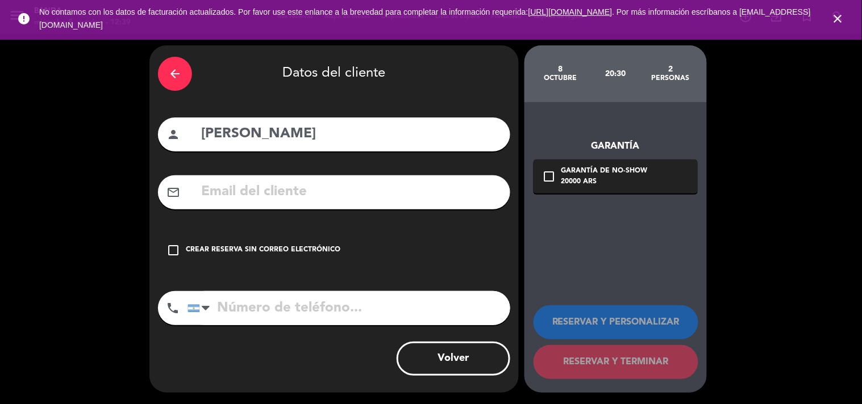
click at [178, 256] on icon "check_box_outline_blank" at bounding box center [173, 251] width 14 height 14
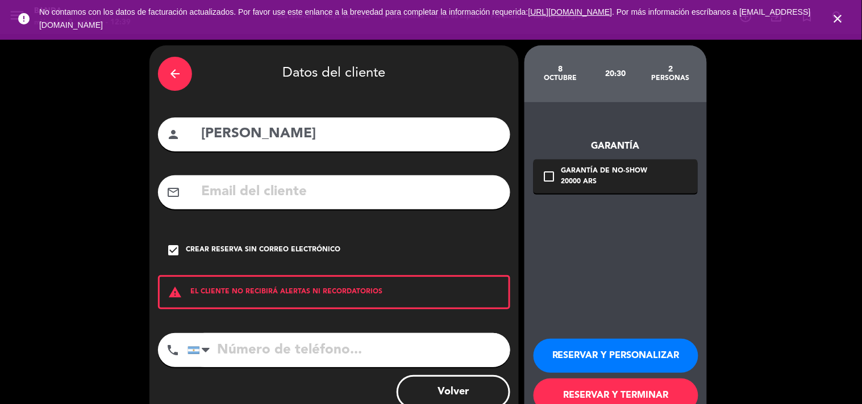
click at [598, 341] on button "RESERVAR Y PERSONALIZAR" at bounding box center [615, 356] width 165 height 34
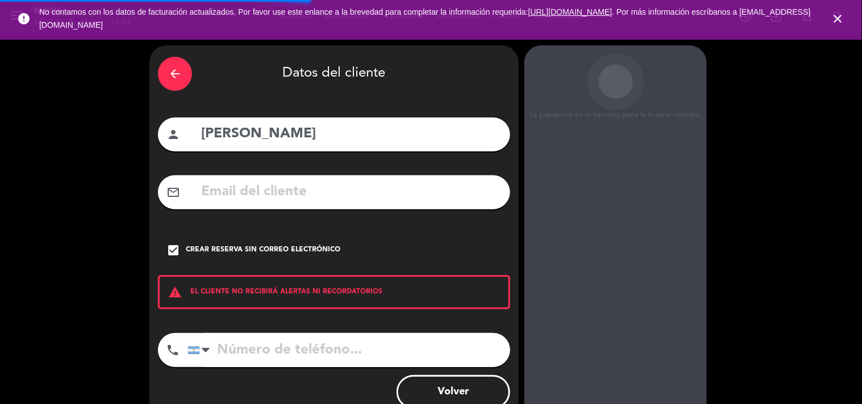
scroll to position [45, 0]
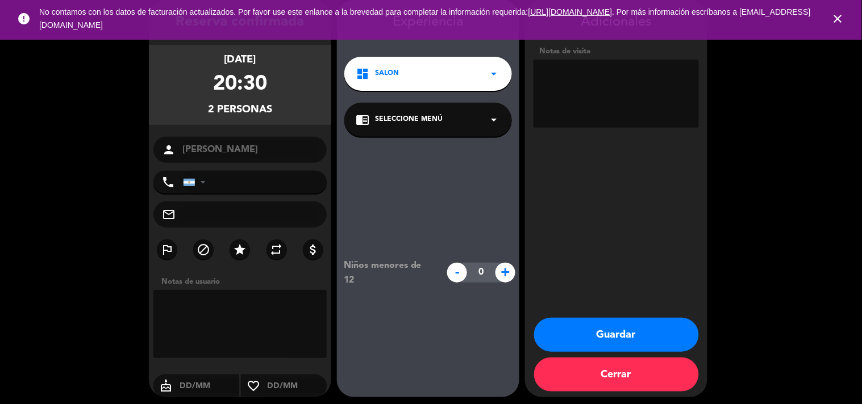
click at [599, 105] on textarea at bounding box center [615, 94] width 165 height 68
click at [550, 71] on textarea at bounding box center [615, 94] width 165 height 68
click at [622, 65] on textarea at bounding box center [615, 94] width 165 height 68
paste textarea "VPEIGTE6"
type textarea "BIG BOX VPEIGTE6"
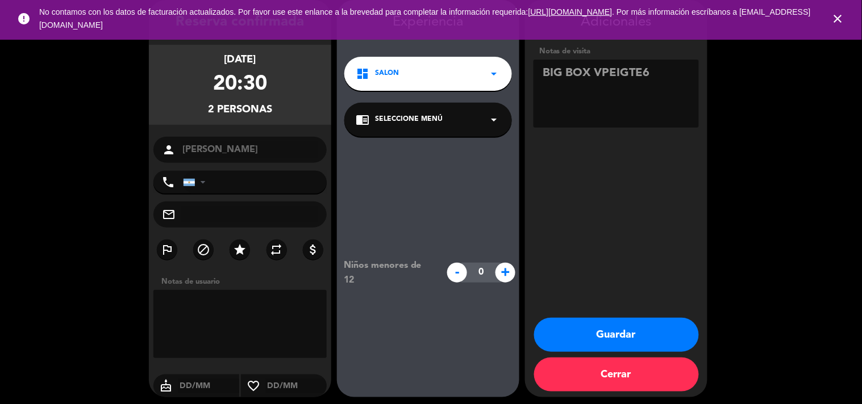
click at [591, 333] on button "Guardar" at bounding box center [616, 335] width 165 height 34
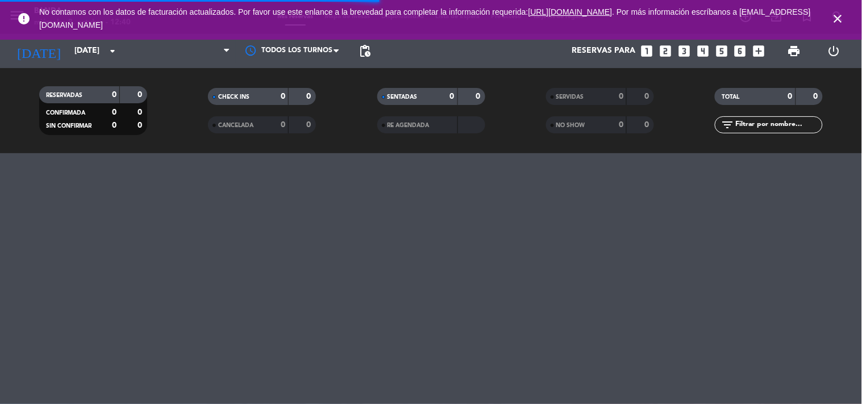
click at [591, 333] on div "menu Banda [DATE] 8. octubre - 12:40 Mis reservas Mapa de mesas Disponibilidad …" at bounding box center [431, 202] width 862 height 404
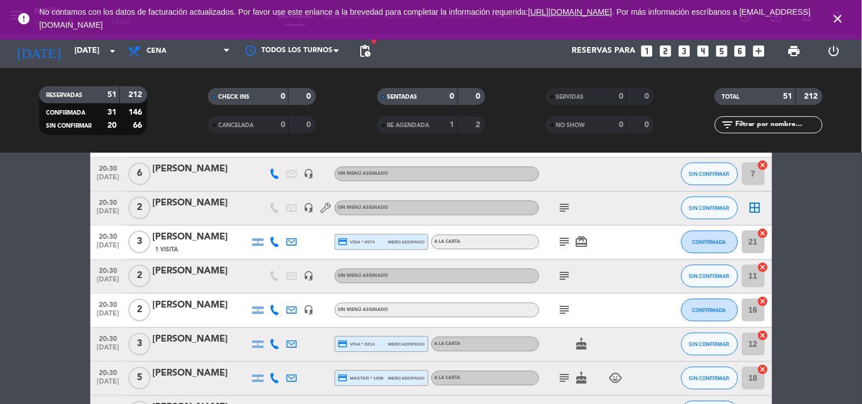
scroll to position [720, 0]
click at [568, 277] on icon "subject" at bounding box center [565, 276] width 14 height 14
click at [717, 274] on span "SIN CONFIRMAR" at bounding box center [709, 276] width 40 height 6
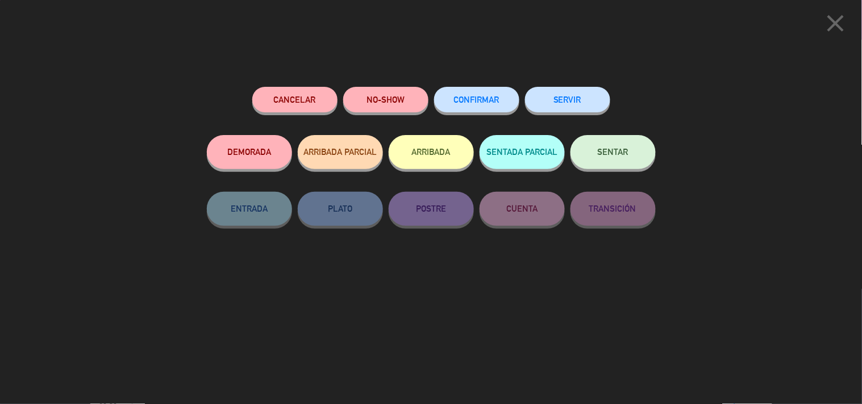
click at [283, 100] on button "Cancelar" at bounding box center [294, 100] width 85 height 26
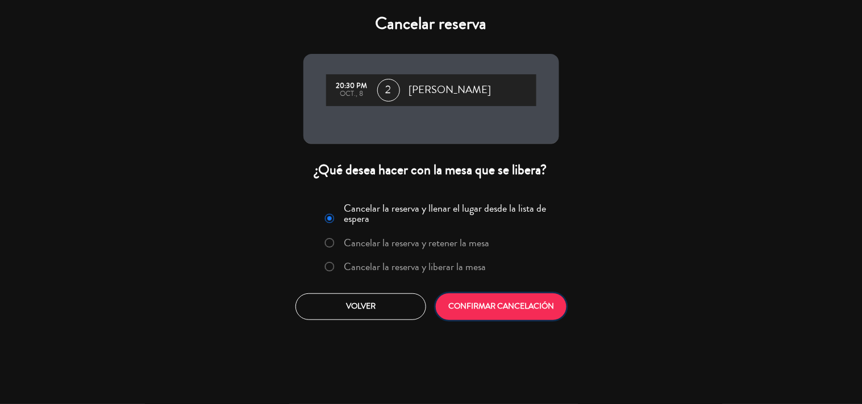
click at [543, 310] on button "CONFIRMAR CANCELACIÓN" at bounding box center [501, 307] width 131 height 27
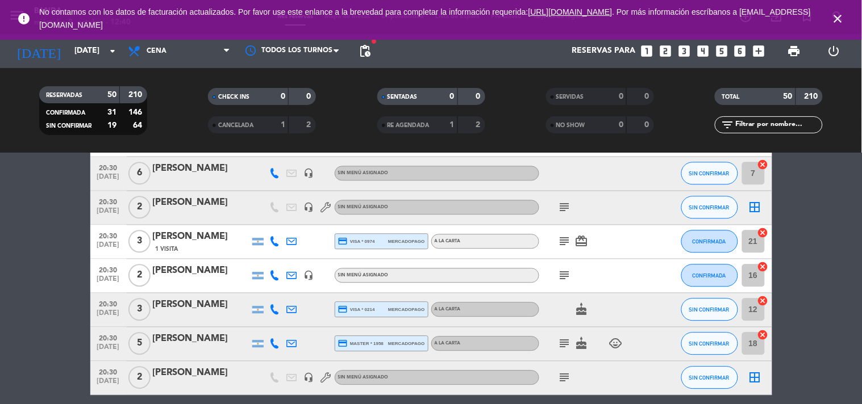
click at [662, 51] on icon "looks_two" at bounding box center [665, 51] width 15 height 15
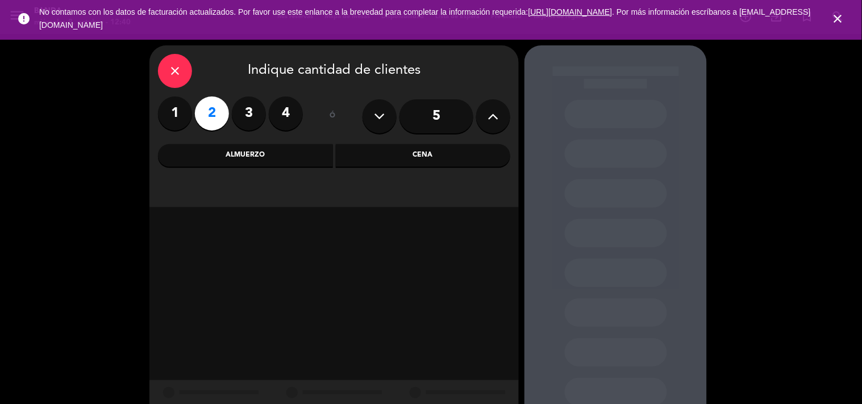
click at [396, 156] on div "Cena" at bounding box center [423, 155] width 175 height 23
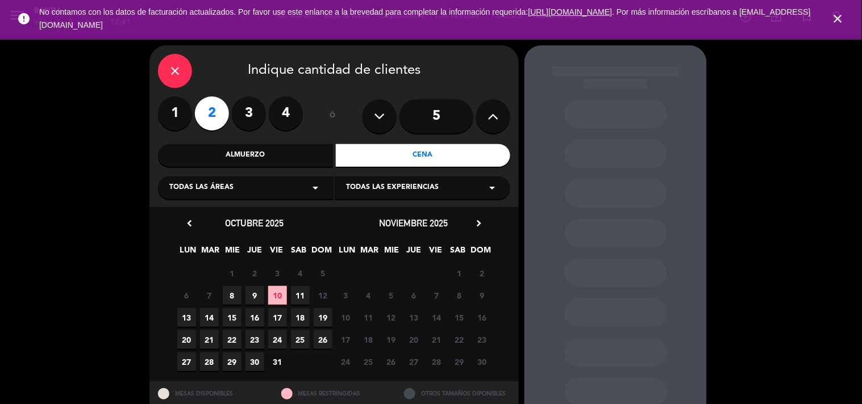
click at [231, 292] on span "8" at bounding box center [232, 295] width 19 height 19
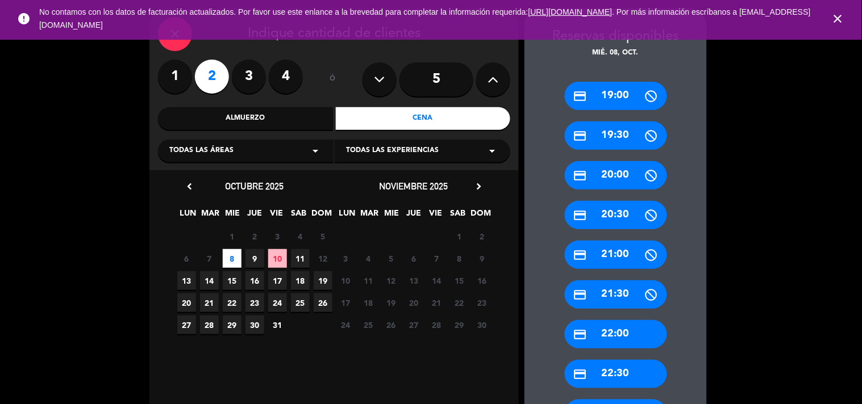
scroll to position [132, 0]
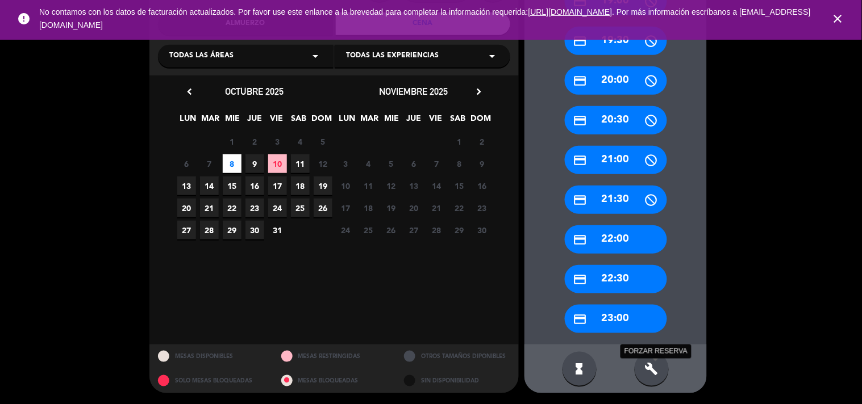
click at [652, 371] on icon "build" at bounding box center [652, 369] width 14 height 14
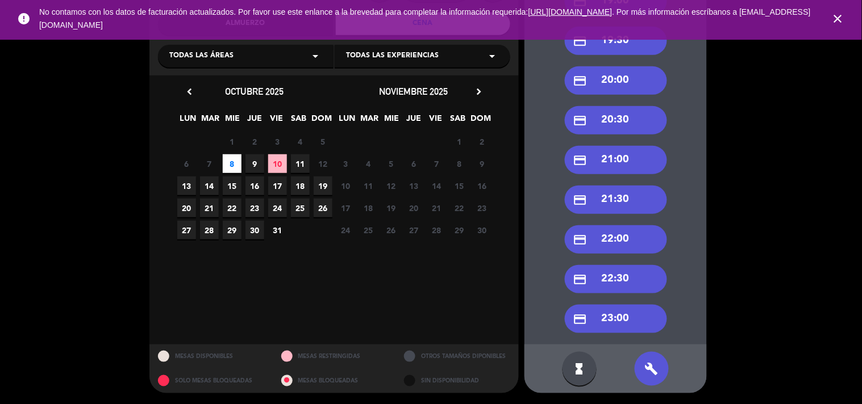
click at [603, 111] on div "credit_card 20:30" at bounding box center [616, 120] width 102 height 28
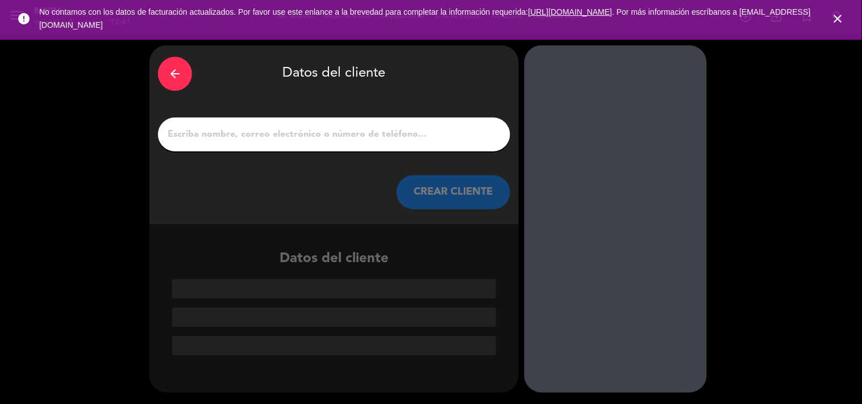
scroll to position [0, 0]
click at [279, 137] on input "1" at bounding box center [333, 135] width 335 height 16
paste input "[PERSON_NAME]"
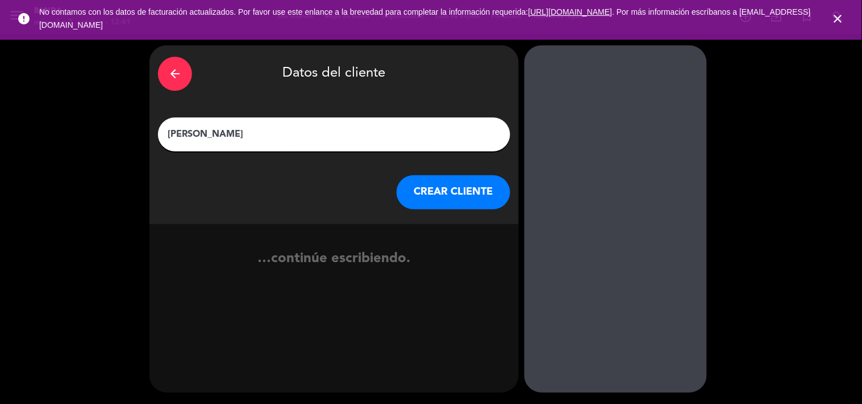
type input "[PERSON_NAME]"
click at [465, 192] on button "CREAR CLIENTE" at bounding box center [453, 192] width 114 height 34
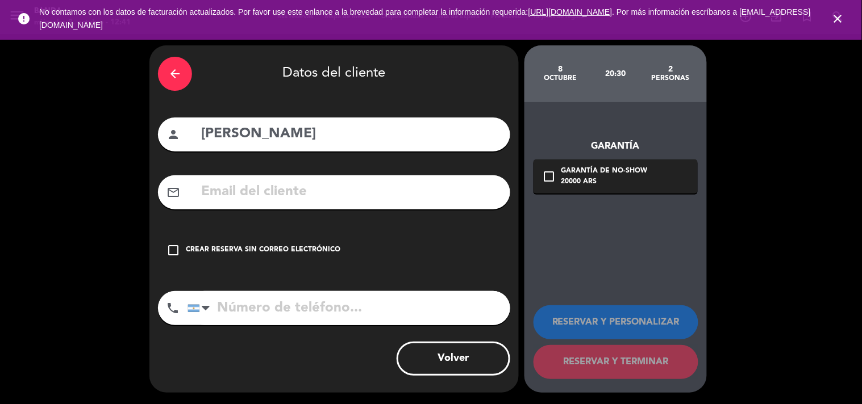
click at [163, 250] on div "check_box_outline_blank Crear reserva sin correo electrónico" at bounding box center [334, 250] width 352 height 34
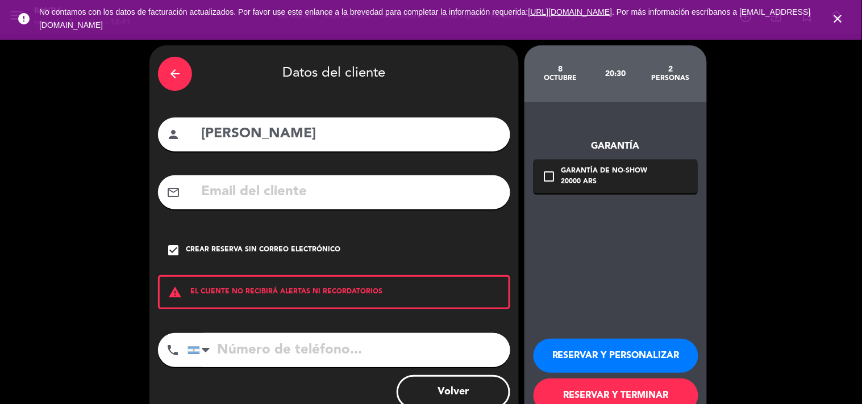
click at [587, 362] on button "RESERVAR Y PERSONALIZAR" at bounding box center [615, 356] width 165 height 34
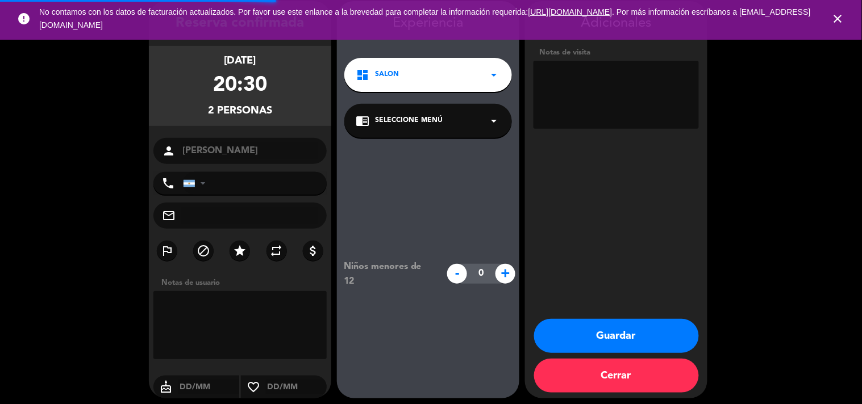
scroll to position [45, 0]
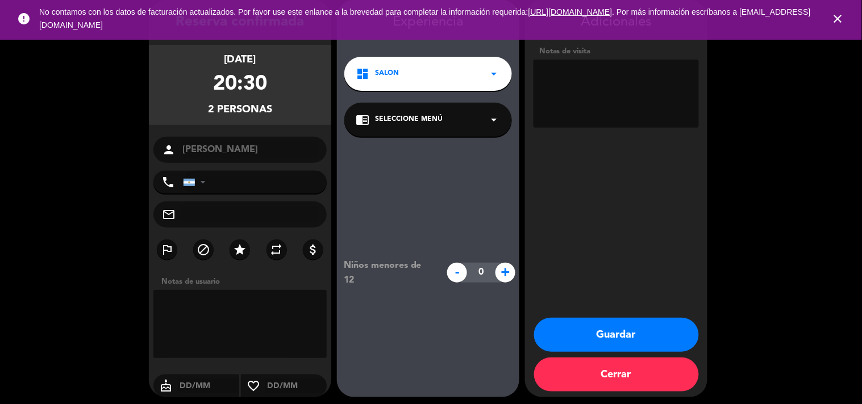
click at [615, 81] on textarea at bounding box center [615, 94] width 165 height 68
click at [617, 66] on textarea at bounding box center [615, 94] width 165 height 68
paste textarea "UXX4DPMY"
type textarea "BIG BOX UXX4DPMY"
click at [634, 333] on button "Guardar" at bounding box center [616, 335] width 165 height 34
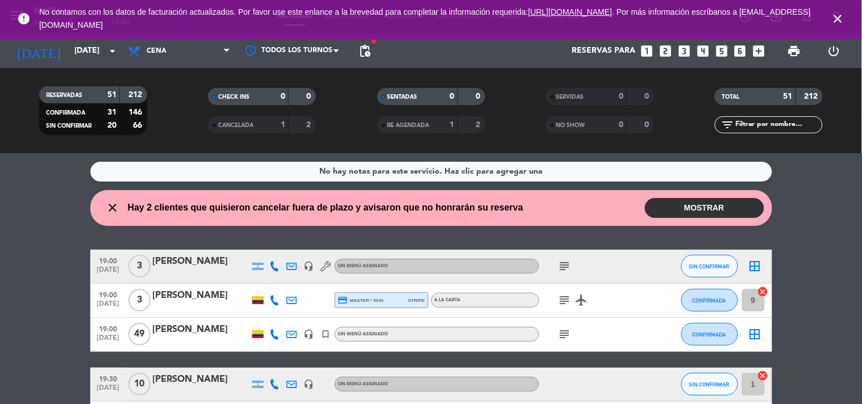
click at [658, 48] on icon "looks_two" at bounding box center [665, 51] width 15 height 15
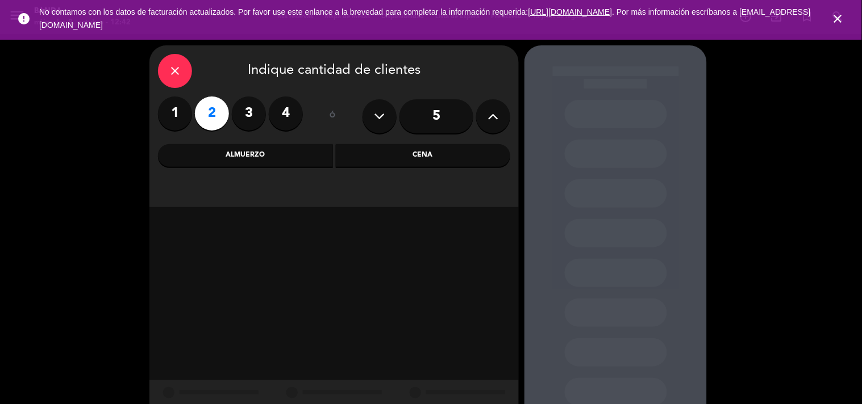
click at [338, 149] on div "Cena" at bounding box center [423, 155] width 175 height 23
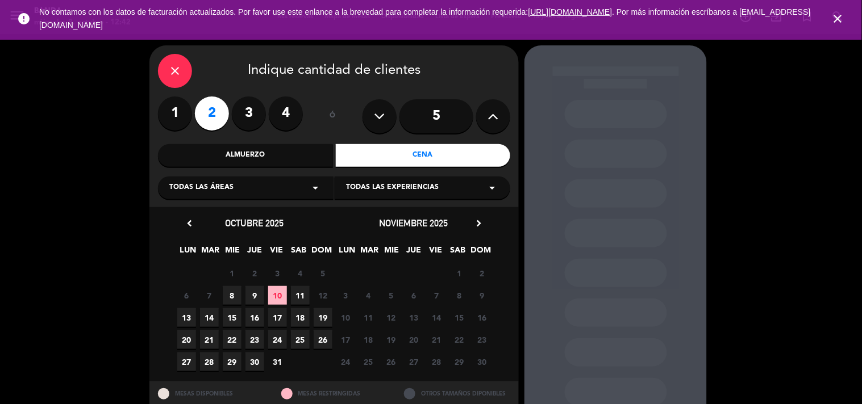
click at [236, 290] on span "8" at bounding box center [232, 295] width 19 height 19
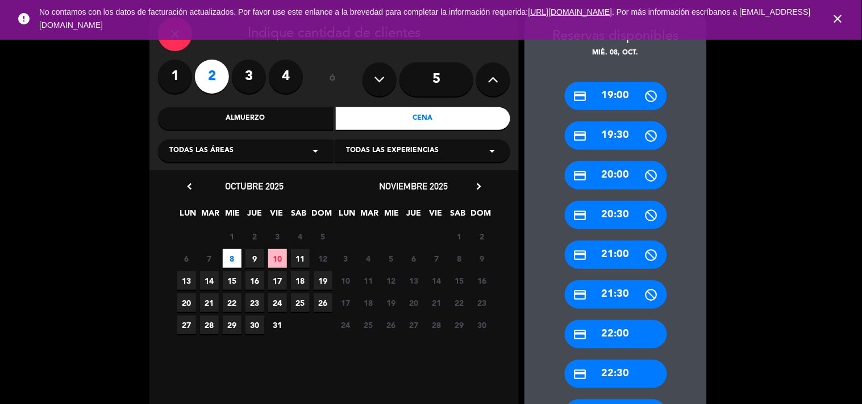
scroll to position [132, 0]
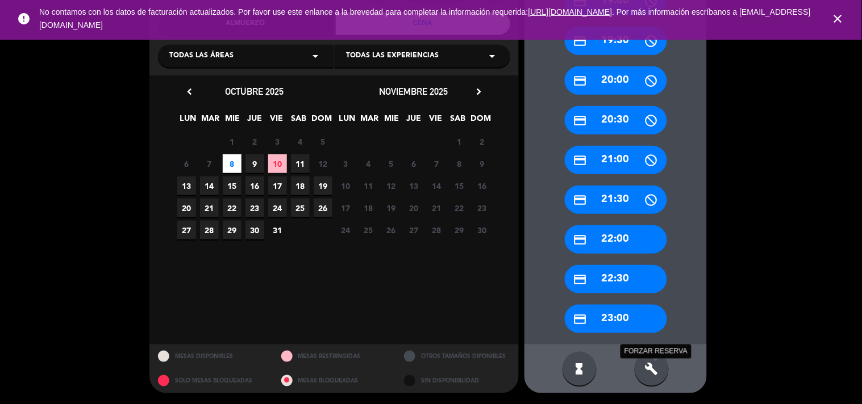
click at [645, 365] on icon "build" at bounding box center [652, 369] width 14 height 14
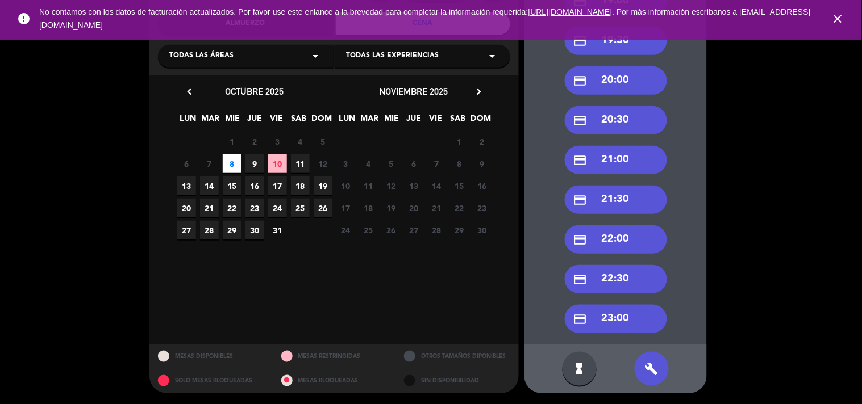
click at [615, 121] on div "credit_card 20:30" at bounding box center [616, 120] width 102 height 28
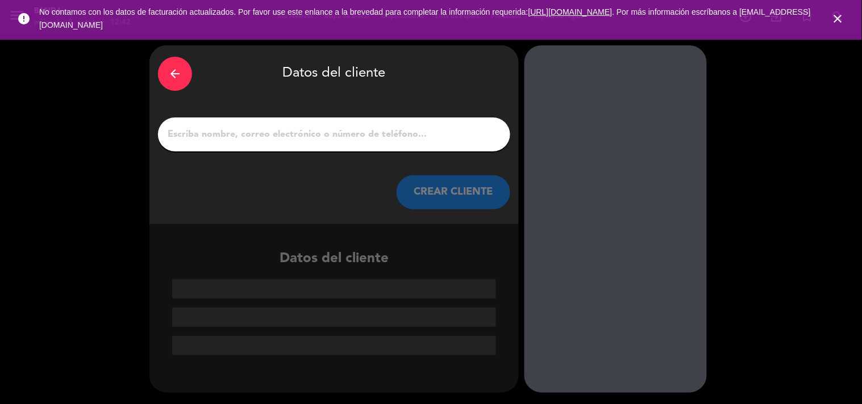
scroll to position [0, 0]
click at [345, 129] on input "1" at bounding box center [333, 135] width 335 height 16
type input "V"
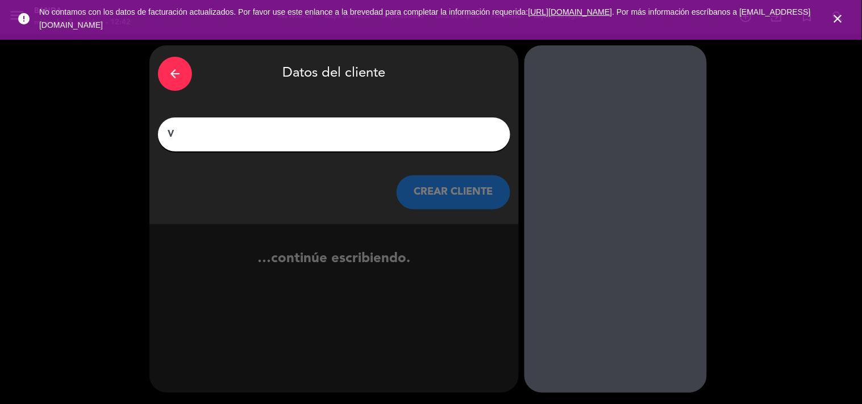
click at [345, 129] on input "V" at bounding box center [333, 135] width 335 height 16
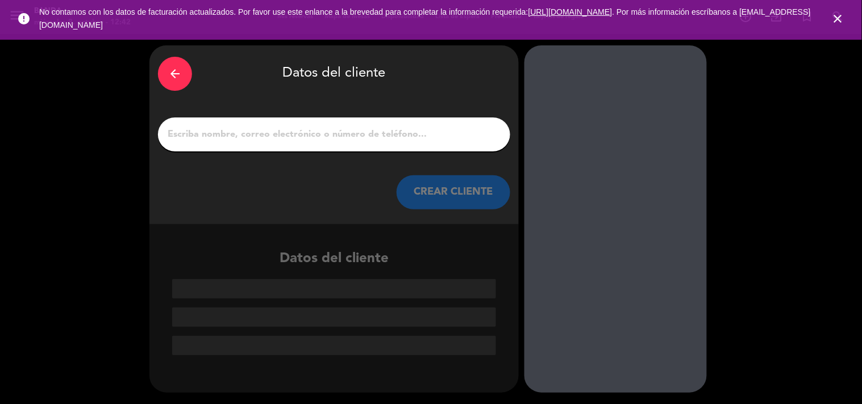
paste input "[PERSON_NAME]"
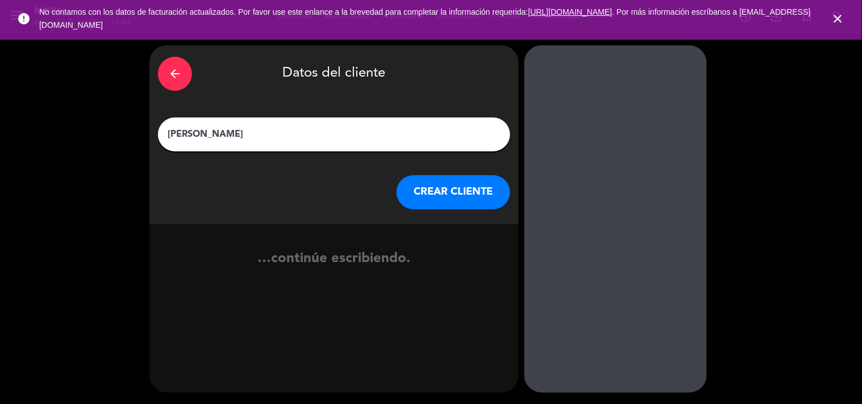
type input "[PERSON_NAME]"
click at [424, 182] on button "CREAR CLIENTE" at bounding box center [453, 192] width 114 height 34
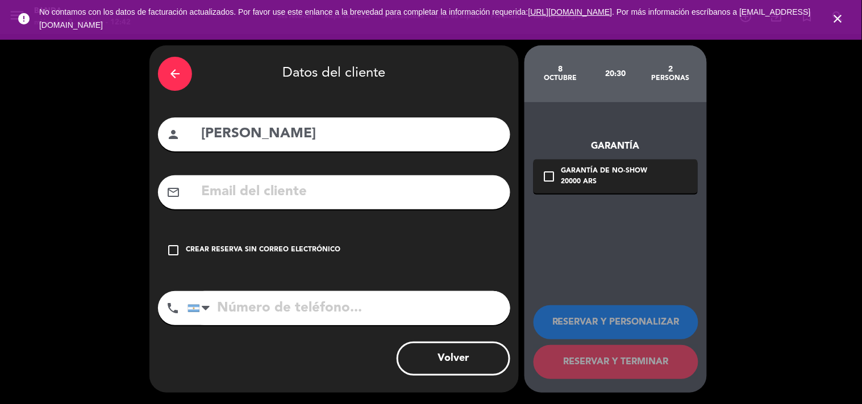
click at [173, 258] on div "check_box_outline_blank Crear reserva sin correo electrónico" at bounding box center [334, 250] width 352 height 34
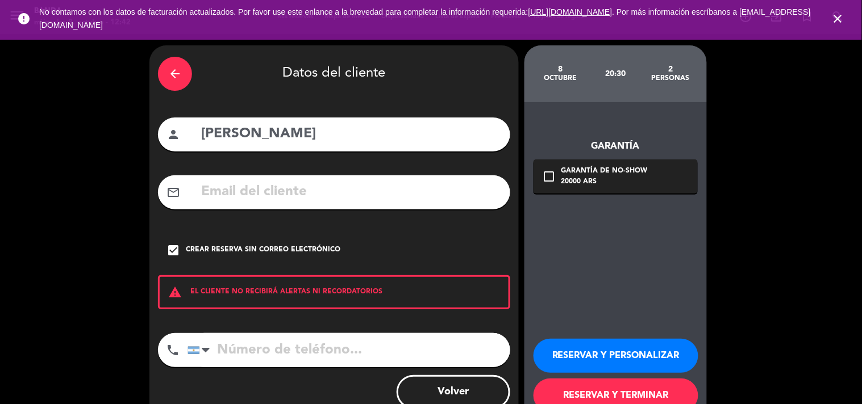
click at [622, 354] on button "RESERVAR Y PERSONALIZAR" at bounding box center [615, 356] width 165 height 34
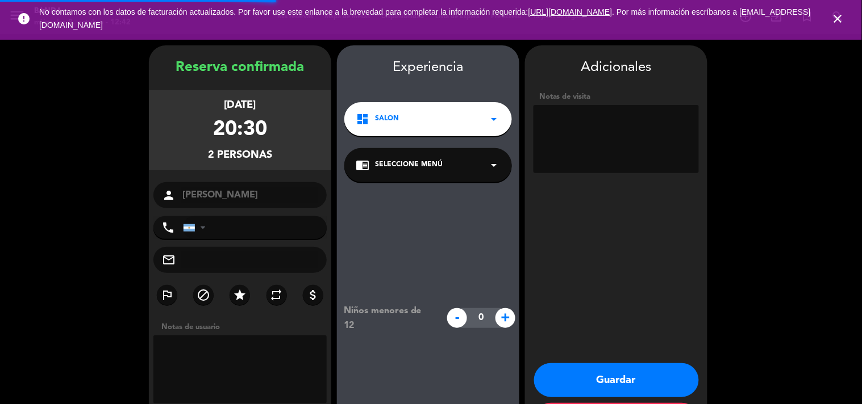
scroll to position [45, 0]
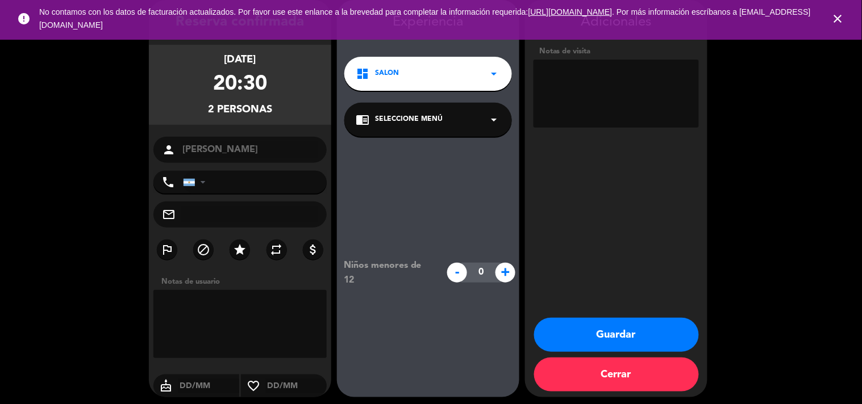
click at [629, 93] on textarea at bounding box center [615, 94] width 165 height 68
click at [612, 84] on textarea at bounding box center [615, 94] width 165 height 68
paste textarea "BXVG7TDF"
type textarea "BIG BOX BXVG7TDF"
click at [645, 331] on button "Guardar" at bounding box center [616, 335] width 165 height 34
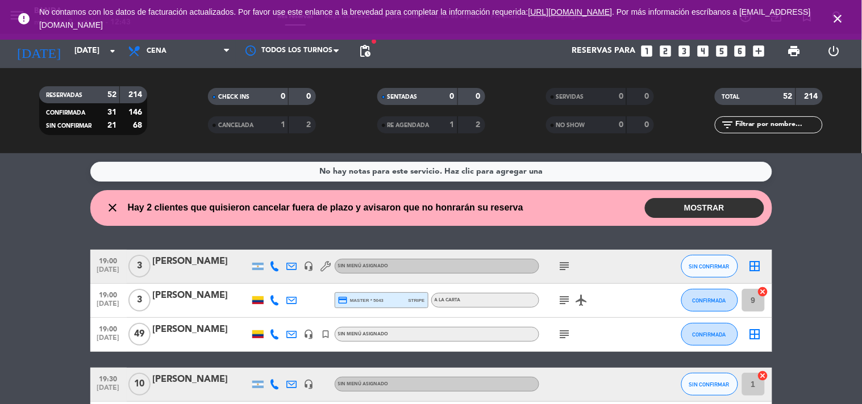
click at [666, 46] on icon "looks_two" at bounding box center [665, 51] width 15 height 15
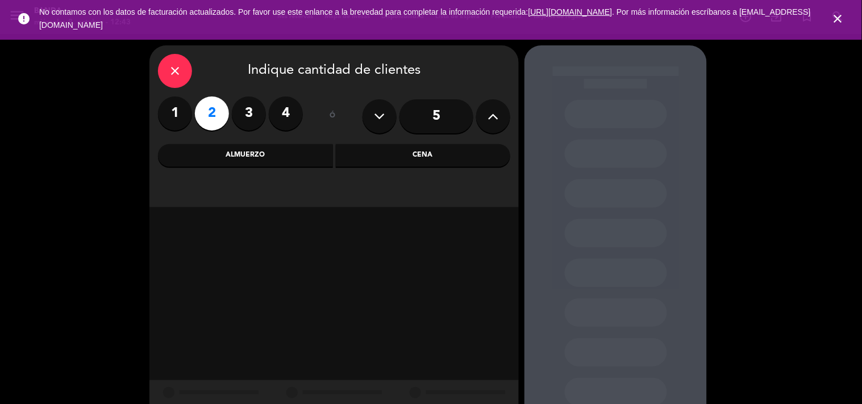
click at [468, 152] on div "Cena" at bounding box center [423, 155] width 175 height 23
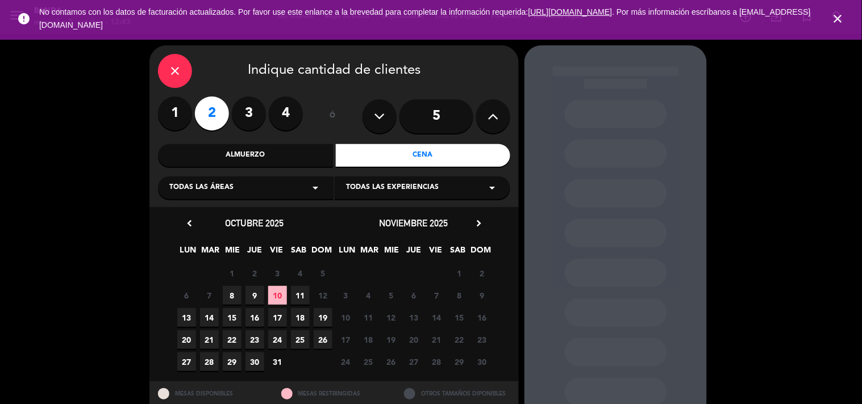
click at [227, 298] on span "8" at bounding box center [232, 295] width 19 height 19
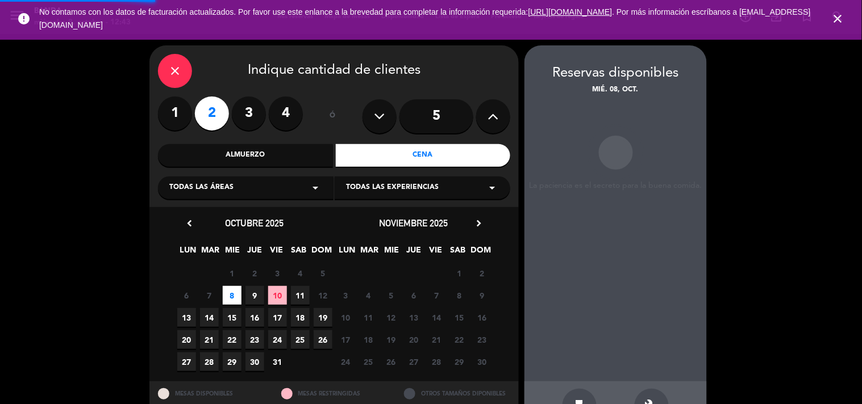
scroll to position [37, 0]
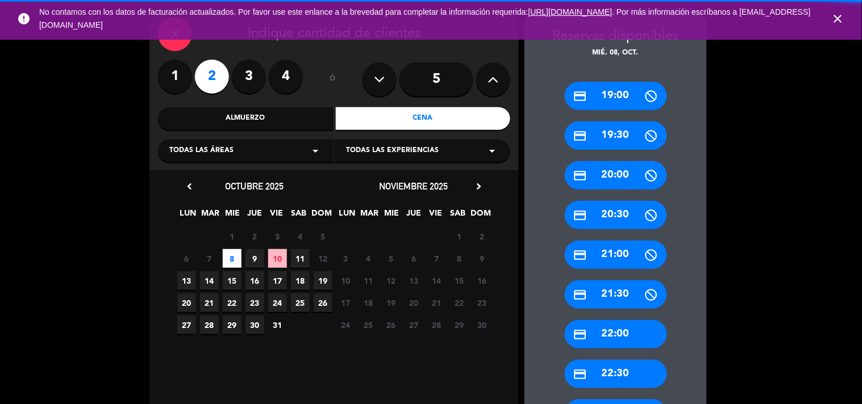
click at [661, 368] on div "credit_card 22:30" at bounding box center [616, 374] width 102 height 28
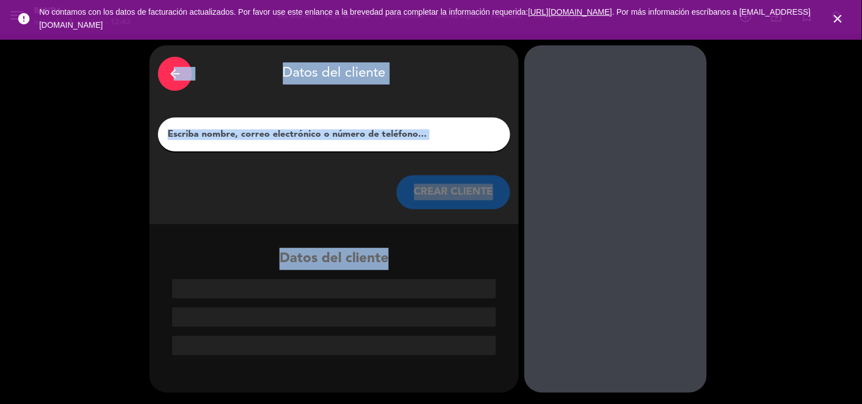
drag, startPoint x: 659, startPoint y: 367, endPoint x: 173, endPoint y: 62, distance: 574.4
click at [173, 62] on div "arrow_back Datos del cliente CREAR CLIENTE Datos del cliente" at bounding box center [431, 219] width 862 height 370
click at [173, 62] on div "arrow_back" at bounding box center [175, 74] width 34 height 34
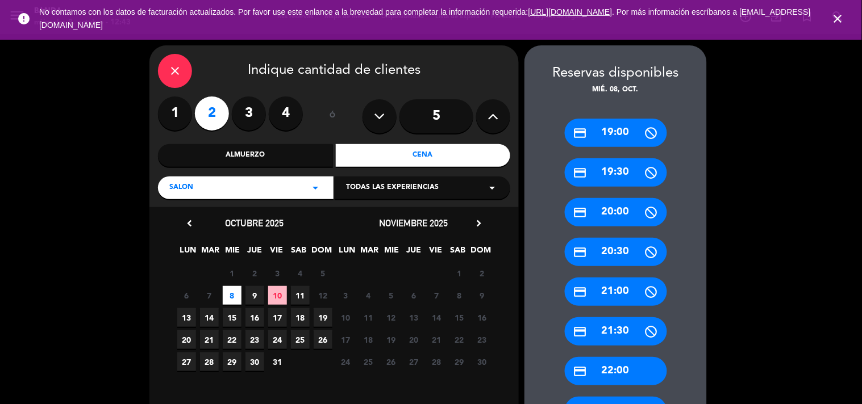
scroll to position [132, 0]
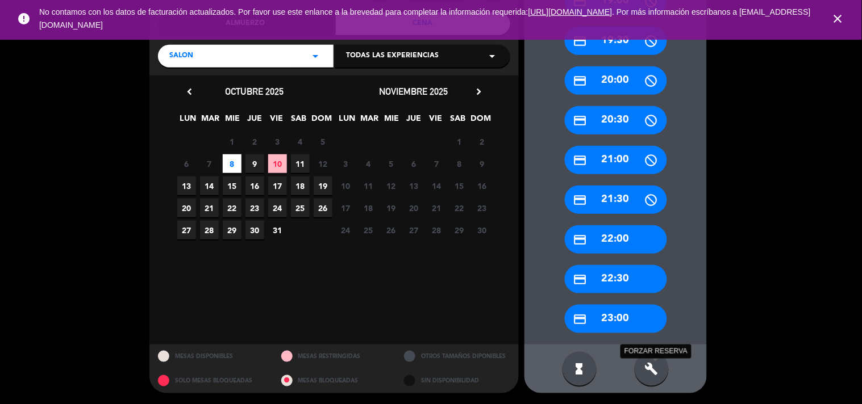
click at [651, 362] on icon "build" at bounding box center [652, 369] width 14 height 14
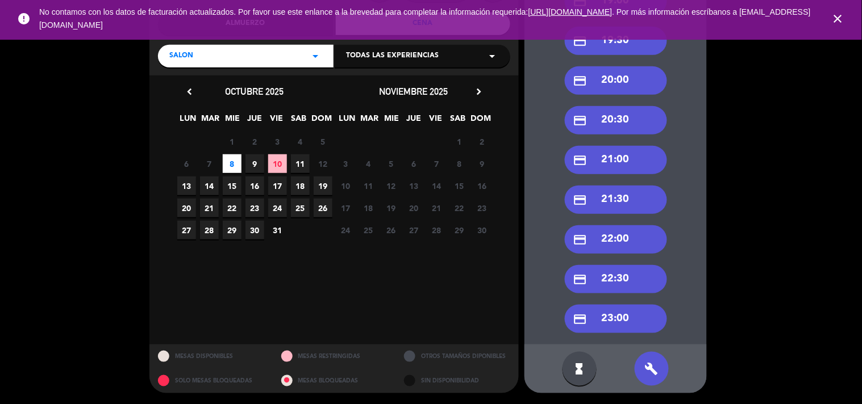
click at [626, 118] on div "credit_card 20:30" at bounding box center [616, 120] width 102 height 28
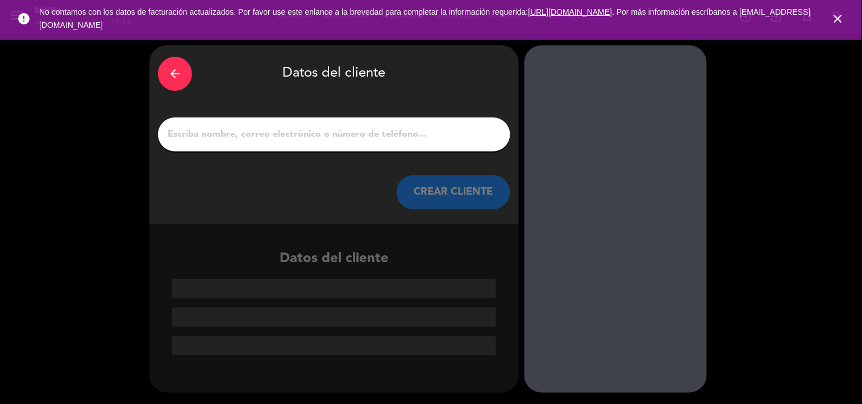
scroll to position [0, 0]
click at [365, 139] on input "1" at bounding box center [333, 135] width 335 height 16
paste input "[PERSON_NAME]"
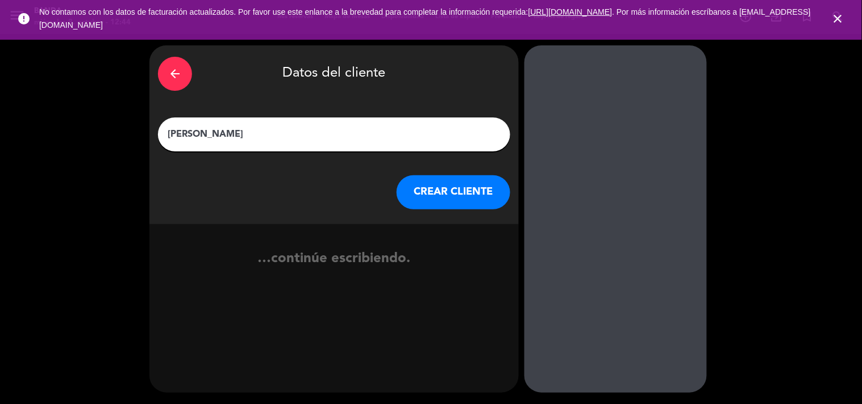
type input "[PERSON_NAME]"
click at [457, 175] on button "CREAR CLIENTE" at bounding box center [453, 192] width 114 height 34
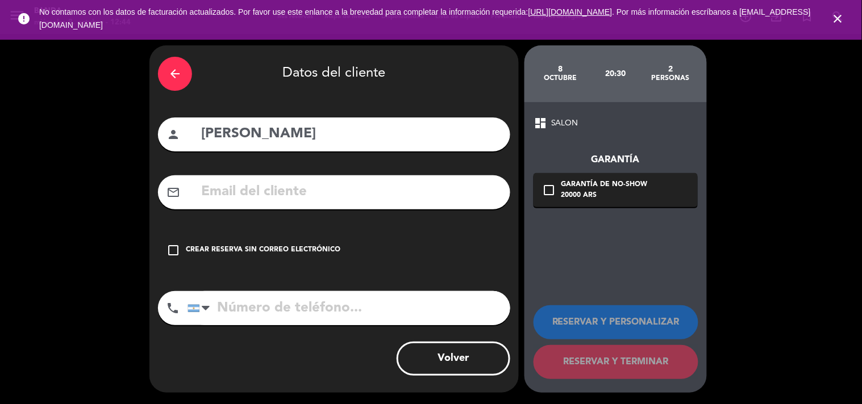
click at [177, 246] on icon "check_box_outline_blank" at bounding box center [173, 251] width 14 height 14
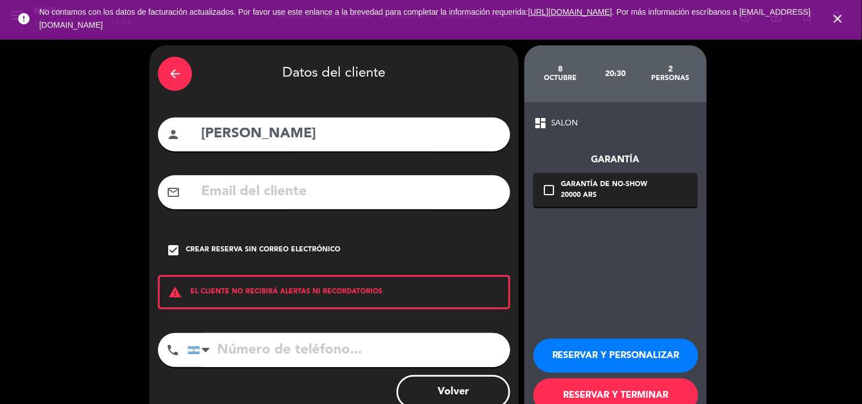
click at [566, 353] on button "RESERVAR Y PERSONALIZAR" at bounding box center [615, 356] width 165 height 34
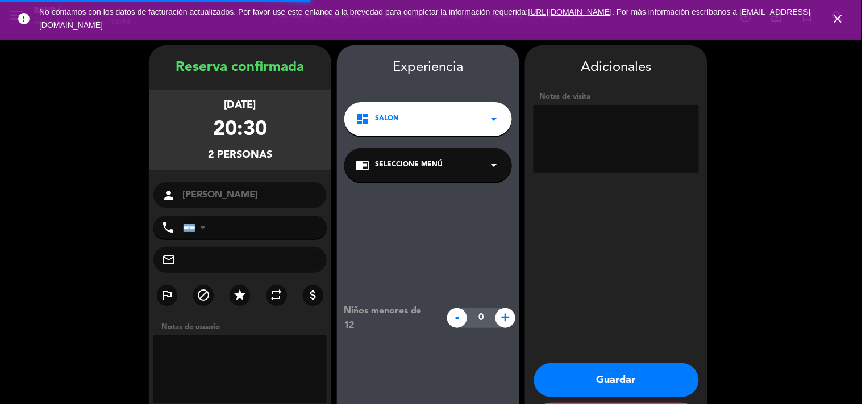
scroll to position [45, 0]
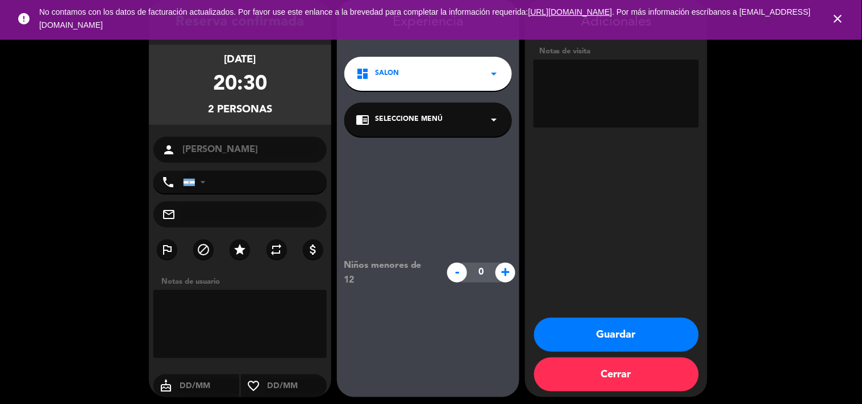
click at [626, 89] on textarea at bounding box center [615, 94] width 165 height 68
paste textarea "A4HW9YYI"
type textarea "BIG BOX A4HW9YYI"
click at [643, 335] on button "Guardar" at bounding box center [616, 335] width 165 height 34
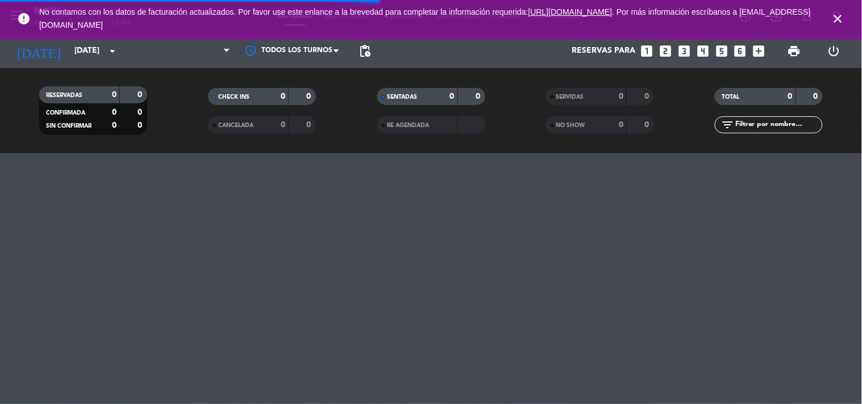
click at [643, 335] on div "menu Banda [DATE] 8. octubre - 12:44 Mis reservas Mapa de mesas Disponibilidad …" at bounding box center [431, 202] width 862 height 404
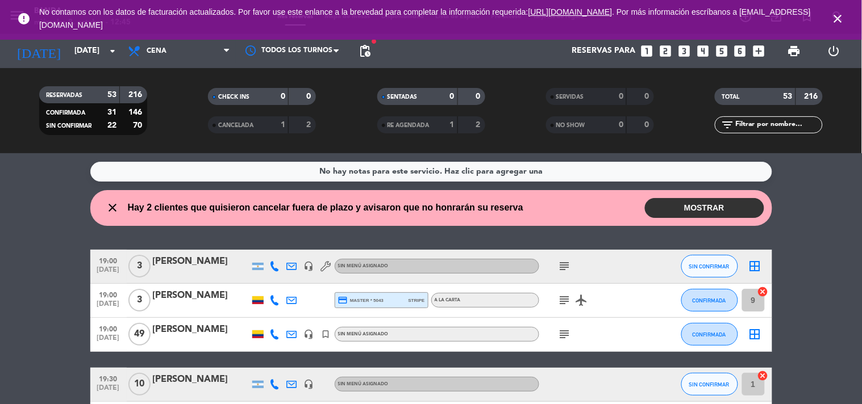
click at [667, 51] on icon "looks_two" at bounding box center [665, 51] width 15 height 15
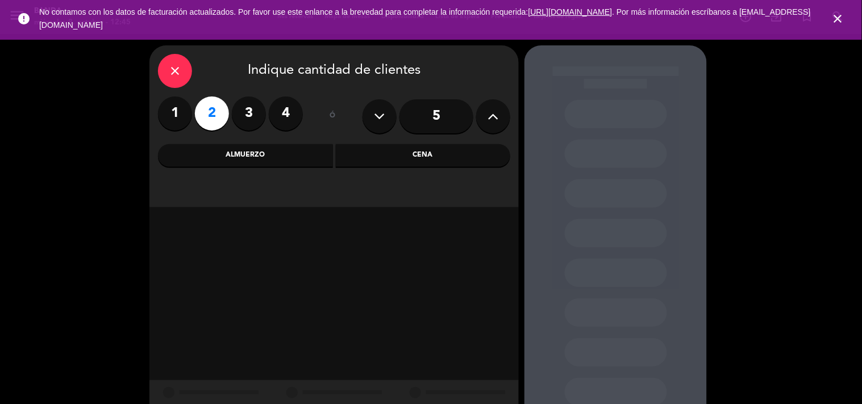
click at [241, 152] on div "Almuerzo" at bounding box center [245, 155] width 175 height 23
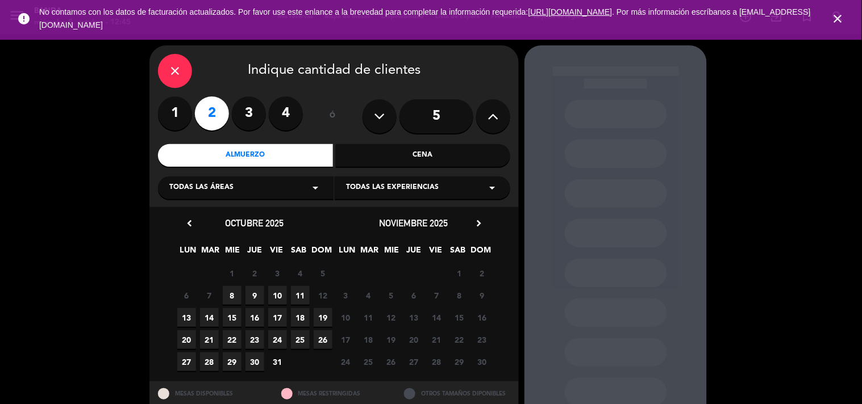
click at [231, 299] on span "8" at bounding box center [232, 295] width 19 height 19
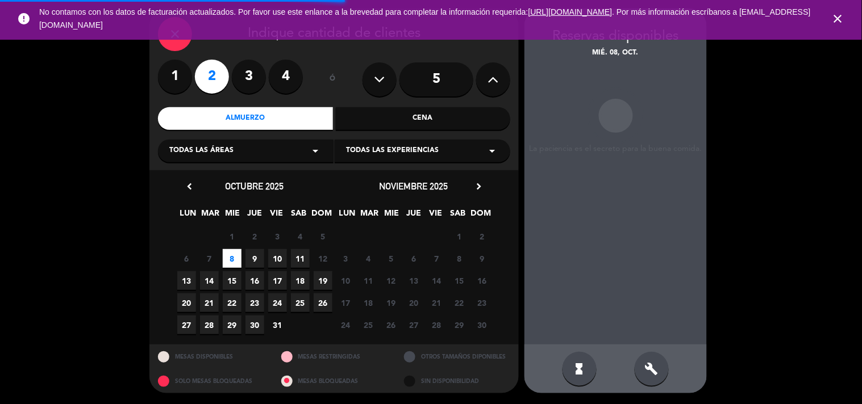
click at [663, 379] on div "Reservas disponibles mié. 08, oct. La paciencia es el secreto para la buena com…" at bounding box center [615, 201] width 182 height 385
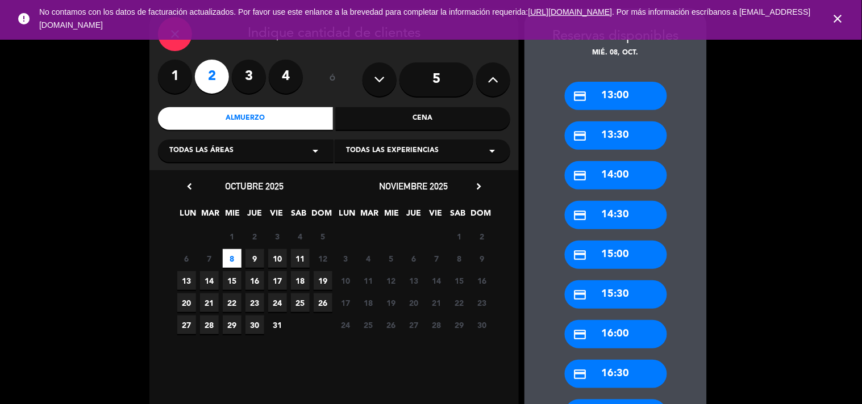
click at [605, 91] on div "credit_card 13:00" at bounding box center [616, 96] width 102 height 28
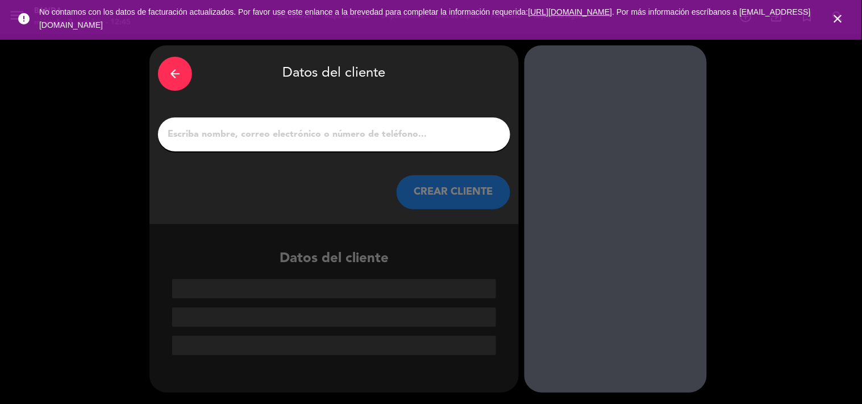
scroll to position [0, 0]
click at [367, 138] on input "1" at bounding box center [333, 135] width 335 height 16
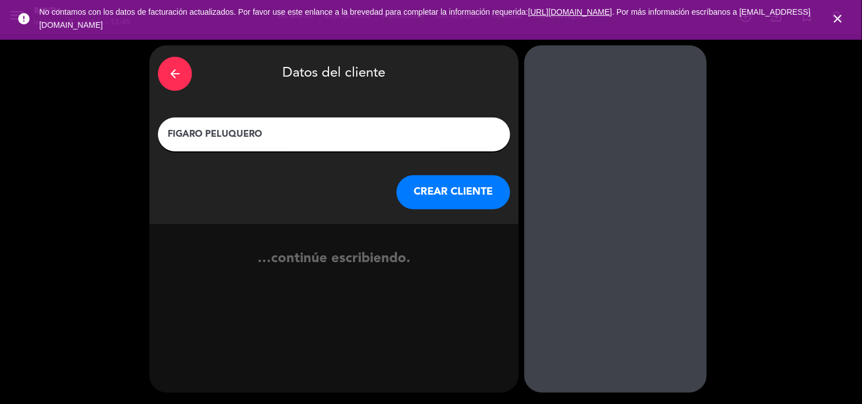
type input "FIGARO PELUQUERO"
click at [438, 190] on button "CREAR CLIENTE" at bounding box center [453, 192] width 114 height 34
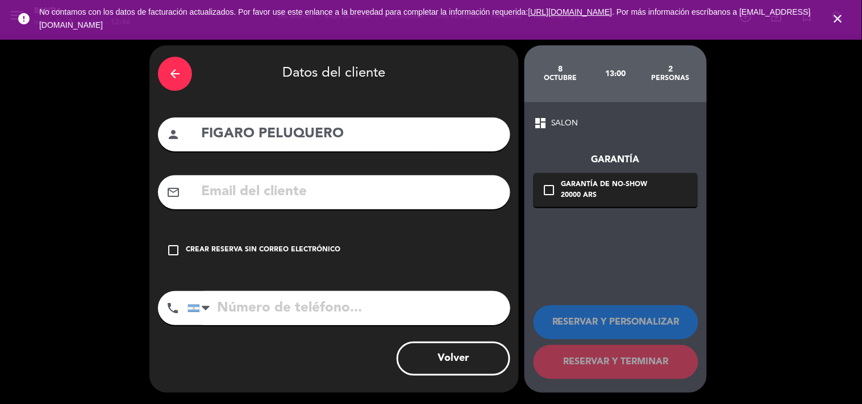
click at [168, 258] on div "check_box_outline_blank Crear reserva sin correo electrónico" at bounding box center [334, 250] width 352 height 34
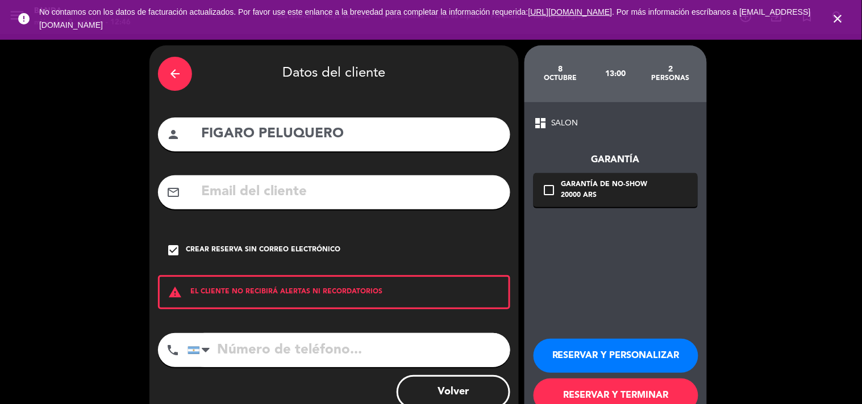
click at [598, 359] on button "RESERVAR Y PERSONALIZAR" at bounding box center [615, 356] width 165 height 34
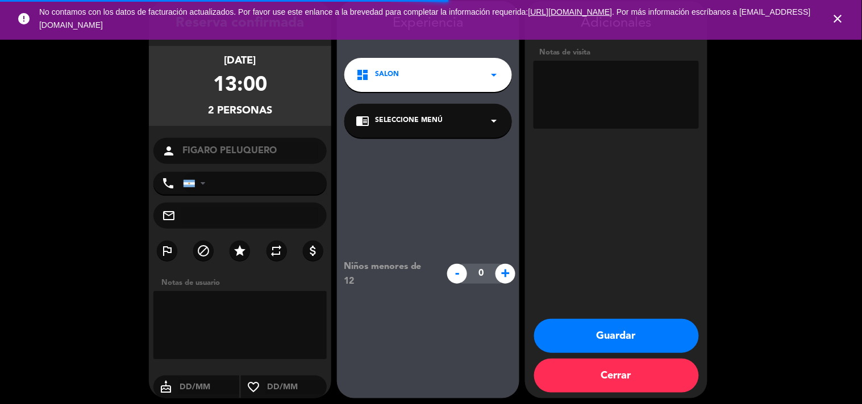
scroll to position [45, 0]
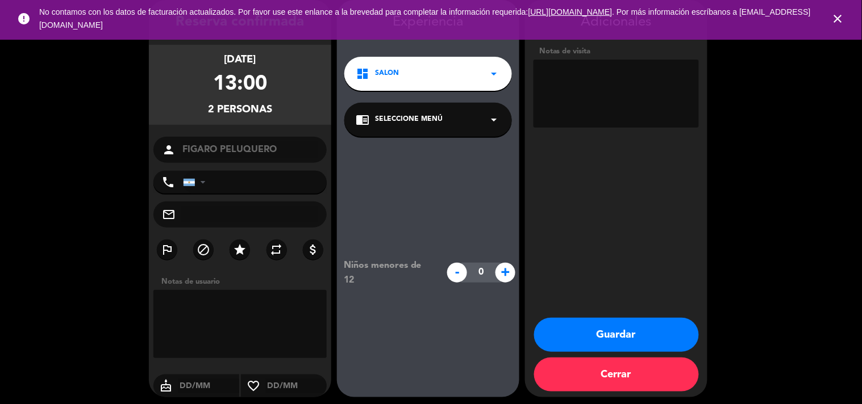
click at [597, 114] on textarea at bounding box center [615, 94] width 165 height 68
type textarea "100% OFF POR [PERSON_NAME]"
click at [615, 328] on button "Guardar" at bounding box center [616, 335] width 165 height 34
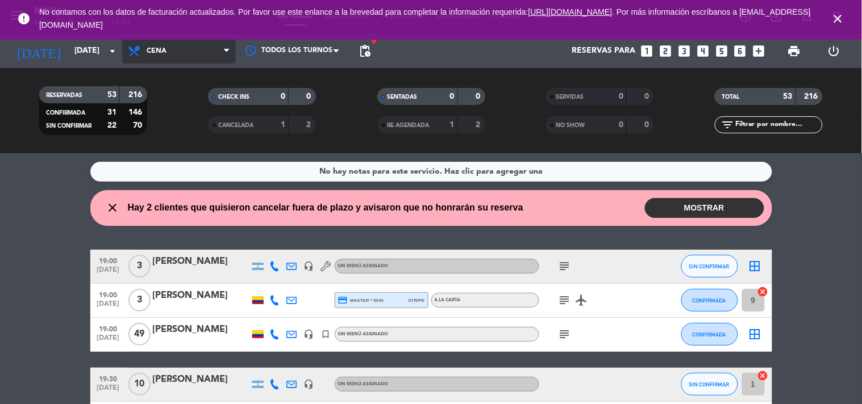
click at [225, 57] on span "Cena" at bounding box center [179, 51] width 114 height 25
click at [197, 99] on div "menu Banda [DATE] 8. octubre - 12:51 Mis reservas Mapa de mesas Disponibilidad …" at bounding box center [431, 76] width 862 height 153
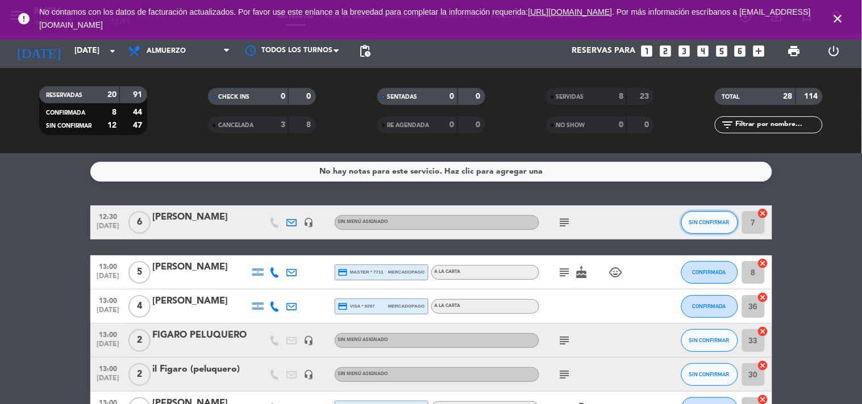
click at [705, 225] on button "SIN CONFIRMAR" at bounding box center [709, 222] width 57 height 23
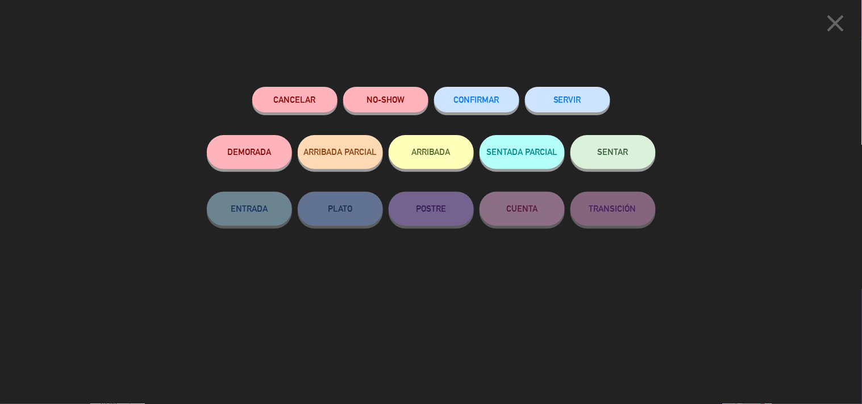
click at [574, 93] on button "SERVIR" at bounding box center [567, 100] width 85 height 26
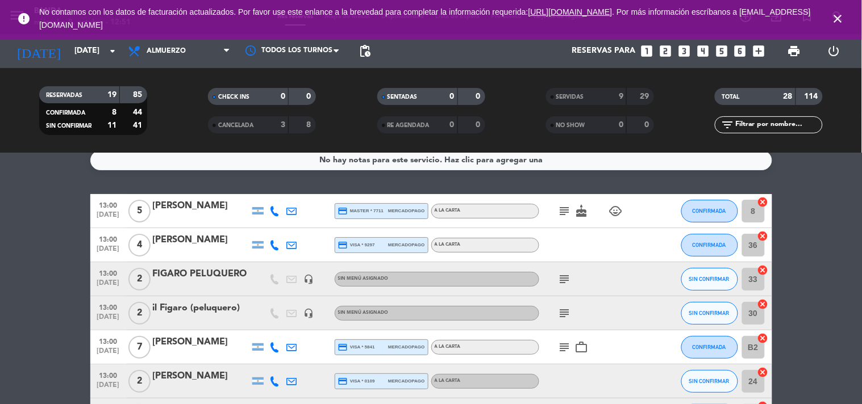
scroll to position [10, 0]
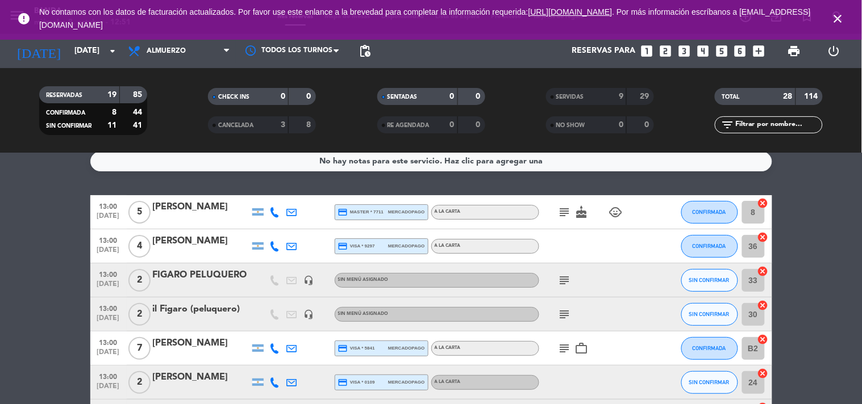
click at [717, 223] on div "CONFIRMADA" at bounding box center [709, 212] width 57 height 34
click at [708, 209] on span "CONFIRMADA" at bounding box center [709, 212] width 34 height 6
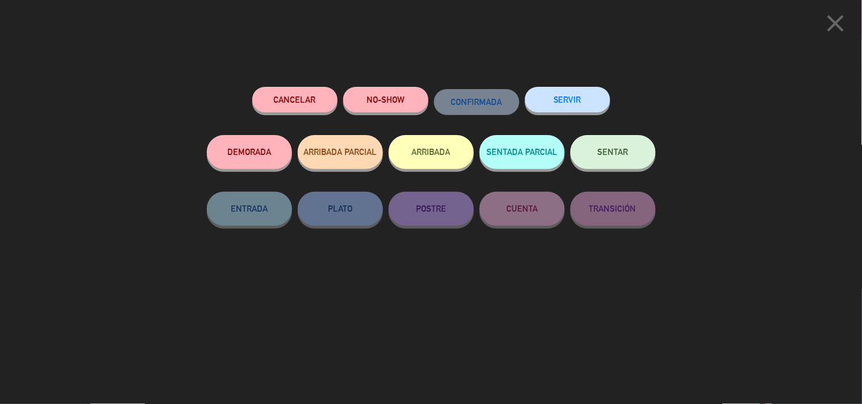
click at [564, 101] on button "SERVIR" at bounding box center [567, 100] width 85 height 26
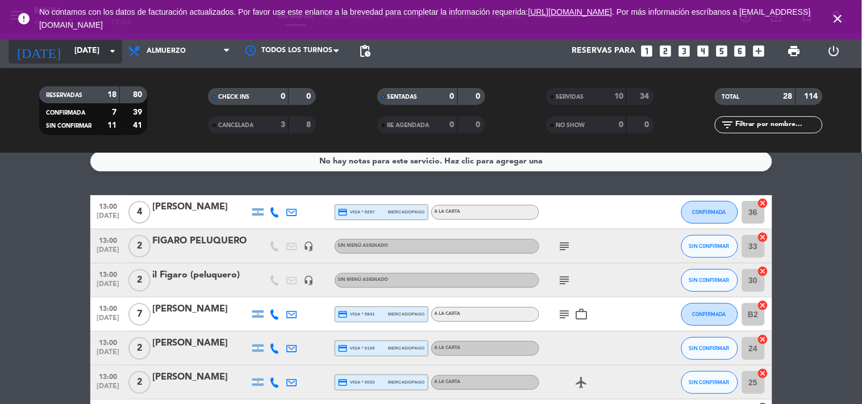
click at [69, 56] on input "[DATE]" at bounding box center [123, 51] width 108 height 20
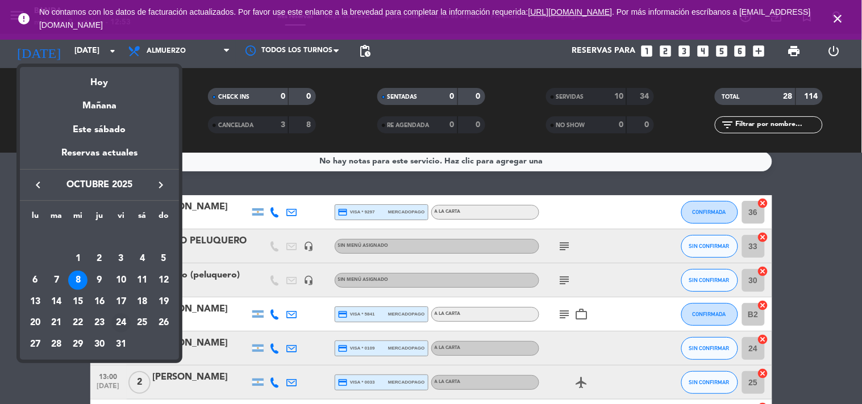
click at [116, 331] on div "24" at bounding box center [120, 322] width 19 height 19
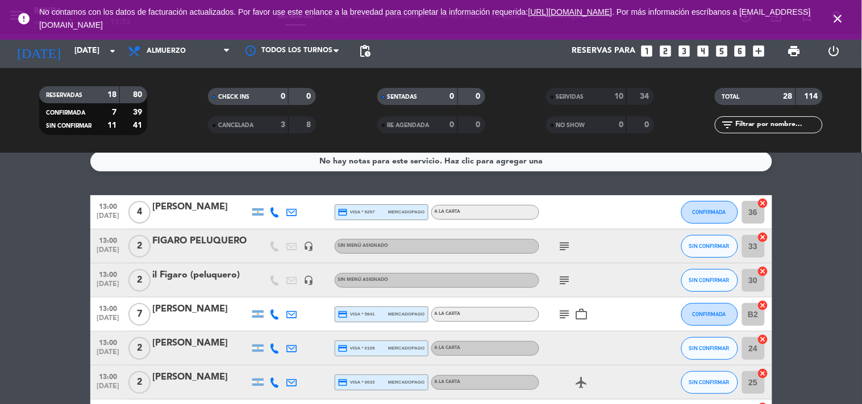
type input "[DATE]"
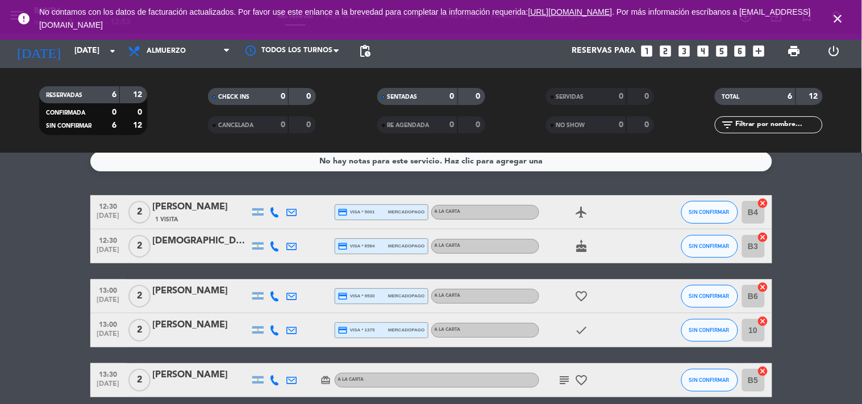
click at [98, 331] on span "[DATE]" at bounding box center [108, 337] width 28 height 13
click at [211, 54] on span "Almuerzo" at bounding box center [179, 51] width 114 height 25
click at [167, 131] on div "menu Banda [DATE] 8. octubre - 12:53 Mis reservas Mapa de mesas Disponibilidad …" at bounding box center [431, 76] width 862 height 153
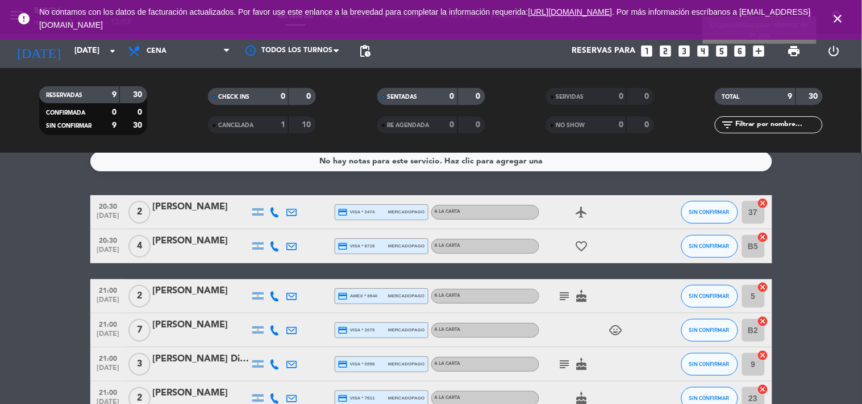
click at [760, 50] on icon "add_box" at bounding box center [758, 51] width 15 height 15
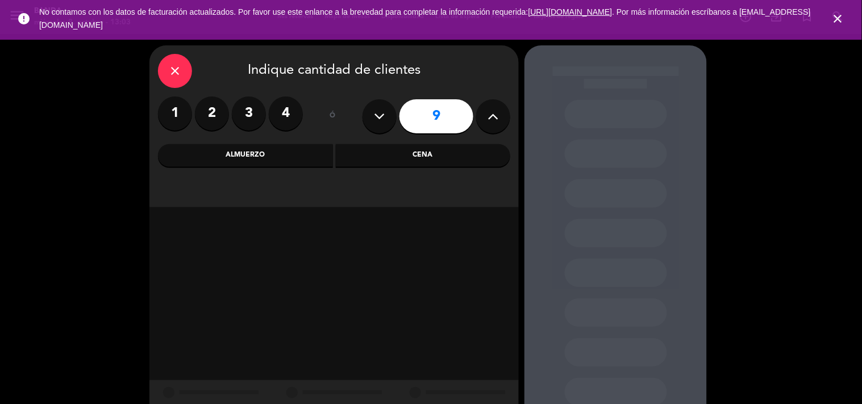
click at [371, 117] on button at bounding box center [379, 116] width 34 height 34
type input "8"
click at [374, 152] on div "Cena" at bounding box center [423, 155] width 175 height 23
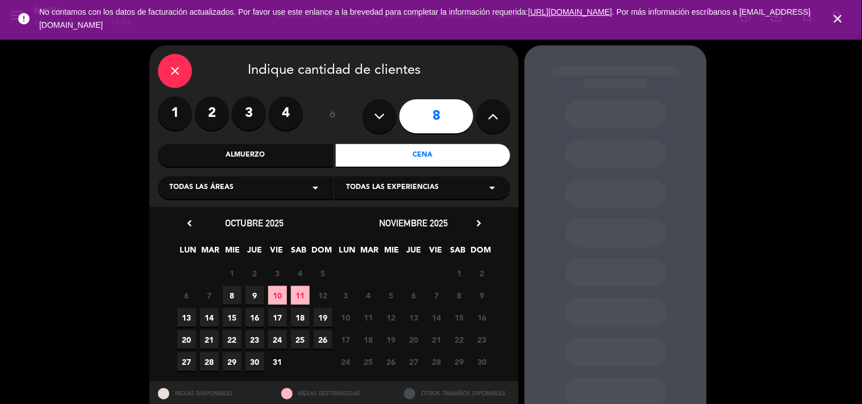
click at [275, 337] on span "24" at bounding box center [277, 340] width 19 height 19
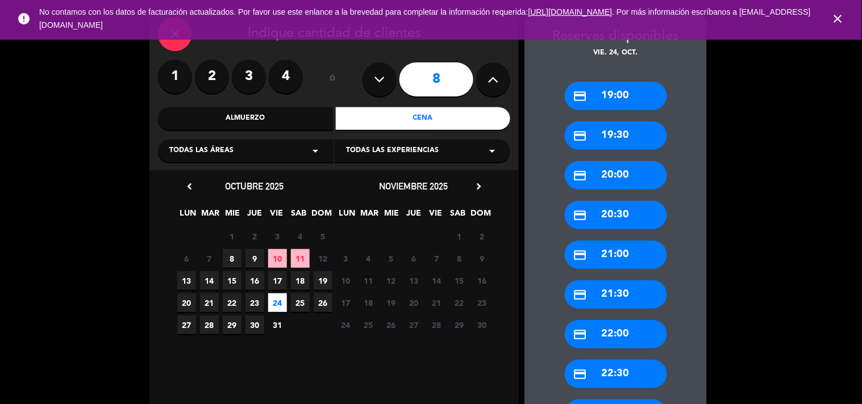
scroll to position [132, 0]
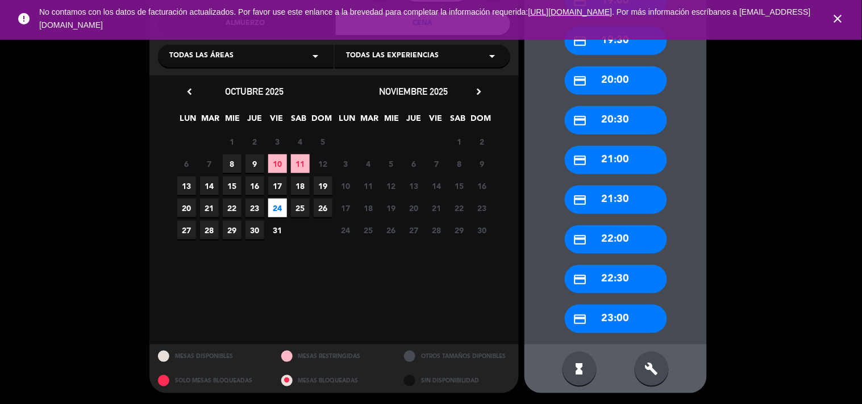
click at [658, 378] on div "build" at bounding box center [651, 369] width 34 height 34
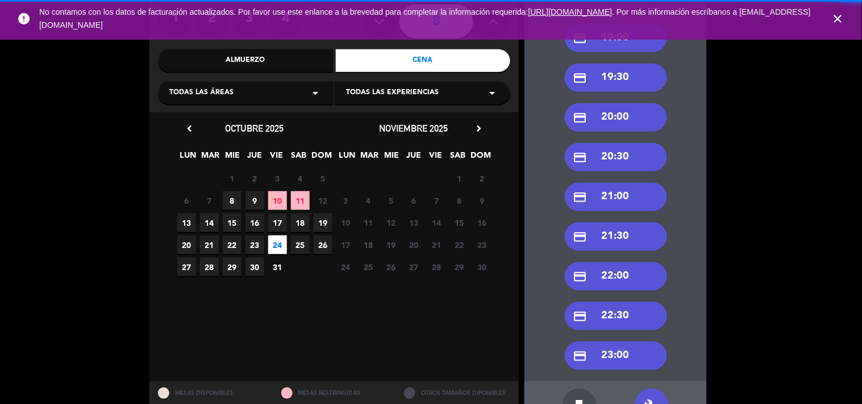
scroll to position [93, 0]
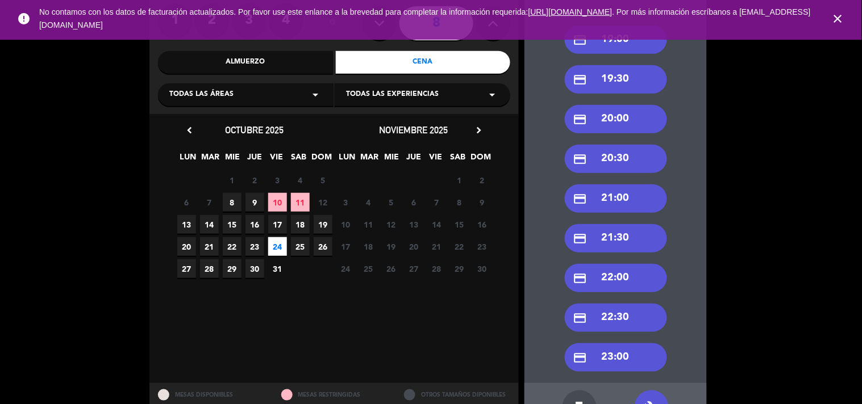
click at [602, 161] on div "credit_card 20:30" at bounding box center [616, 159] width 102 height 28
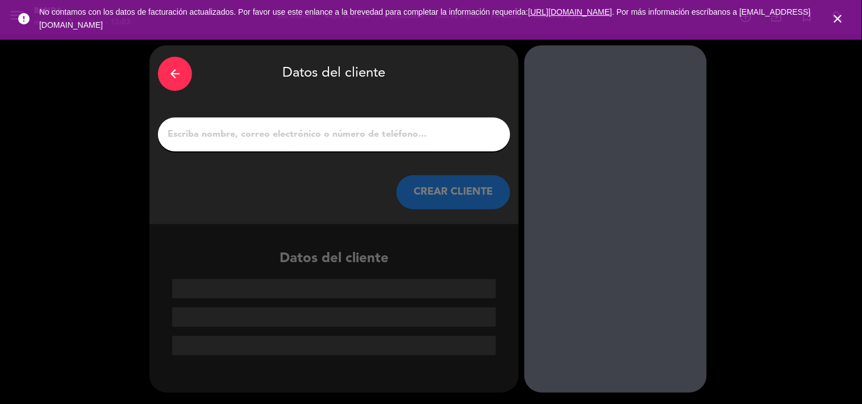
click at [337, 132] on input "1" at bounding box center [333, 135] width 335 height 16
paste input "[PERSON_NAME]"
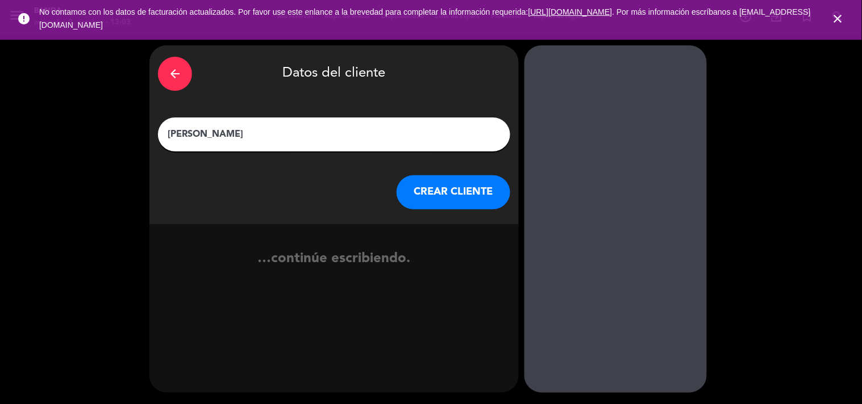
type input "[PERSON_NAME]"
click at [428, 191] on button "CREAR CLIENTE" at bounding box center [453, 192] width 114 height 34
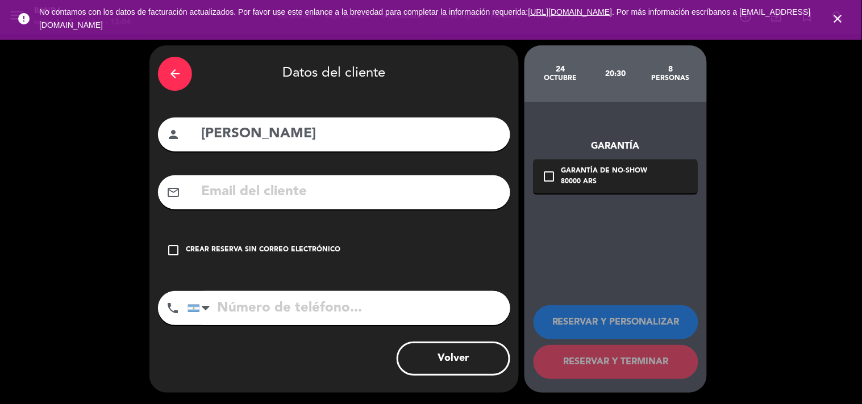
click at [294, 191] on input "text" at bounding box center [351, 192] width 302 height 23
paste input "[EMAIL_ADDRESS][DOMAIN_NAME]"
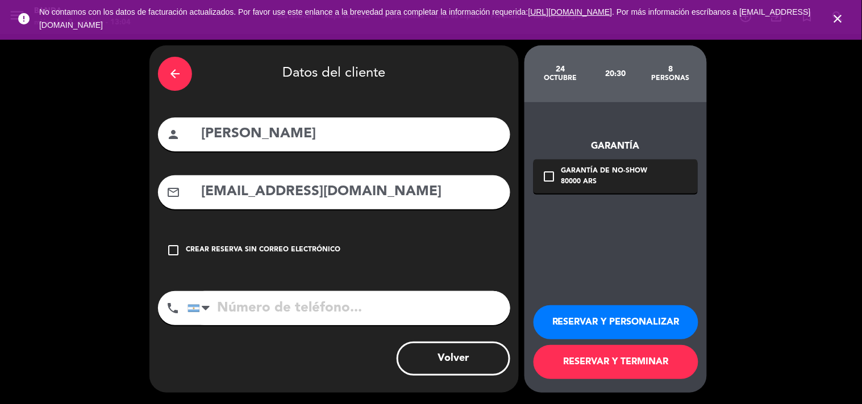
type input "[EMAIL_ADDRESS][DOMAIN_NAME]"
click at [305, 311] on input "tel" at bounding box center [348, 308] width 323 height 34
paste input "[PHONE_NUMBER]"
type input "[PHONE_NUMBER]"
click at [595, 333] on button "RESERVAR Y PERSONALIZAR" at bounding box center [615, 323] width 165 height 34
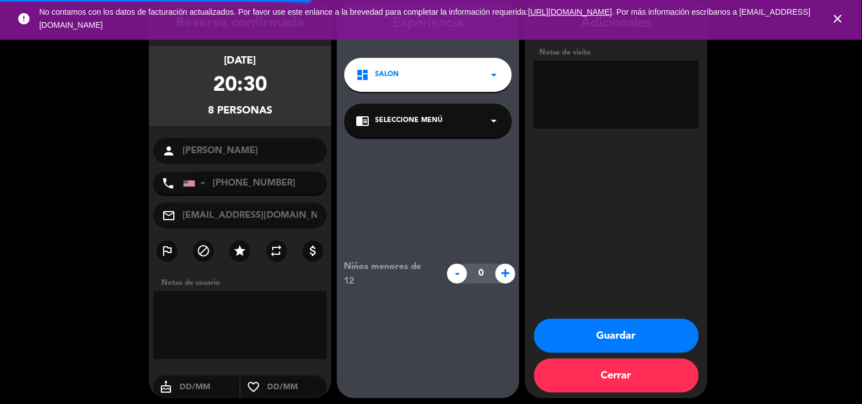
scroll to position [45, 0]
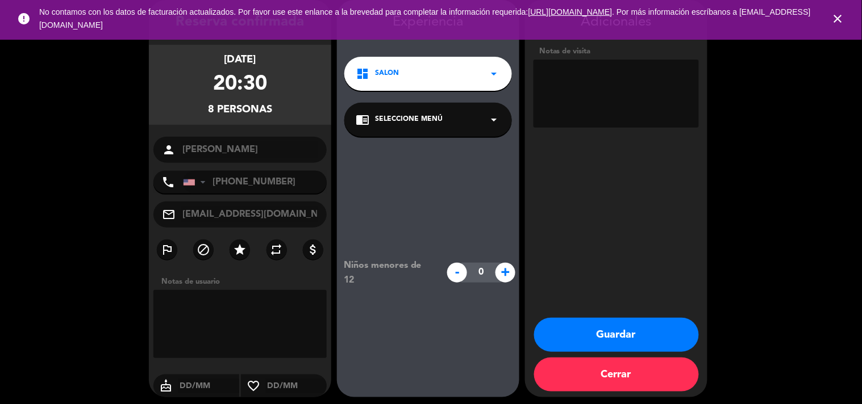
click at [623, 341] on button "Guardar" at bounding box center [616, 335] width 165 height 34
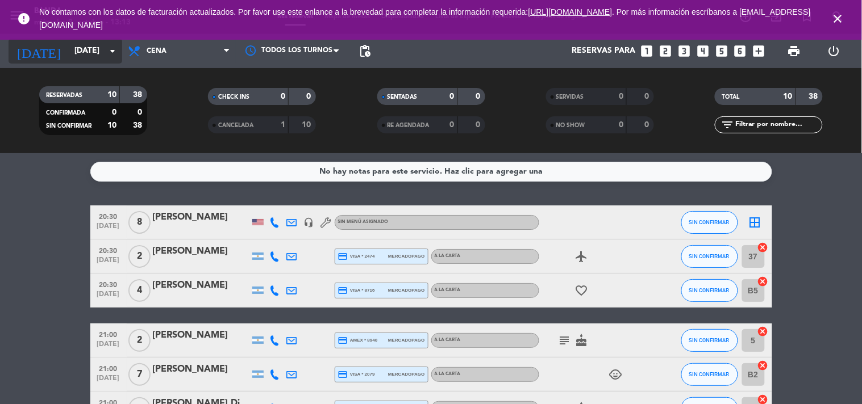
click at [103, 48] on input "[DATE]" at bounding box center [123, 51] width 108 height 20
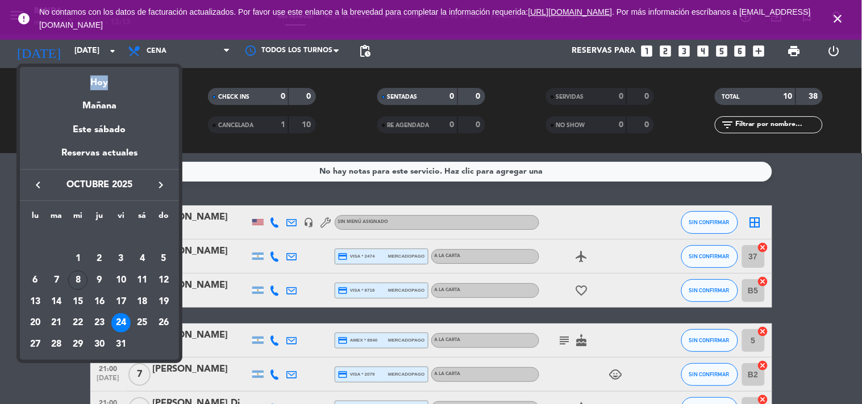
drag, startPoint x: 102, startPoint y: 84, endPoint x: 208, endPoint y: 57, distance: 109.1
click at [208, 57] on div "semana que viene esta semana semana previa misma semana del año anterior [DATE]…" at bounding box center [431, 202] width 862 height 404
click at [208, 57] on div at bounding box center [431, 202] width 862 height 404
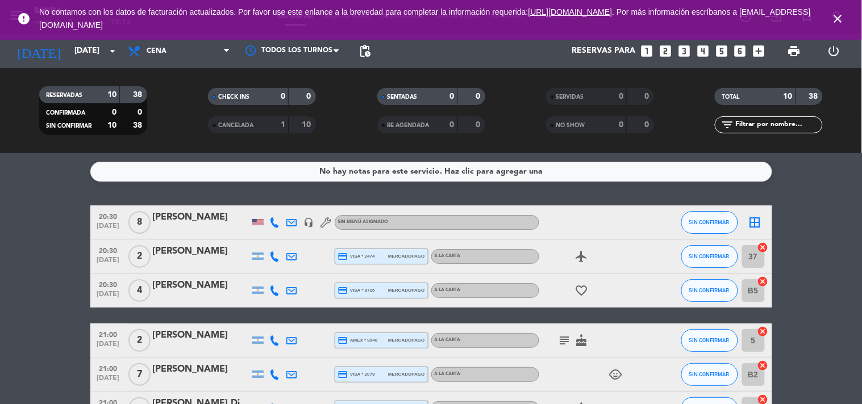
click at [208, 57] on span "Cena" at bounding box center [179, 51] width 114 height 25
click at [170, 98] on div "menu Banda [DATE] 8. octubre - 13:13 Mis reservas Mapa de mesas Disponibilidad …" at bounding box center [431, 76] width 862 height 153
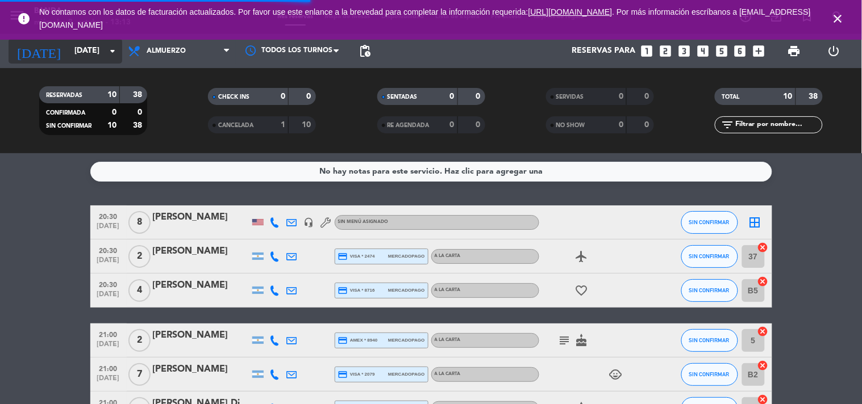
click at [106, 48] on icon "arrow_drop_down" at bounding box center [113, 51] width 14 height 14
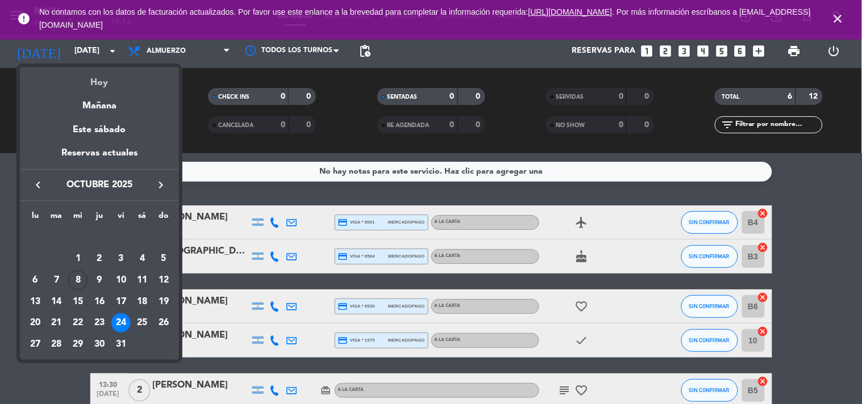
click at [101, 76] on div "Hoy" at bounding box center [99, 78] width 159 height 23
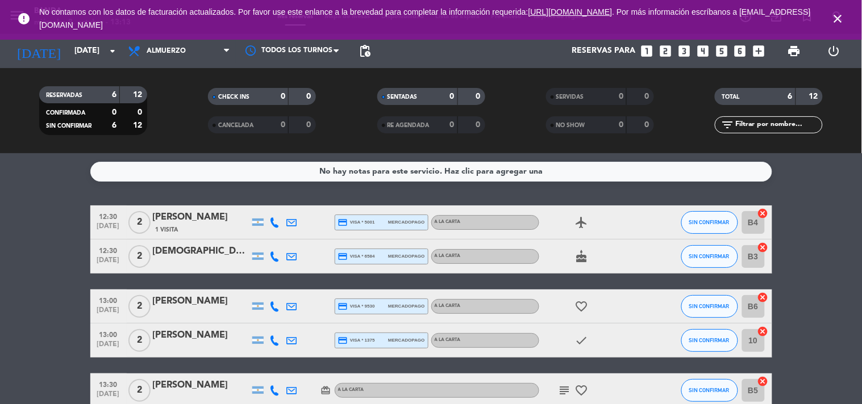
type input "[DATE]"
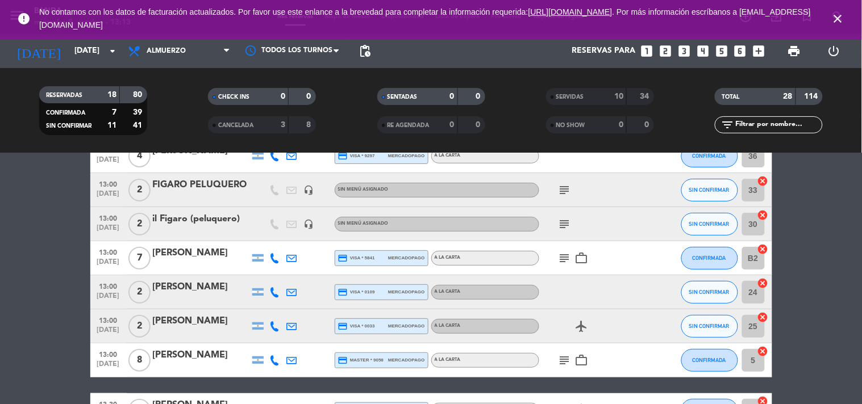
scroll to position [67, 0]
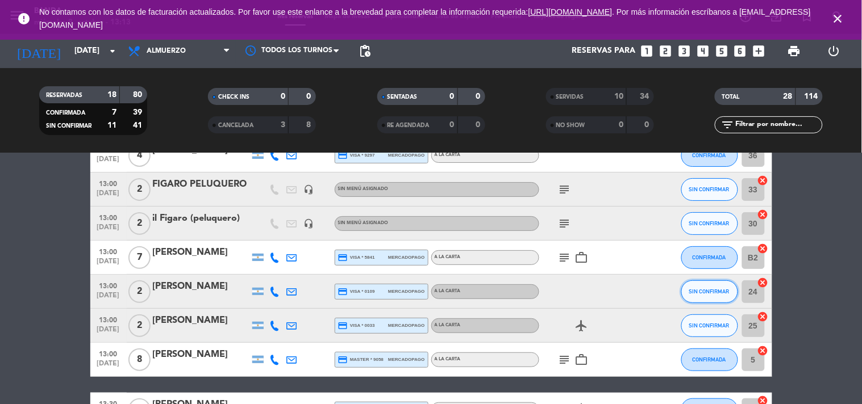
click at [717, 289] on span "SIN CONFIRMAR" at bounding box center [709, 292] width 40 height 6
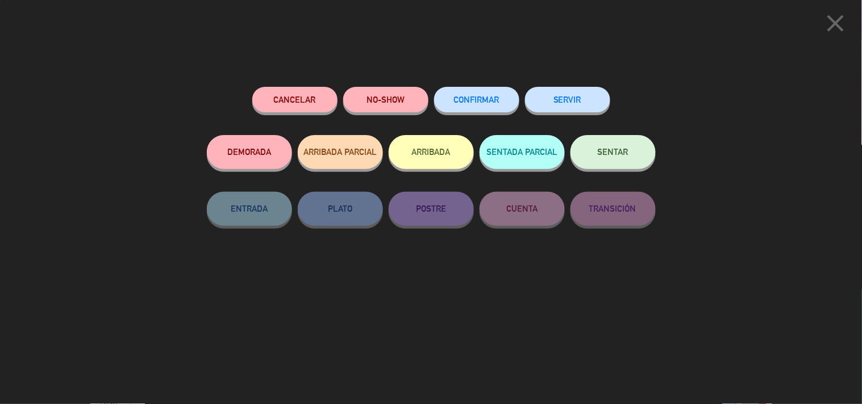
click at [566, 104] on button "SERVIR" at bounding box center [567, 100] width 85 height 26
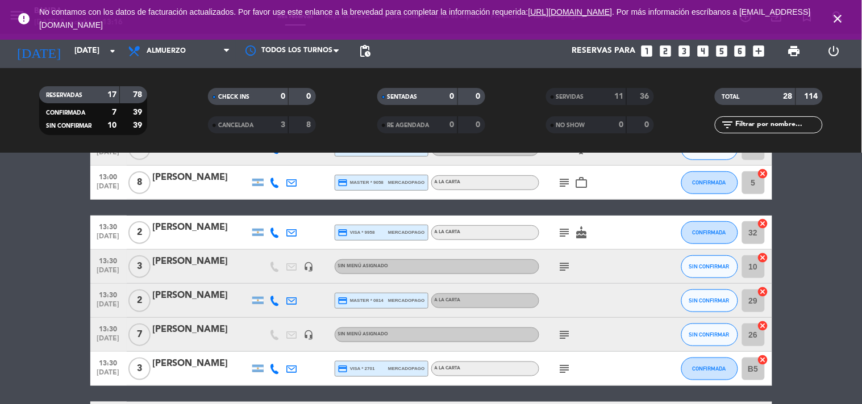
scroll to position [211, 0]
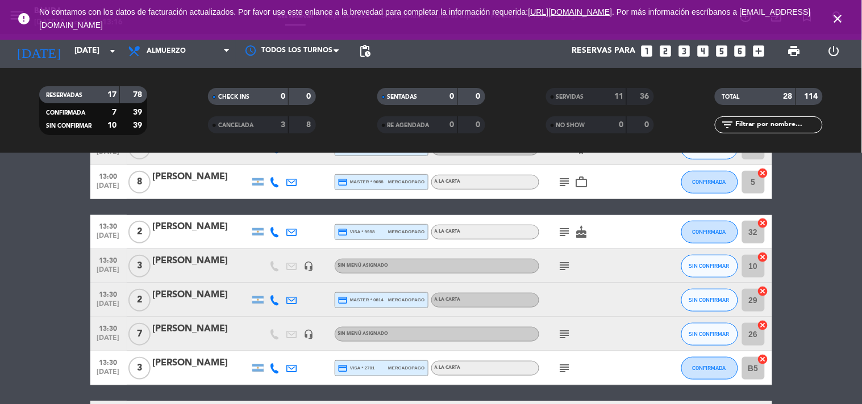
click at [566, 332] on icon "subject" at bounding box center [565, 335] width 14 height 14
click at [702, 339] on button "SIN CONFIRMAR" at bounding box center [709, 334] width 57 height 23
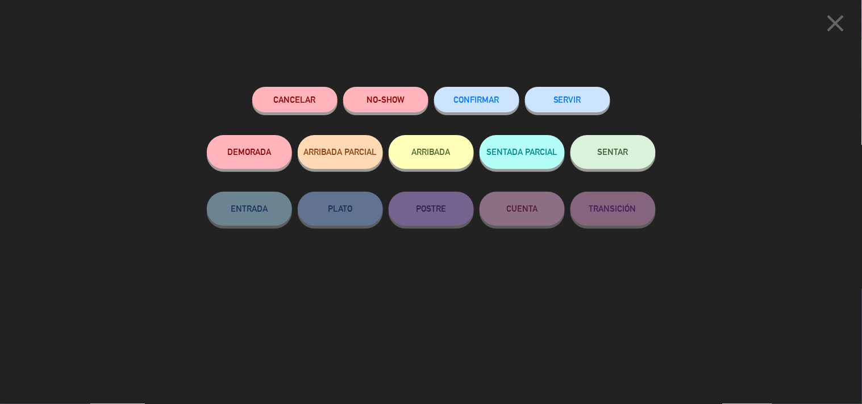
click at [571, 103] on button "SERVIR" at bounding box center [567, 100] width 85 height 26
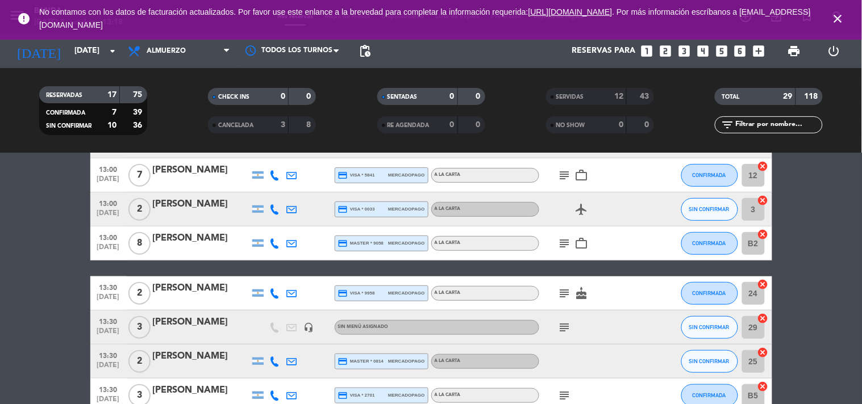
scroll to position [139, 0]
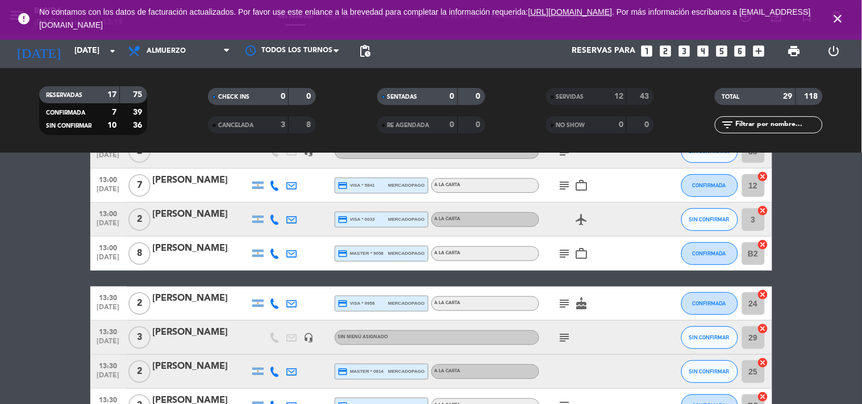
click at [659, 49] on icon "looks_two" at bounding box center [665, 51] width 15 height 15
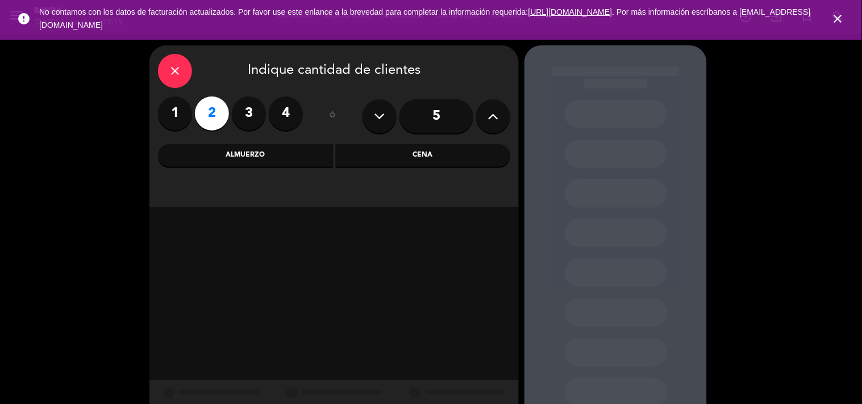
click at [256, 165] on div "Almuerzo" at bounding box center [245, 155] width 175 height 23
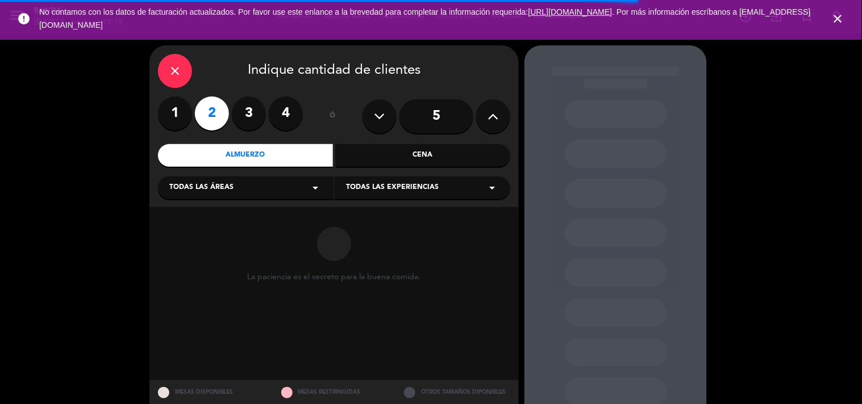
click at [299, 166] on div "Almuerzo" at bounding box center [245, 155] width 175 height 23
click at [310, 152] on div "Almuerzo" at bounding box center [245, 155] width 175 height 23
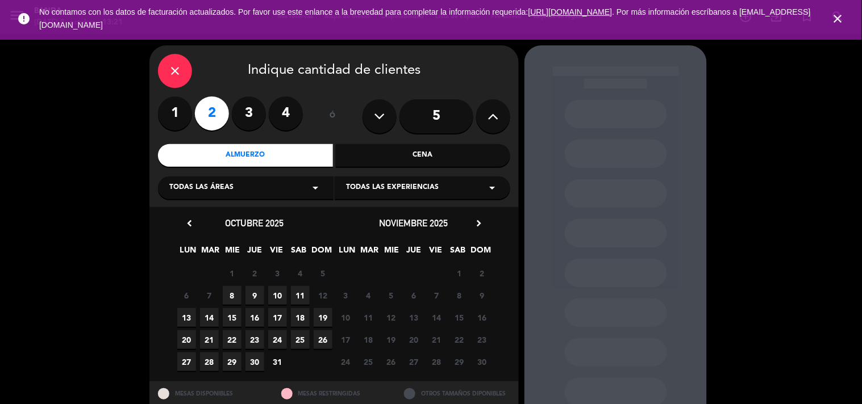
click at [230, 296] on span "8" at bounding box center [232, 295] width 19 height 19
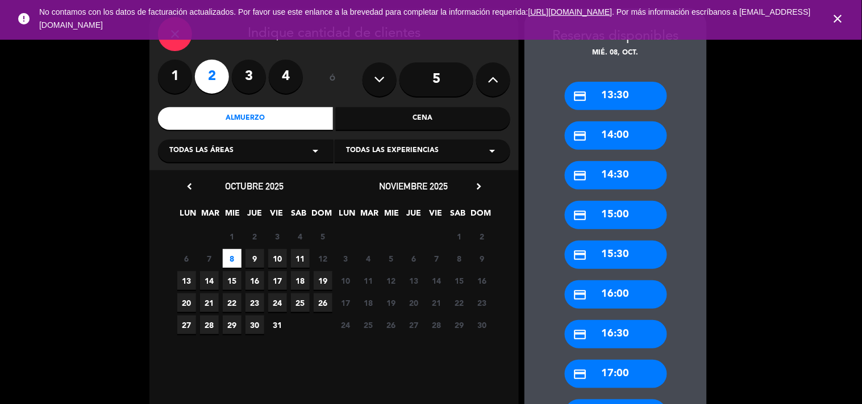
click at [629, 90] on div "credit_card 13:30" at bounding box center [616, 96] width 102 height 28
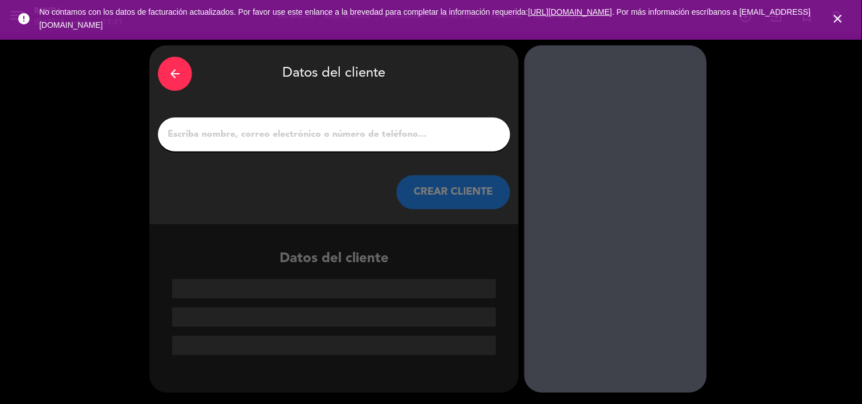
scroll to position [0, 0]
click at [290, 137] on input "1" at bounding box center [333, 135] width 335 height 16
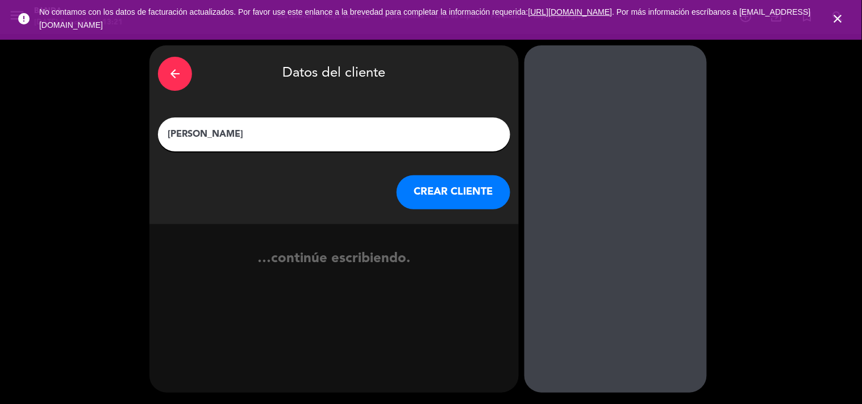
type input "[PERSON_NAME]"
click at [433, 205] on button "CREAR CLIENTE" at bounding box center [453, 192] width 114 height 34
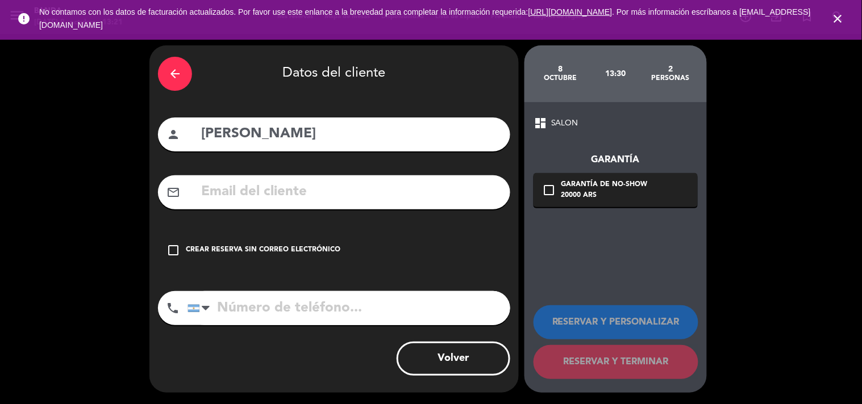
click at [305, 310] on input "tel" at bounding box center [348, 308] width 323 height 34
type input "1131080074"
click at [164, 235] on div "check_box_outline_blank Crear reserva sin correo electrónico" at bounding box center [334, 250] width 352 height 34
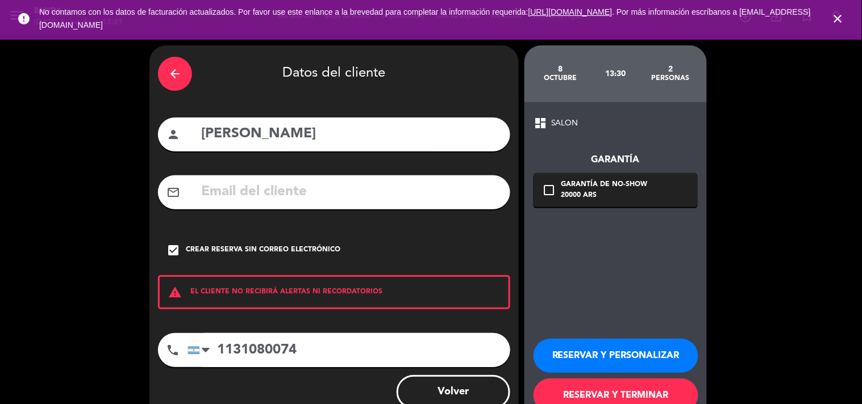
scroll to position [33, 0]
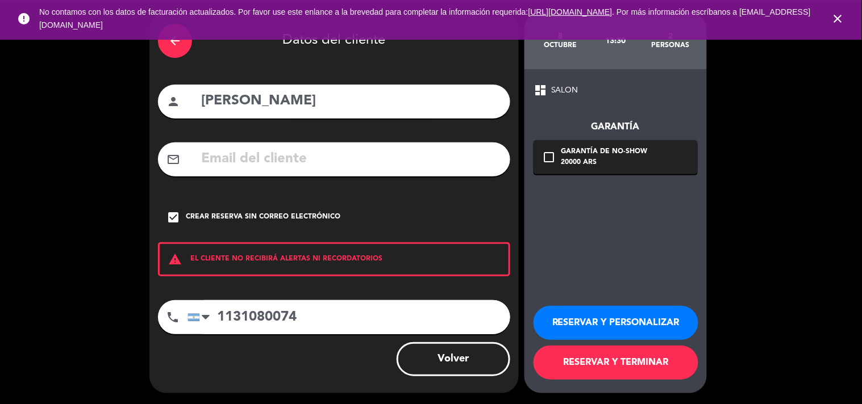
click at [584, 363] on button "RESERVAR Y TERMINAR" at bounding box center [615, 363] width 165 height 34
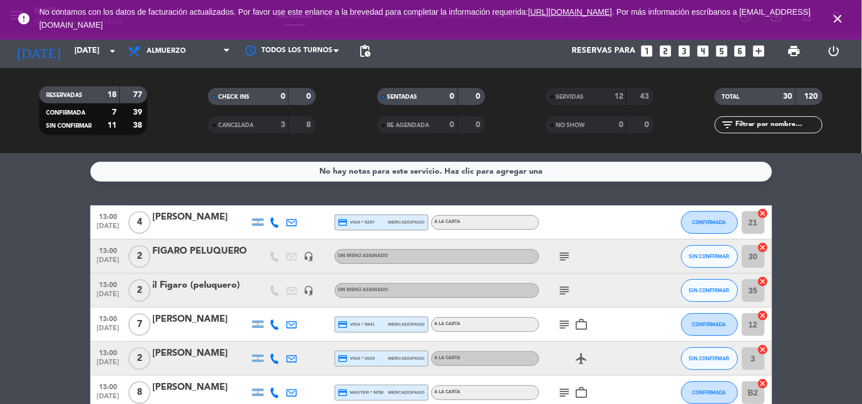
click at [701, 48] on icon "looks_4" at bounding box center [702, 51] width 15 height 15
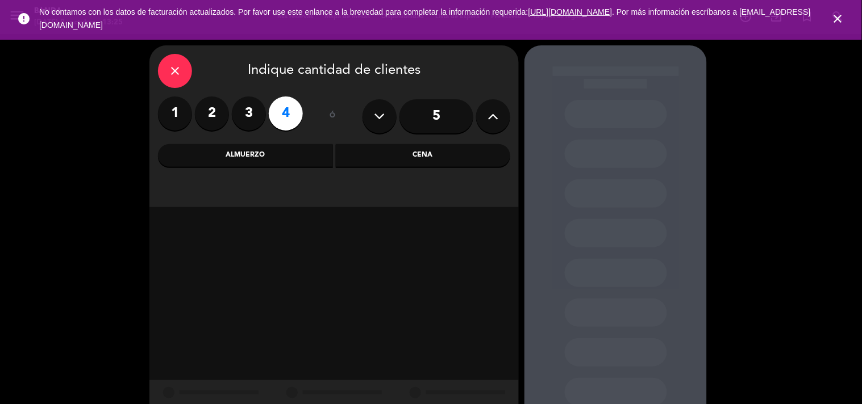
click at [296, 154] on div "Almuerzo" at bounding box center [245, 155] width 175 height 23
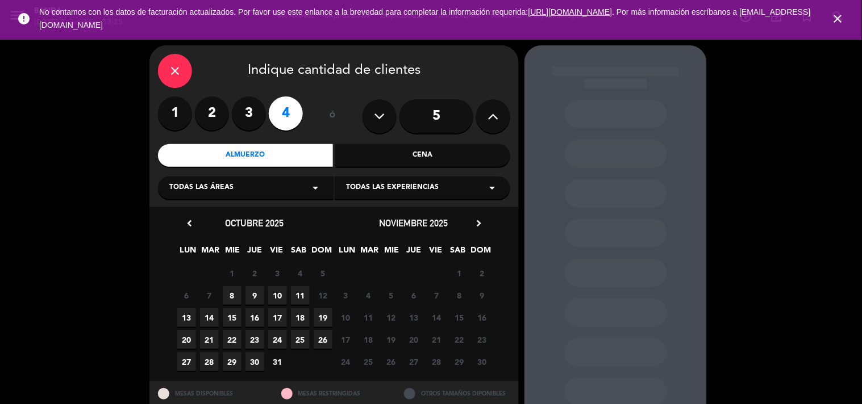
click at [229, 300] on span "8" at bounding box center [232, 295] width 19 height 19
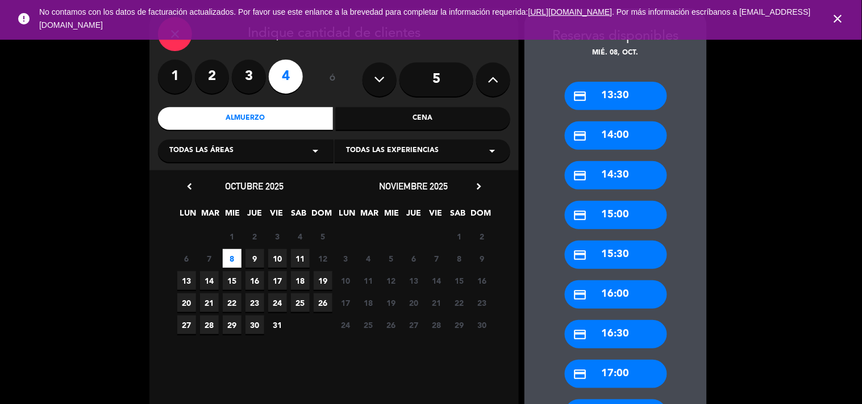
click at [636, 97] on div "credit_card 13:30" at bounding box center [616, 96] width 102 height 28
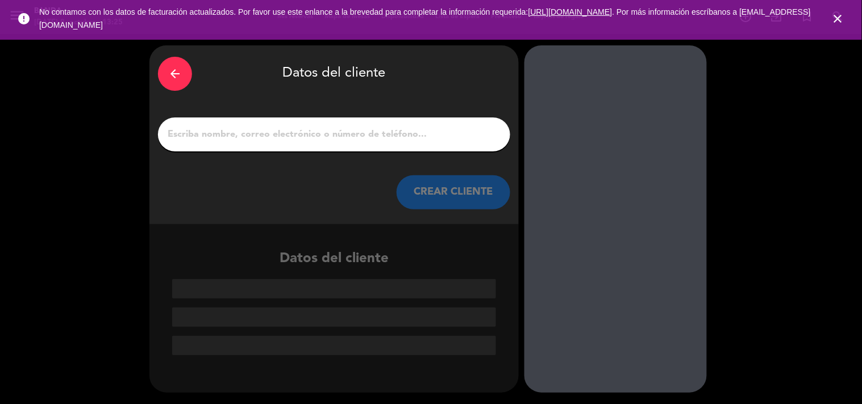
scroll to position [0, 0]
click at [381, 128] on input "1" at bounding box center [333, 135] width 335 height 16
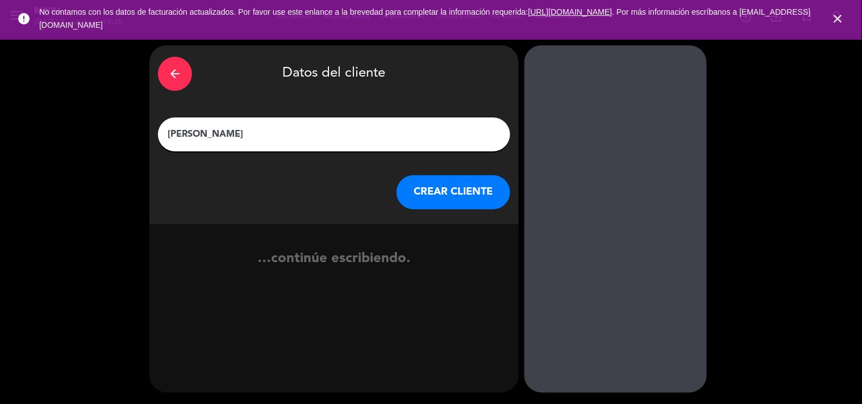
type input "[PERSON_NAME]"
click at [441, 195] on button "CREAR CLIENTE" at bounding box center [453, 192] width 114 height 34
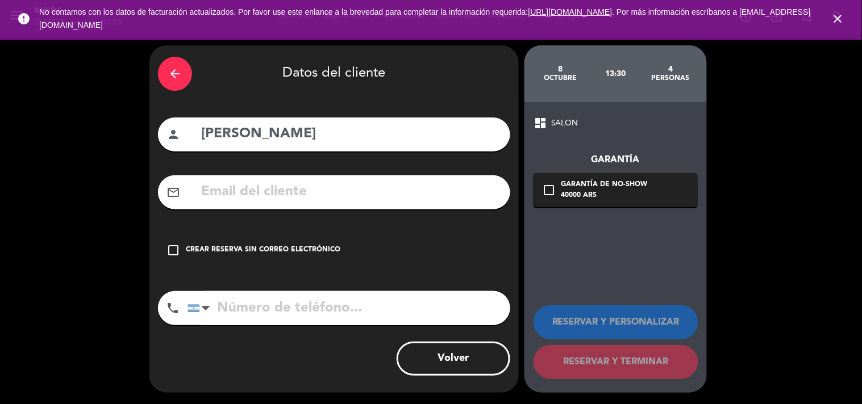
click at [342, 315] on input "tel" at bounding box center [348, 308] width 323 height 34
type input "2284510533"
click at [182, 245] on div "check_box_outline_blank Crear reserva sin correo electrónico" at bounding box center [334, 250] width 352 height 34
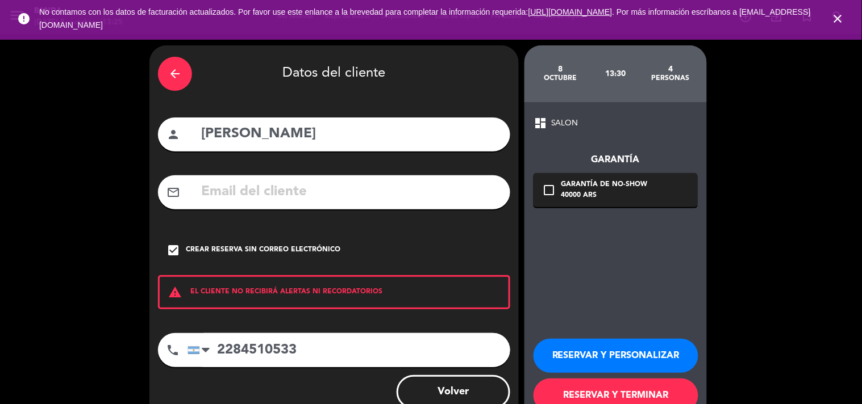
scroll to position [33, 0]
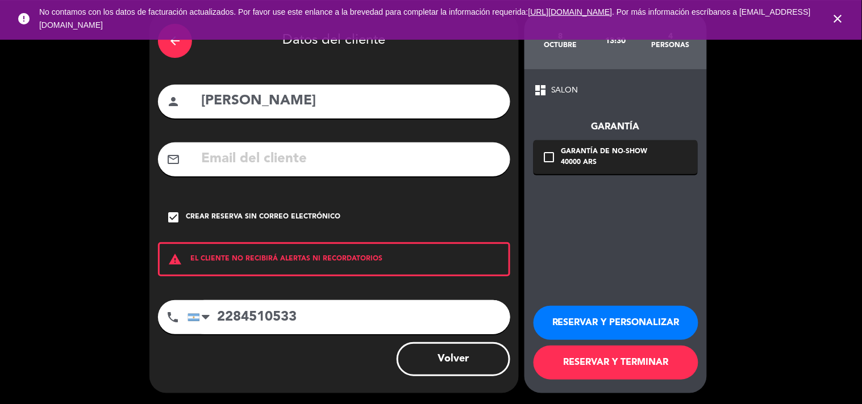
click at [572, 364] on button "RESERVAR Y TERMINAR" at bounding box center [615, 363] width 165 height 34
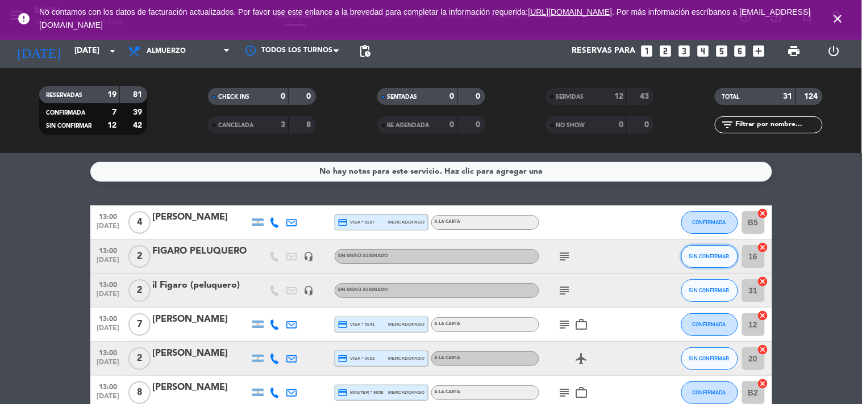
click at [717, 260] on button "SIN CONFIRMAR" at bounding box center [709, 256] width 57 height 23
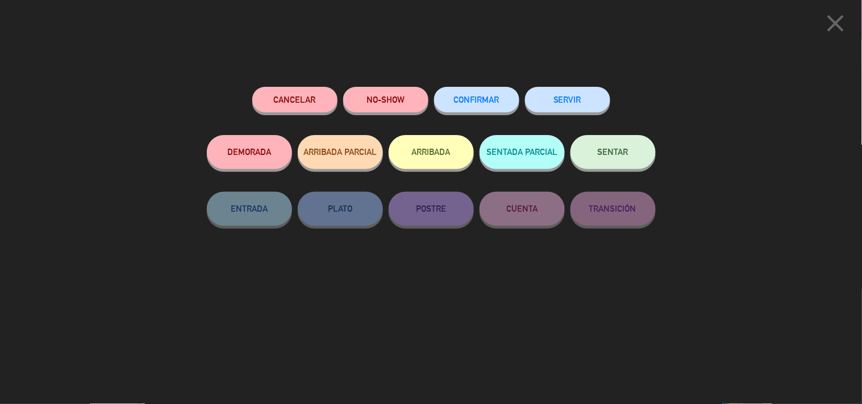
click at [568, 101] on button "SERVIR" at bounding box center [567, 100] width 85 height 26
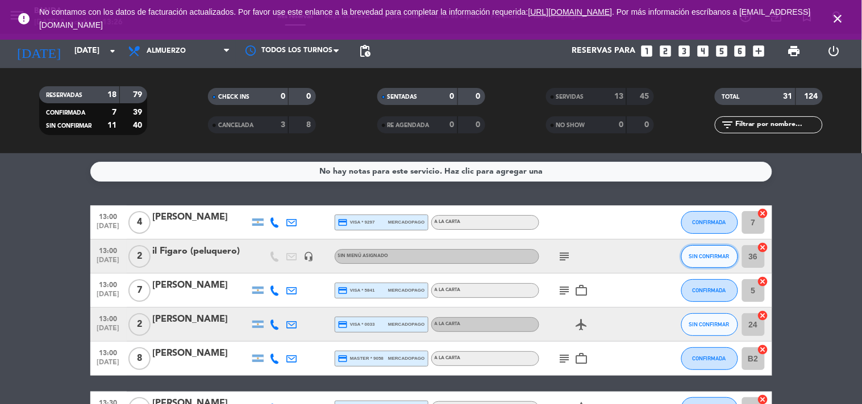
click at [713, 260] on button "SIN CONFIRMAR" at bounding box center [709, 256] width 57 height 23
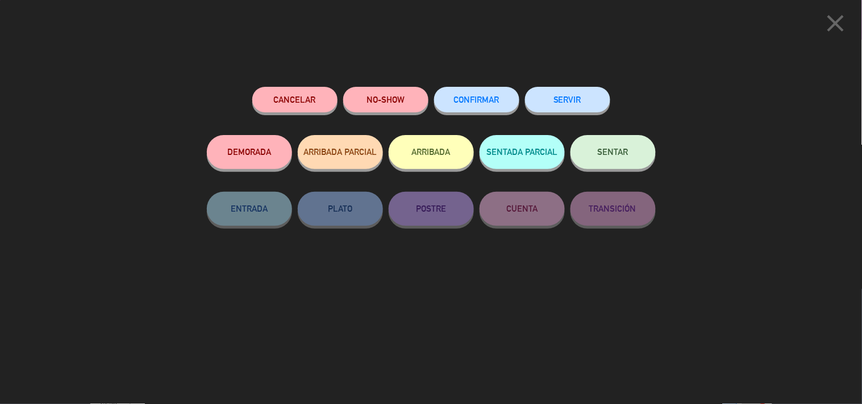
click at [569, 91] on button "SERVIR" at bounding box center [567, 100] width 85 height 26
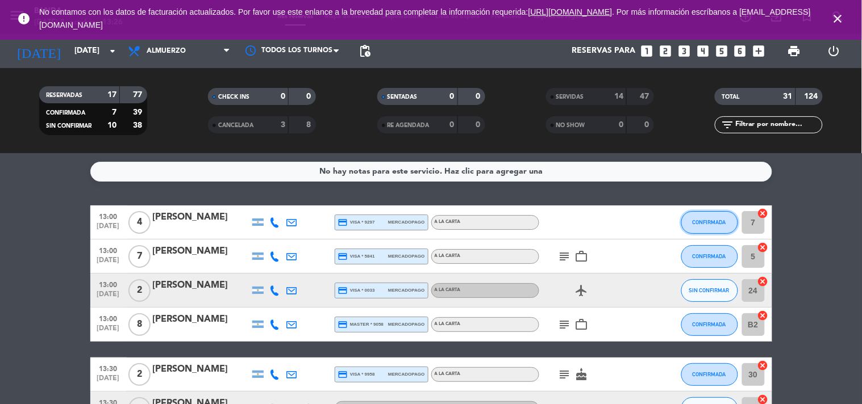
click at [709, 223] on span "CONFIRMADA" at bounding box center [709, 222] width 34 height 6
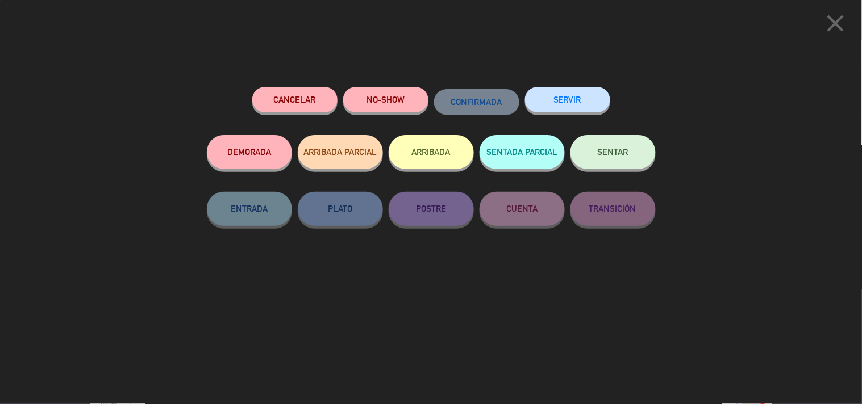
click at [571, 100] on button "SERVIR" at bounding box center [567, 100] width 85 height 26
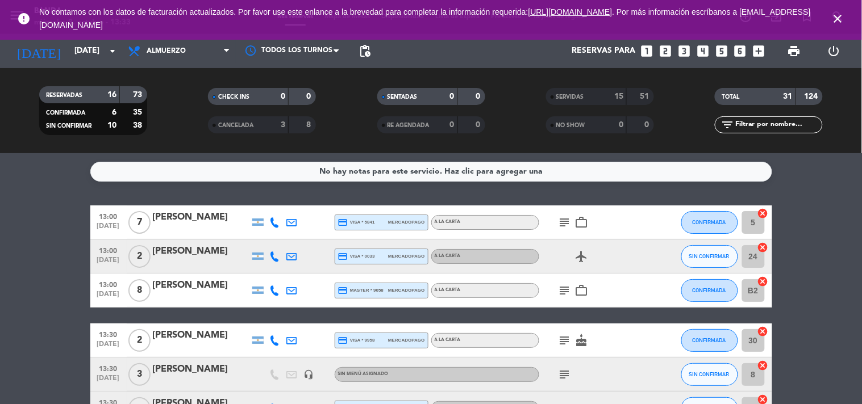
click at [678, 221] on div "13:00 [DATE] 7 [PERSON_NAME] credit_card visa * 5841 mercadopago A LA CARTA sub…" at bounding box center [431, 223] width 682 height 34
click at [689, 221] on button "CONFIRMADA" at bounding box center [709, 222] width 57 height 23
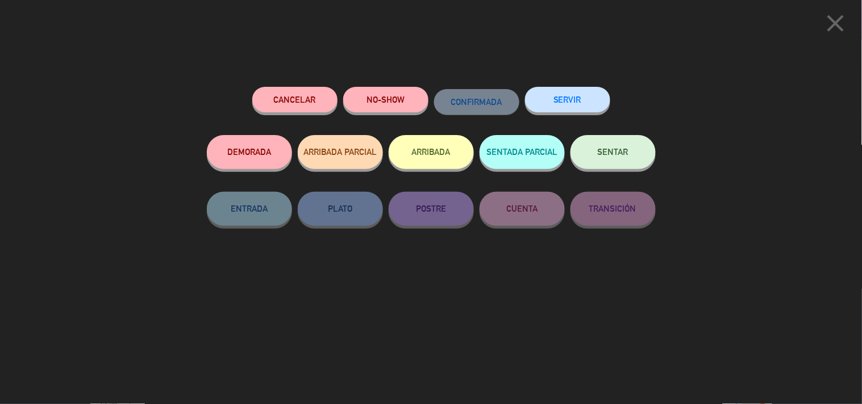
click at [541, 95] on button "SERVIR" at bounding box center [567, 100] width 85 height 26
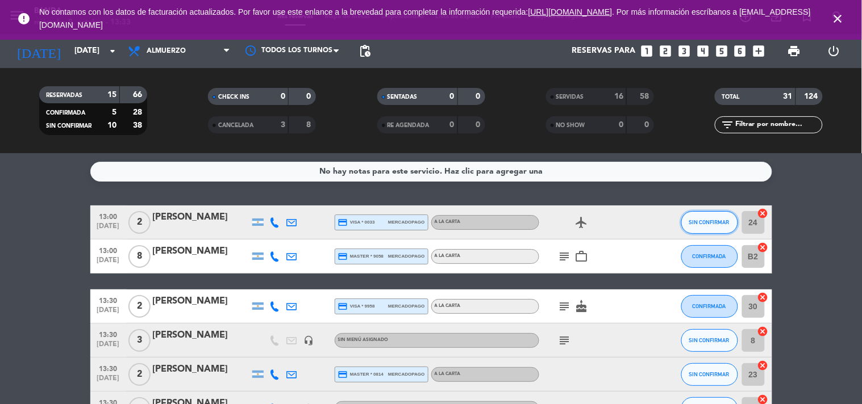
click at [719, 216] on button "SIN CONFIRMAR" at bounding box center [709, 222] width 57 height 23
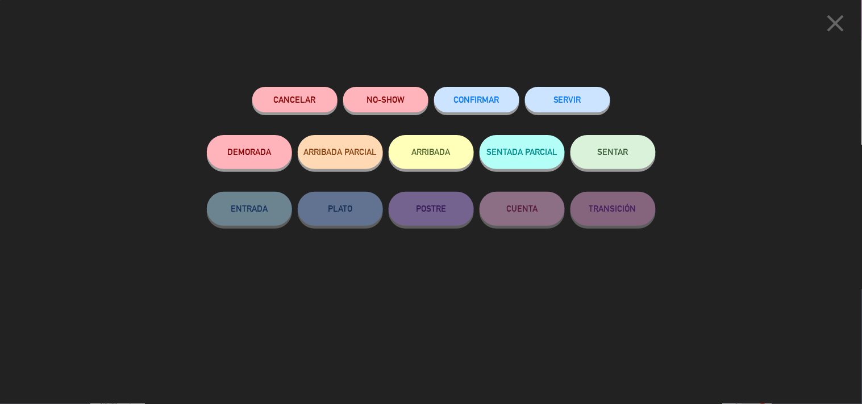
click at [582, 109] on button "SERVIR" at bounding box center [567, 100] width 85 height 26
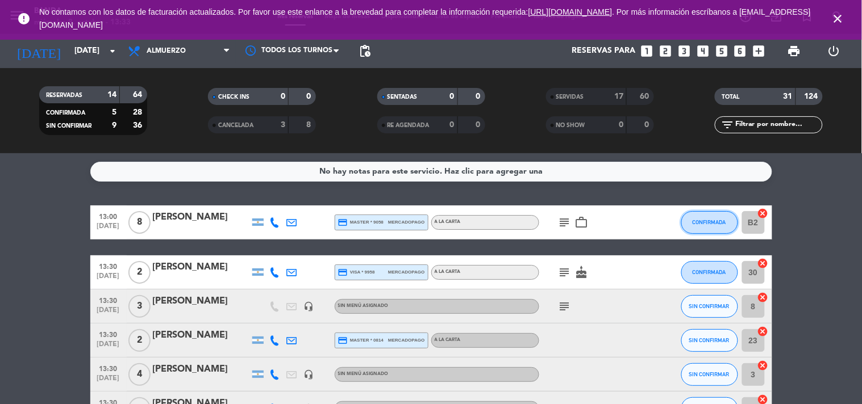
click at [700, 232] on button "CONFIRMADA" at bounding box center [709, 222] width 57 height 23
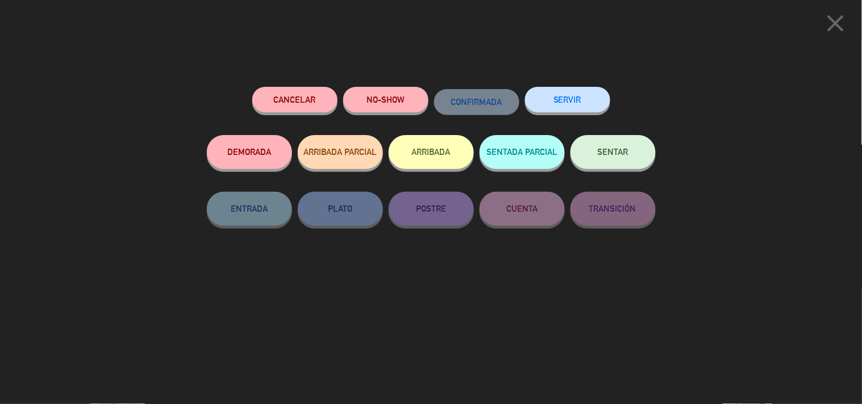
click at [571, 110] on button "SERVIR" at bounding box center [567, 100] width 85 height 26
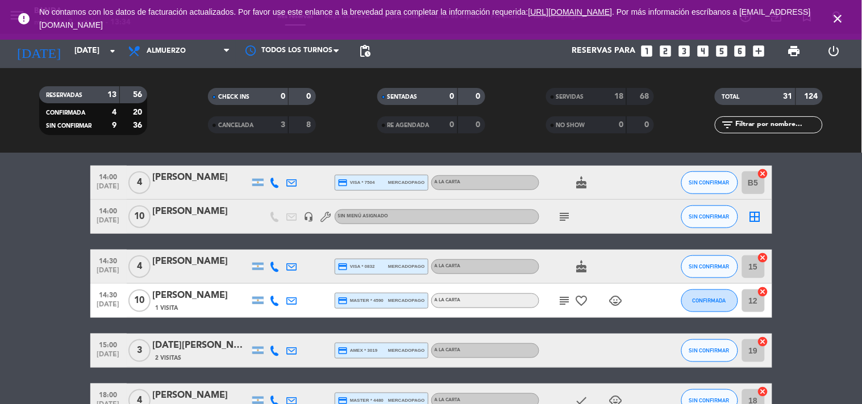
scroll to position [261, 0]
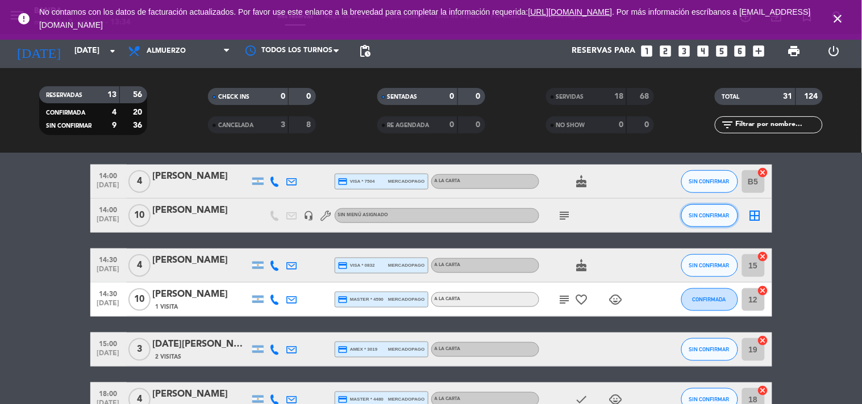
click at [697, 216] on span "SIN CONFIRMAR" at bounding box center [709, 215] width 40 height 6
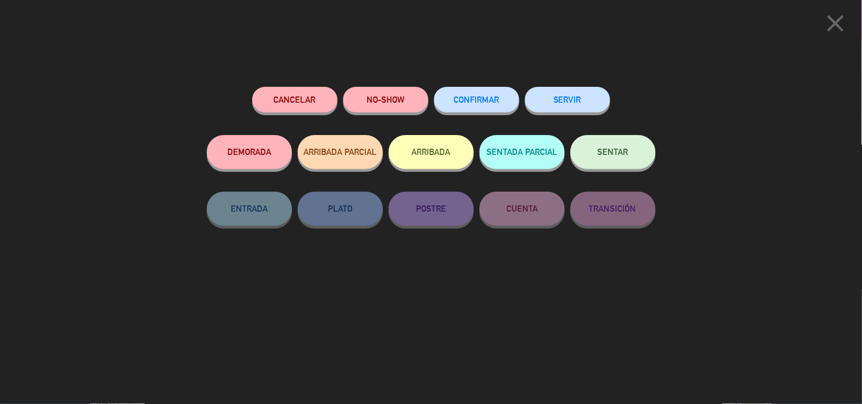
click at [568, 98] on button "SERVIR" at bounding box center [567, 100] width 85 height 26
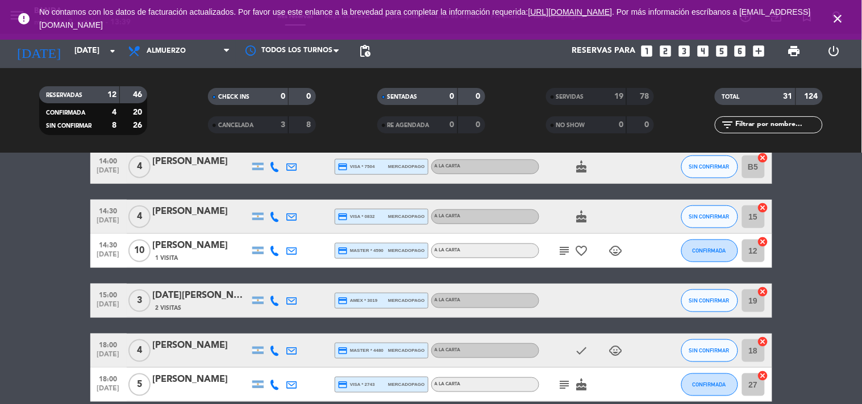
scroll to position [277, 0]
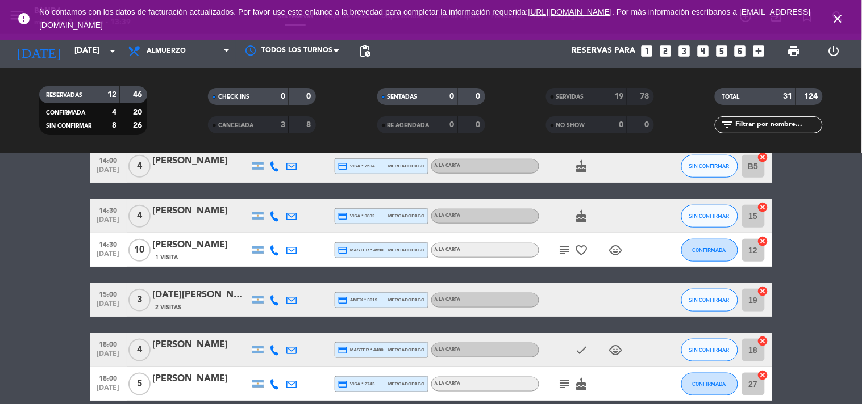
click at [645, 103] on div "SERVIDAS 19 78" at bounding box center [600, 96] width 108 height 17
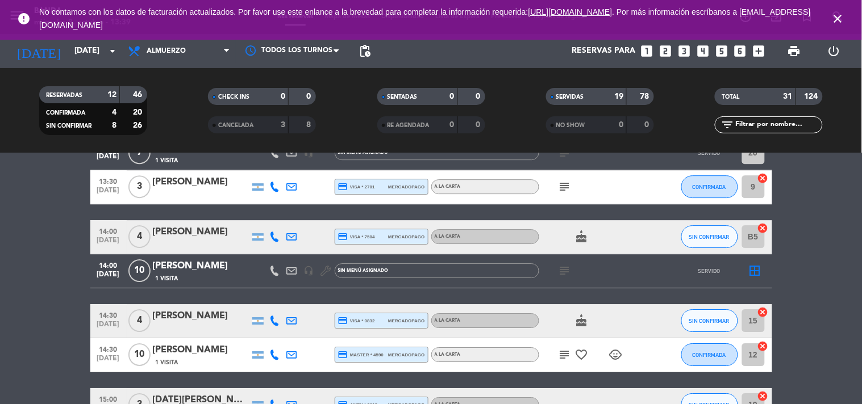
scroll to position [918, 0]
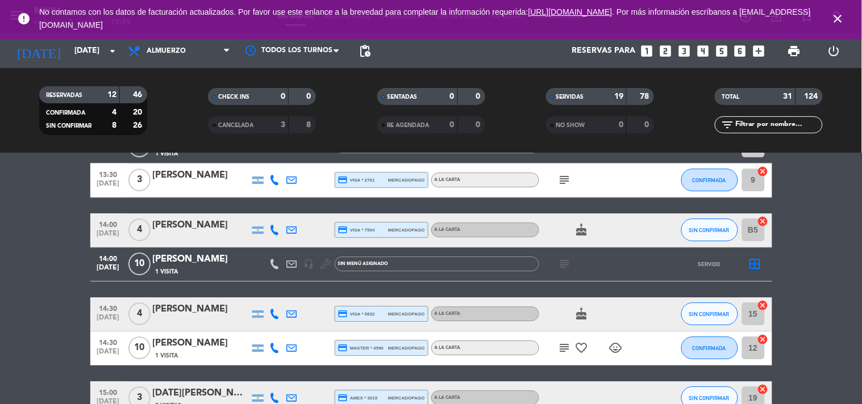
click at [659, 51] on icon "looks_two" at bounding box center [665, 51] width 15 height 15
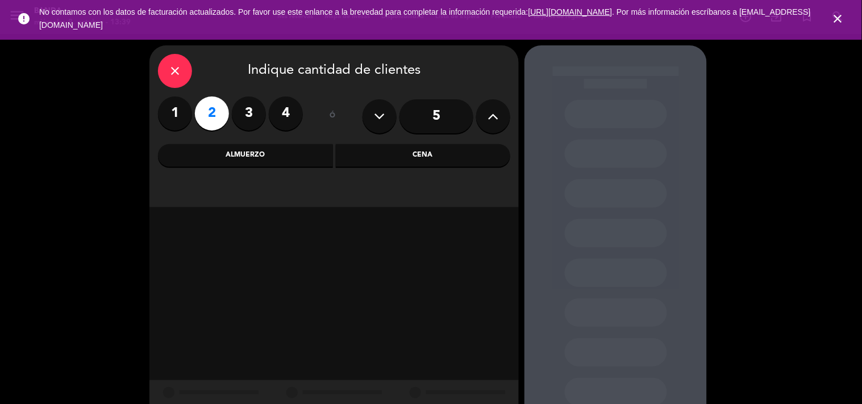
click at [242, 111] on label "3" at bounding box center [249, 114] width 34 height 34
click at [244, 161] on div "Almuerzo" at bounding box center [245, 155] width 175 height 23
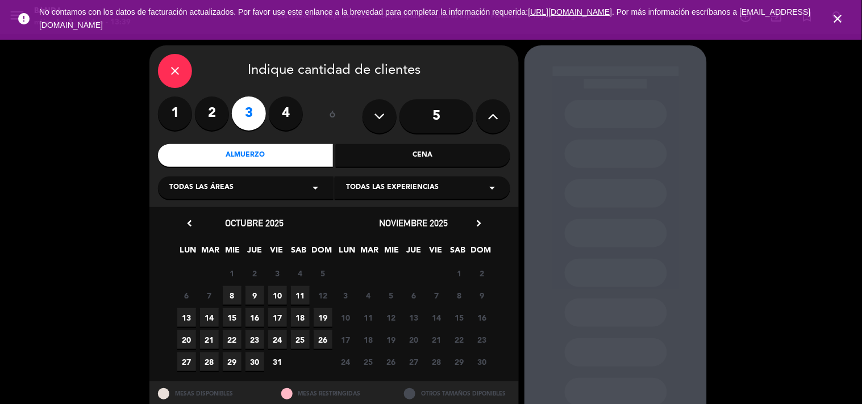
click at [235, 287] on span "8" at bounding box center [232, 295] width 19 height 19
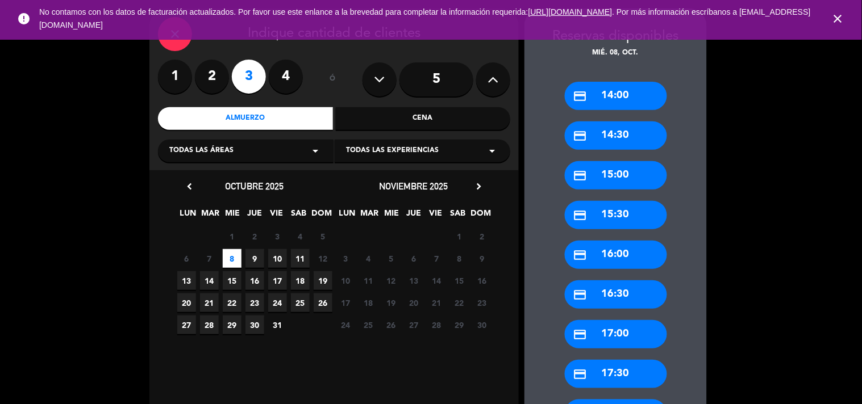
scroll to position [132, 0]
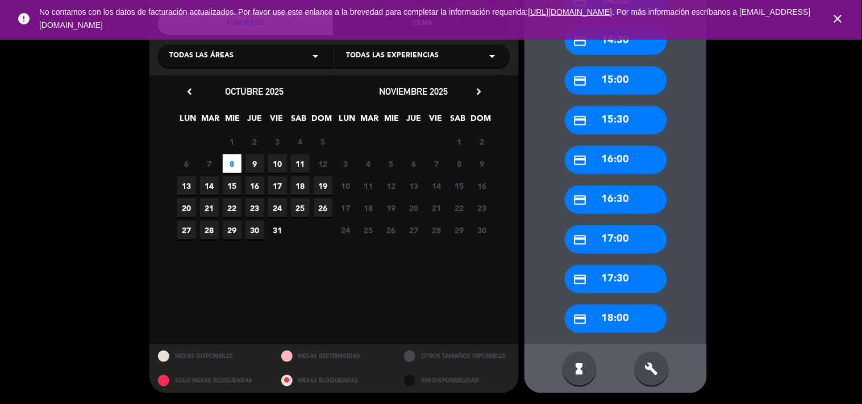
click at [658, 359] on div "build" at bounding box center [651, 369] width 34 height 34
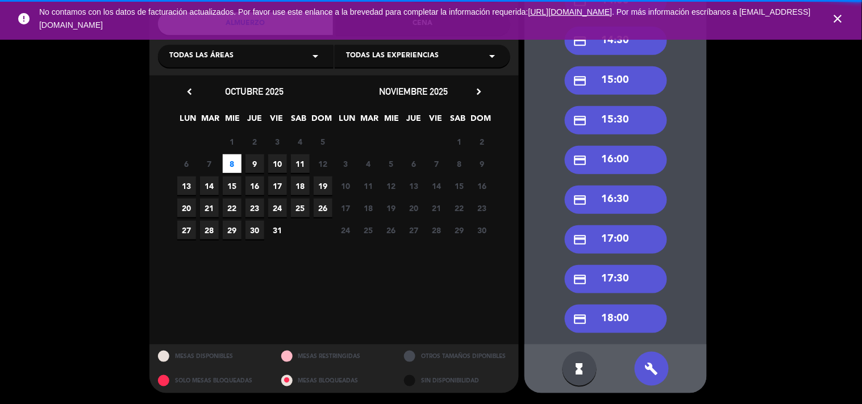
scroll to position [0, 0]
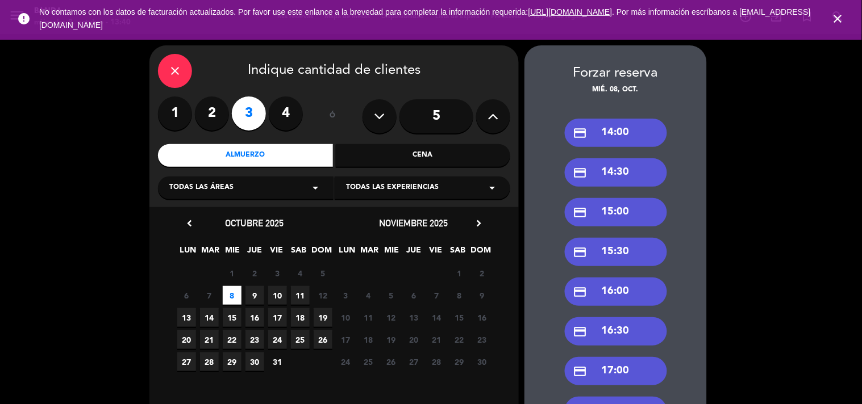
click at [600, 143] on div "credit_card 14:00" at bounding box center [616, 133] width 102 height 28
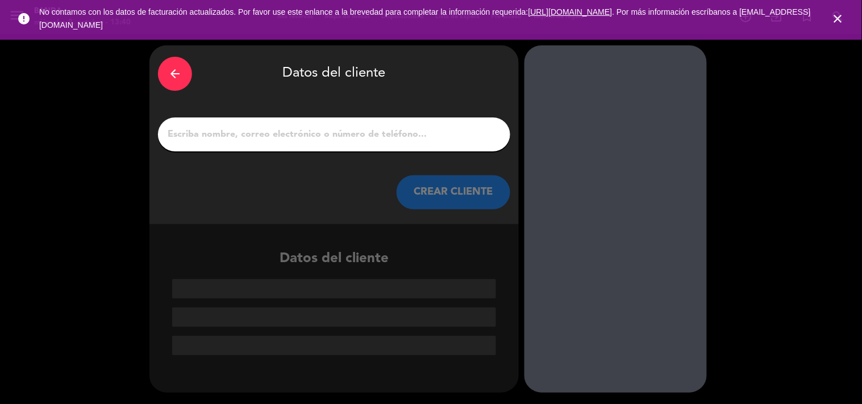
click at [359, 137] on input "1" at bounding box center [333, 135] width 335 height 16
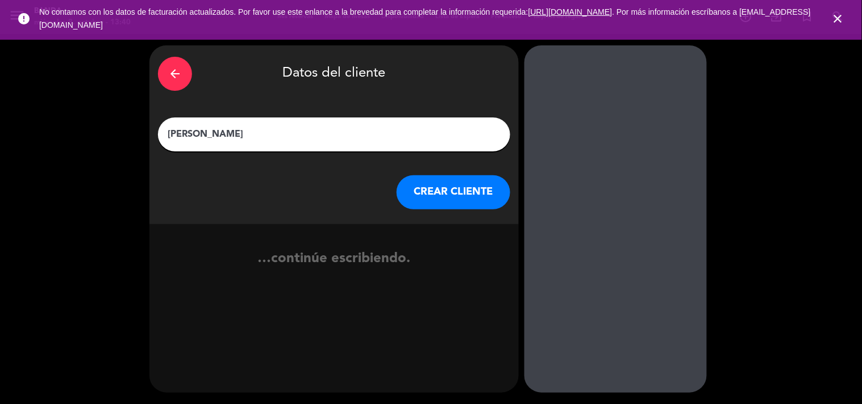
type input "[PERSON_NAME]"
click at [458, 195] on button "CREAR CLIENTE" at bounding box center [453, 192] width 114 height 34
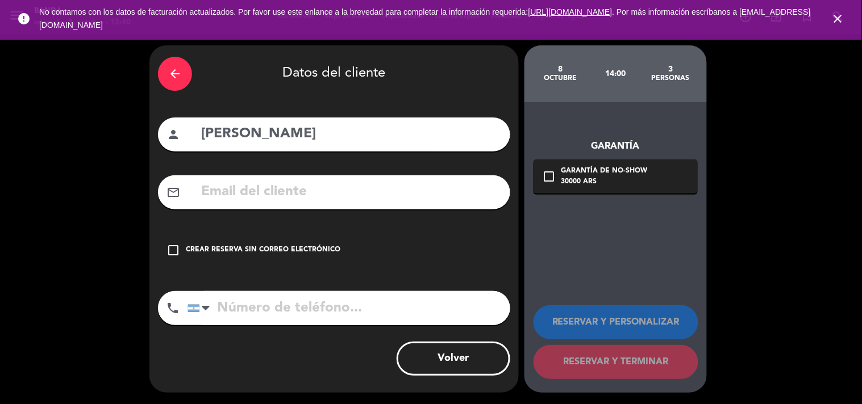
click at [335, 299] on input "tel" at bounding box center [348, 308] width 323 height 34
type input "1141583779"
click at [173, 250] on icon "check_box_outline_blank" at bounding box center [173, 251] width 14 height 14
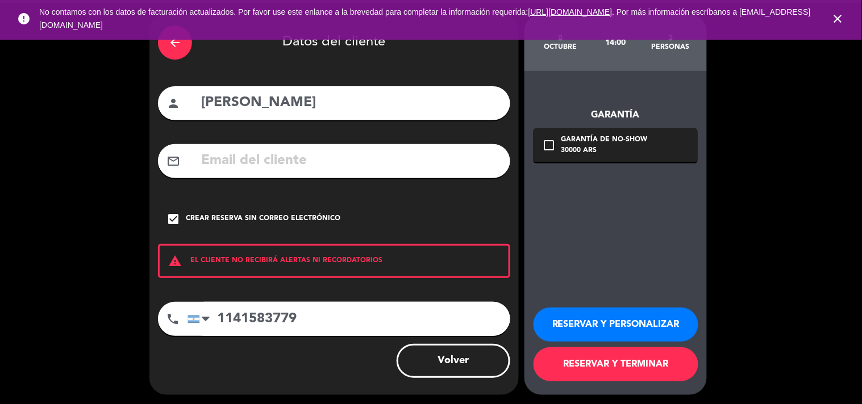
scroll to position [33, 0]
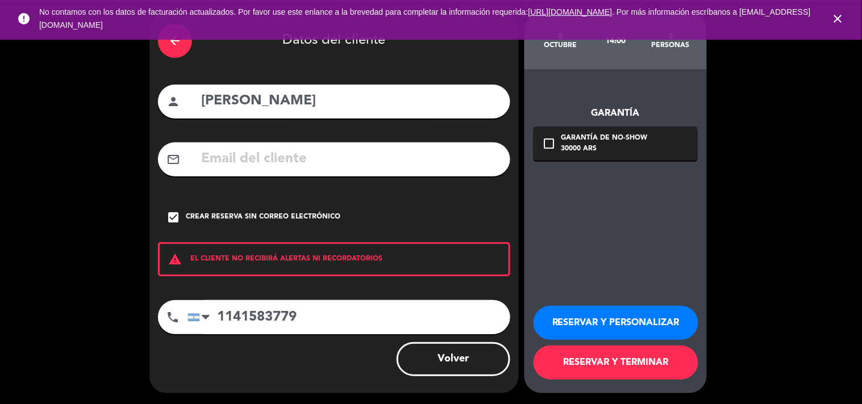
click at [590, 363] on button "RESERVAR Y TERMINAR" at bounding box center [615, 363] width 165 height 34
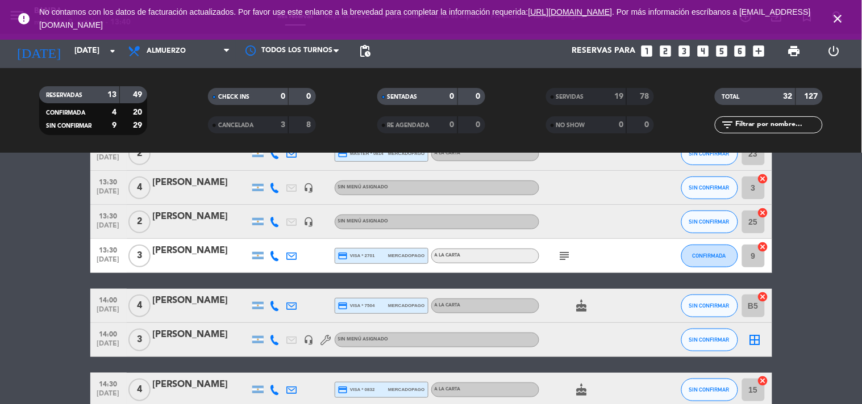
scroll to position [140, 0]
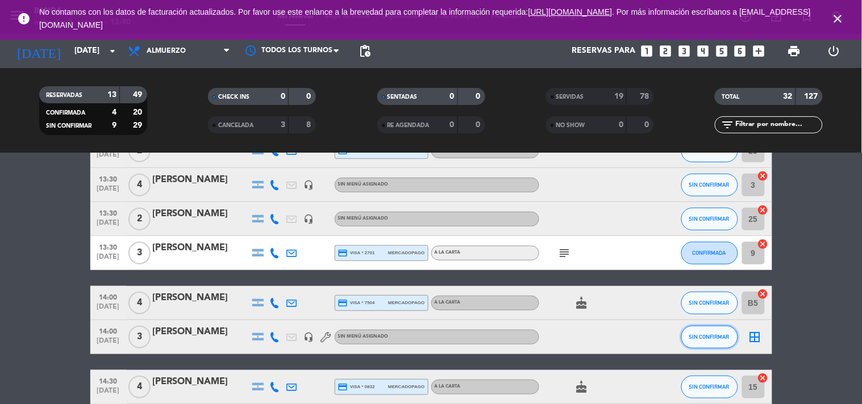
click at [729, 326] on button "SIN CONFIRMAR" at bounding box center [709, 337] width 57 height 23
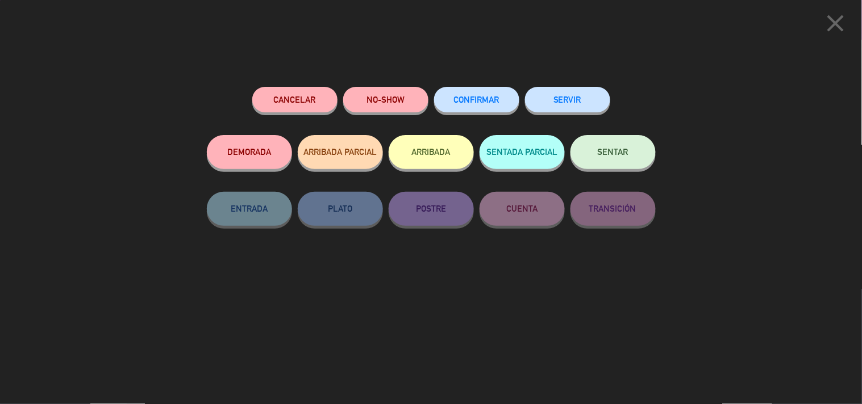
click at [572, 91] on button "SERVIR" at bounding box center [567, 100] width 85 height 26
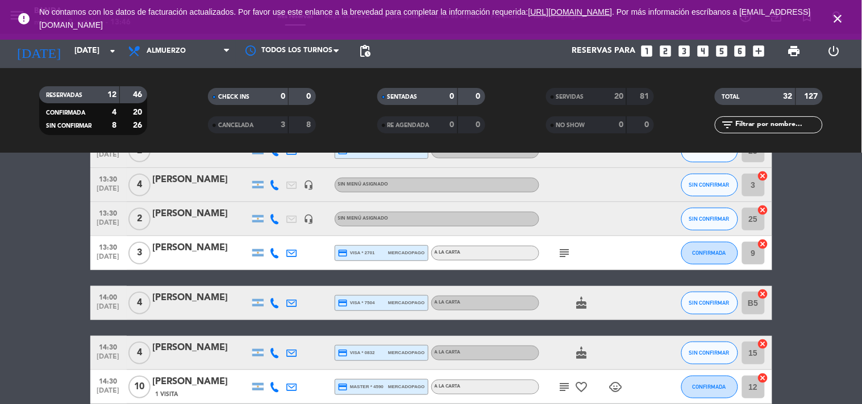
click at [672, 51] on icon "looks_two" at bounding box center [665, 51] width 15 height 15
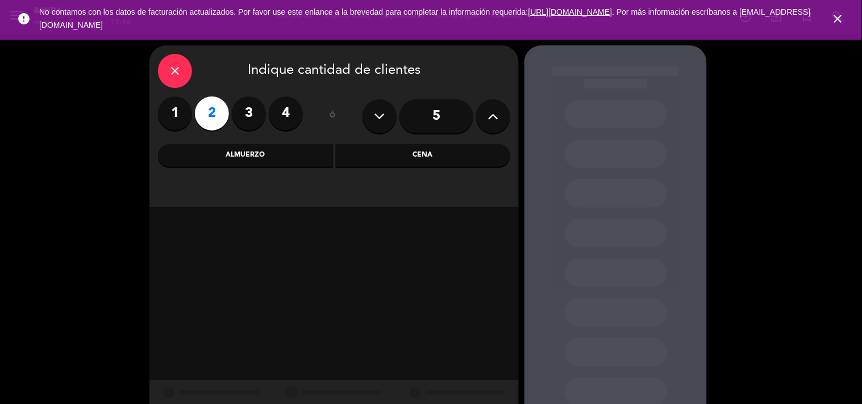
click at [288, 155] on div "Almuerzo" at bounding box center [245, 155] width 175 height 23
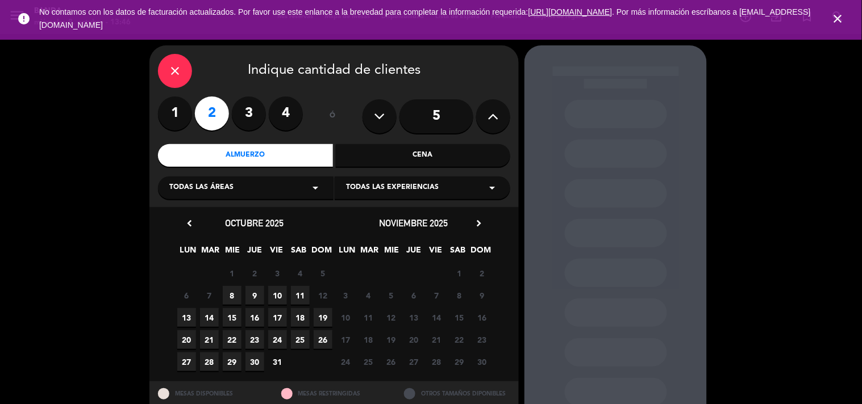
click at [225, 300] on span "8" at bounding box center [232, 295] width 19 height 19
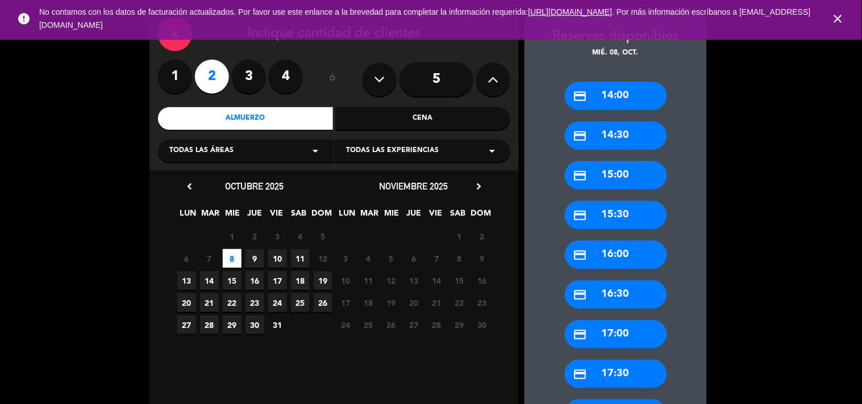
scroll to position [132, 0]
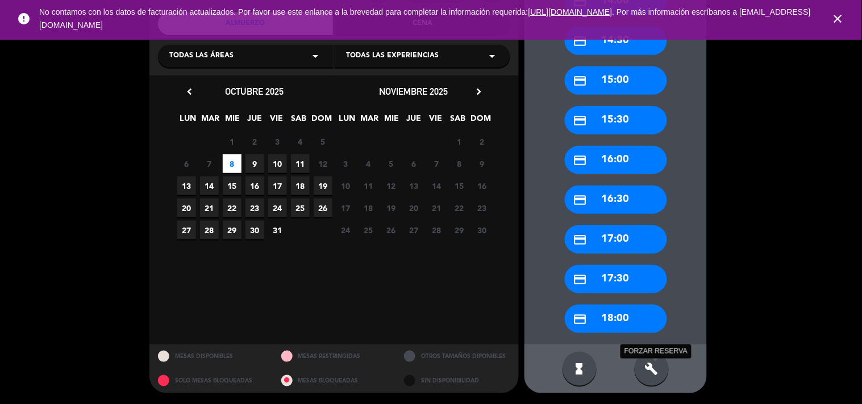
click at [650, 365] on icon "build" at bounding box center [652, 369] width 14 height 14
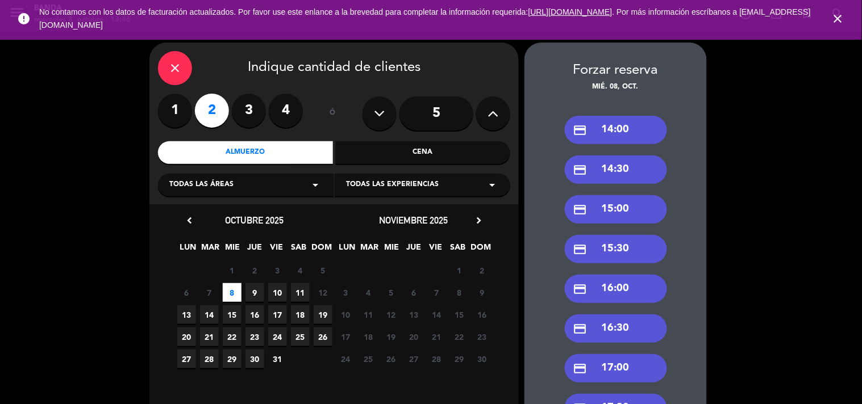
scroll to position [0, 0]
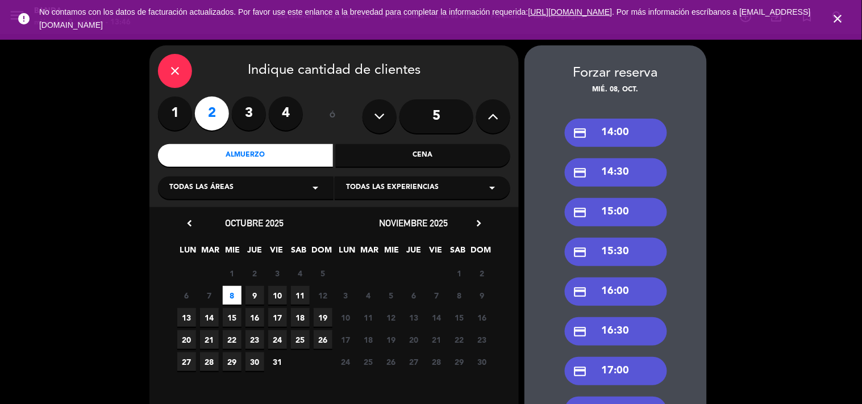
click at [597, 128] on div "credit_card 14:00" at bounding box center [616, 133] width 102 height 28
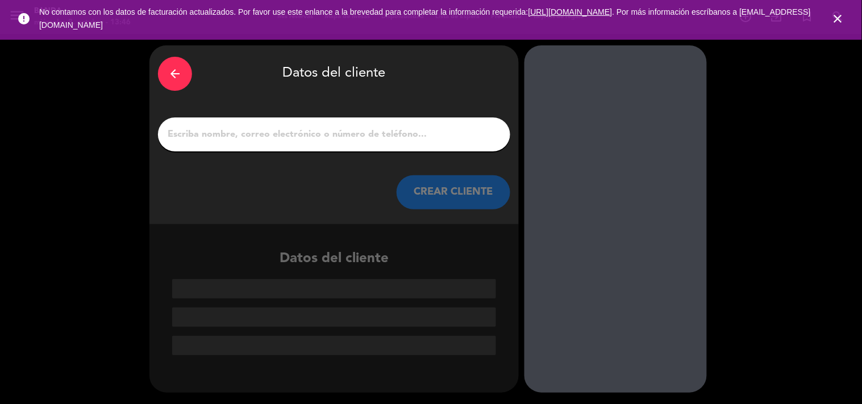
click at [342, 138] on input "1" at bounding box center [333, 135] width 335 height 16
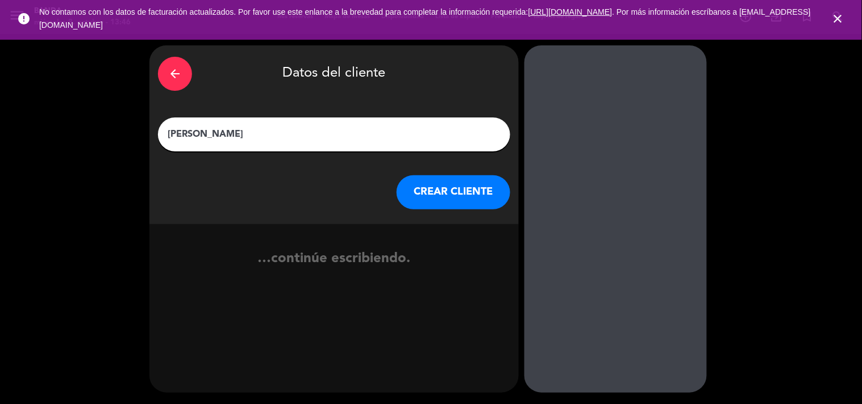
type input "[PERSON_NAME]"
click at [460, 176] on button "CREAR CLIENTE" at bounding box center [453, 192] width 114 height 34
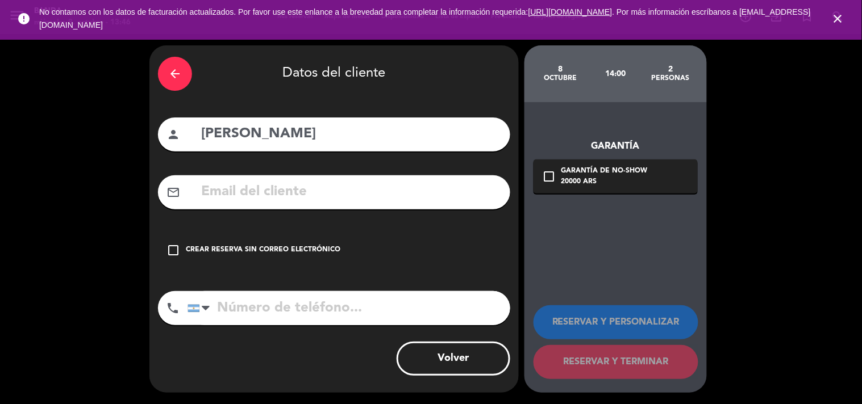
click at [460, 176] on div "mail_outline" at bounding box center [334, 192] width 352 height 34
click at [292, 320] on input "tel" at bounding box center [348, 308] width 323 height 34
type input "1135459483"
click at [178, 245] on icon "check_box_outline_blank" at bounding box center [173, 251] width 14 height 14
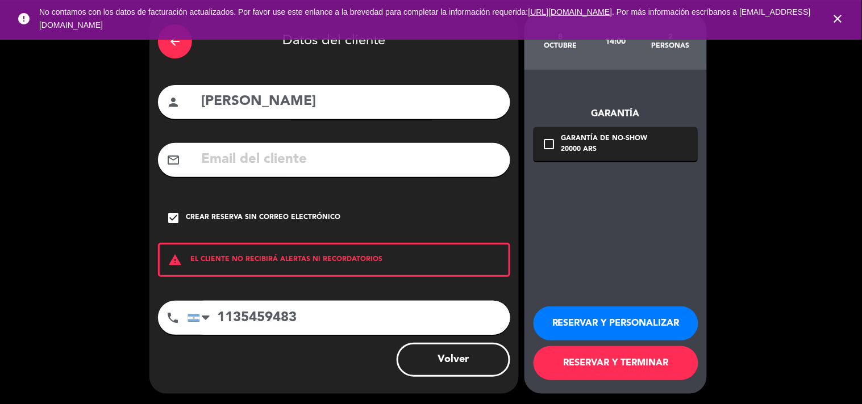
scroll to position [33, 0]
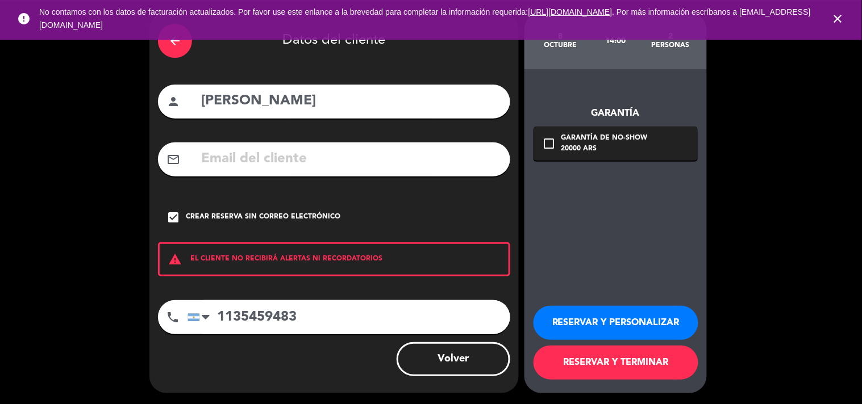
click at [584, 328] on button "RESERVAR Y PERSONALIZAR" at bounding box center [615, 323] width 165 height 34
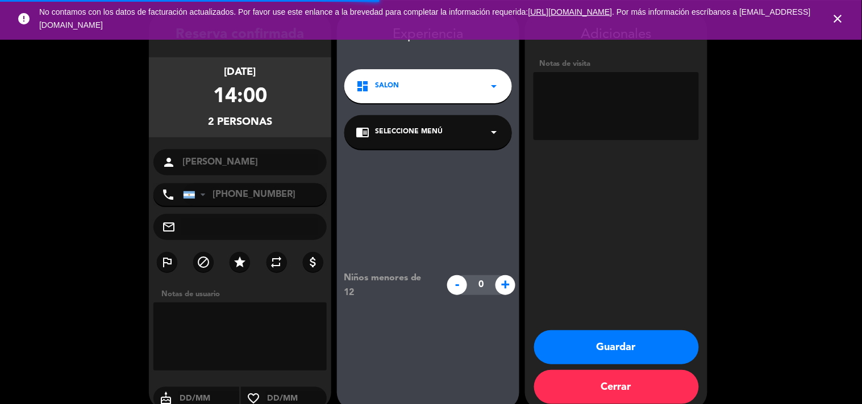
scroll to position [45, 0]
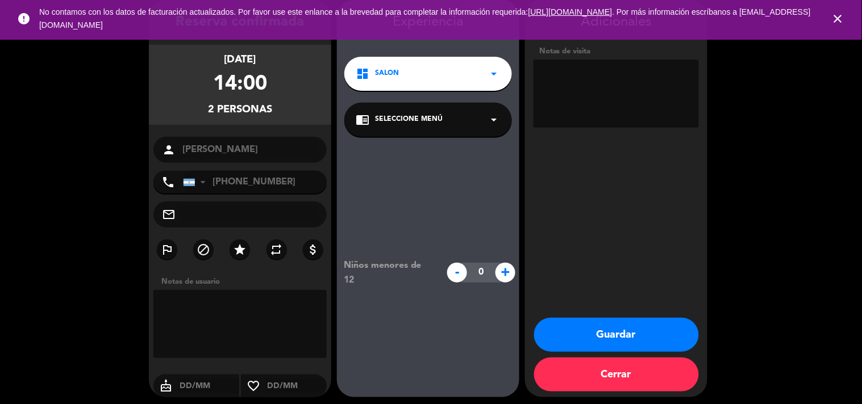
click at [584, 328] on button "Guardar" at bounding box center [616, 335] width 165 height 34
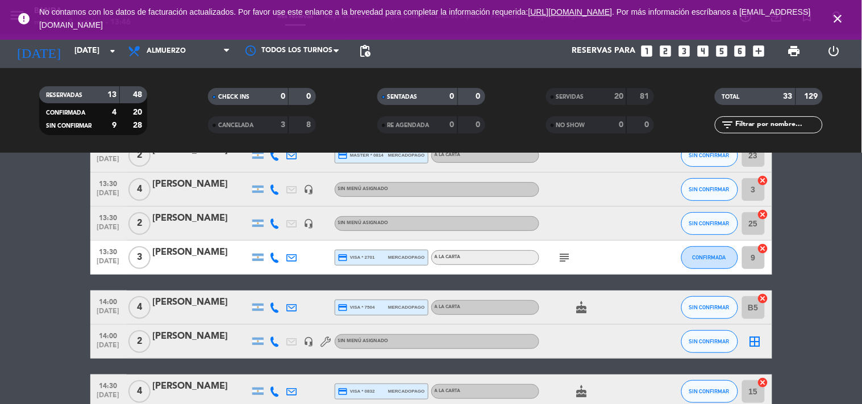
scroll to position [137, 0]
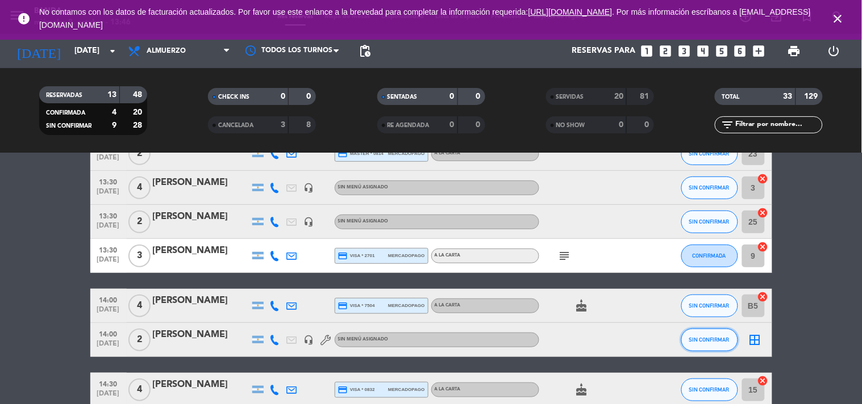
click at [721, 345] on button "SIN CONFIRMAR" at bounding box center [709, 340] width 57 height 23
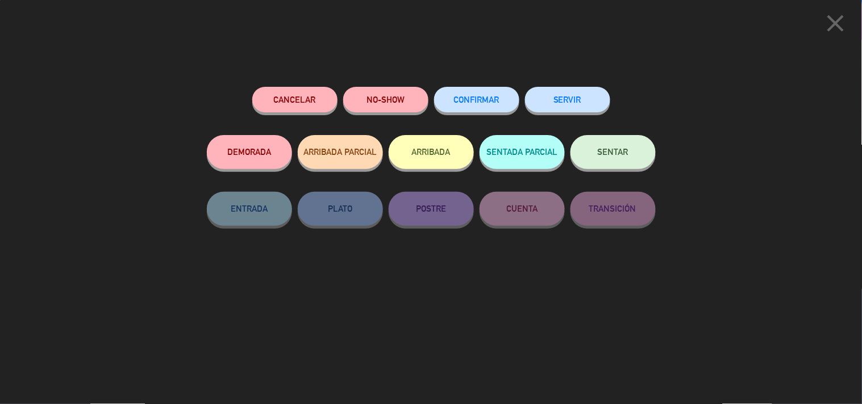
click at [583, 94] on button "SERVIR" at bounding box center [567, 100] width 85 height 26
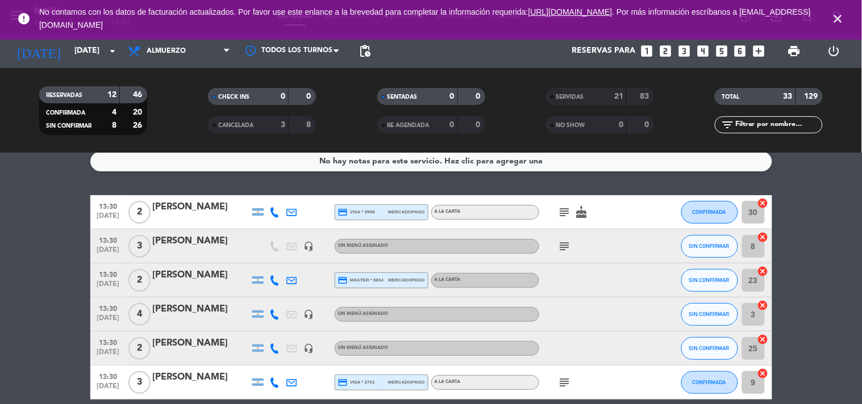
scroll to position [8, 0]
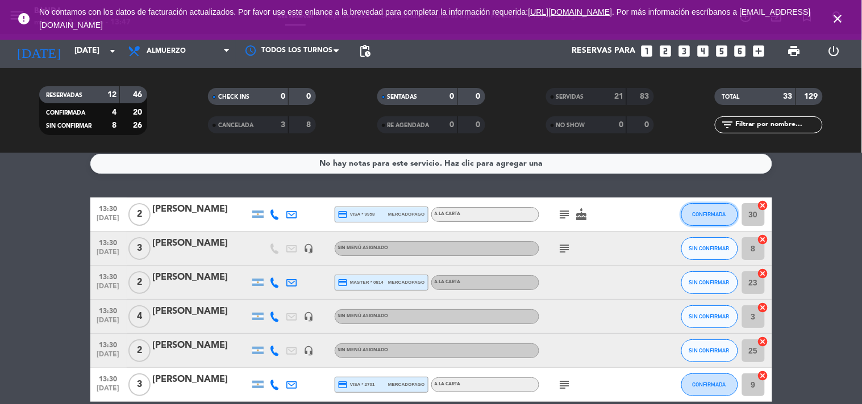
click at [723, 214] on span "CONFIRMADA" at bounding box center [709, 214] width 34 height 6
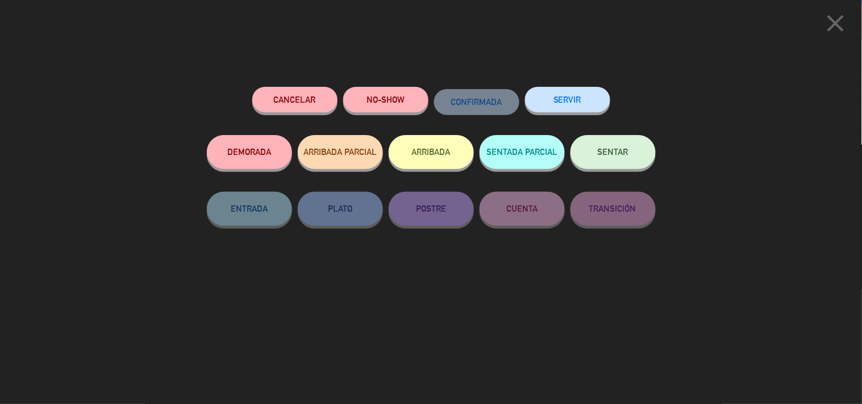
click at [555, 98] on button "SERVIR" at bounding box center [567, 100] width 85 height 26
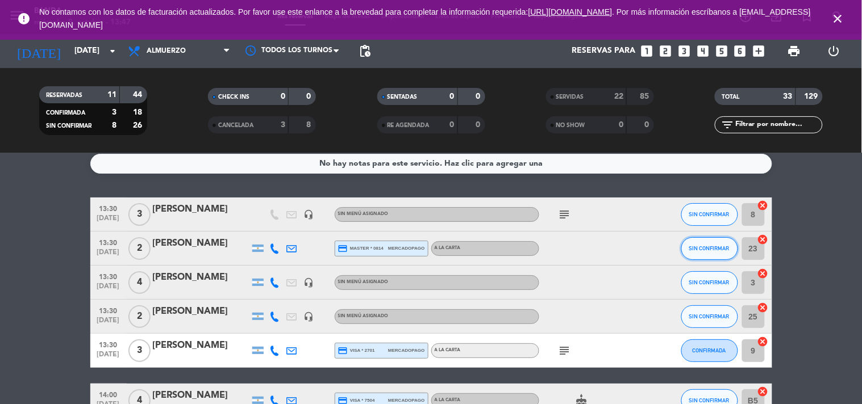
click at [696, 245] on span "SIN CONFIRMAR" at bounding box center [709, 248] width 40 height 6
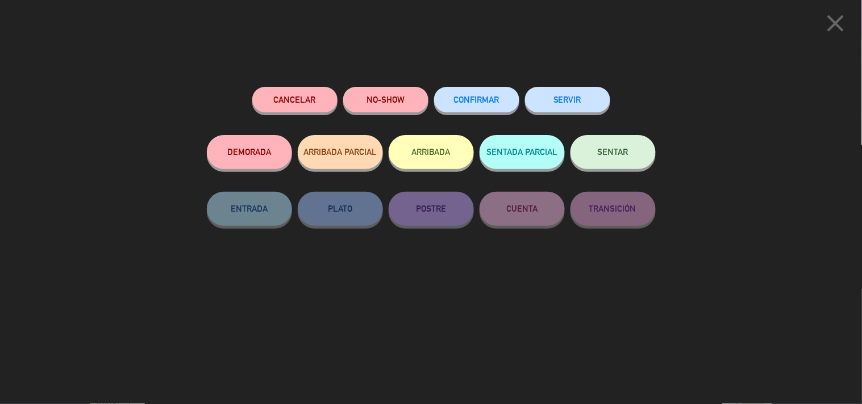
click at [541, 104] on button "SERVIR" at bounding box center [567, 100] width 85 height 26
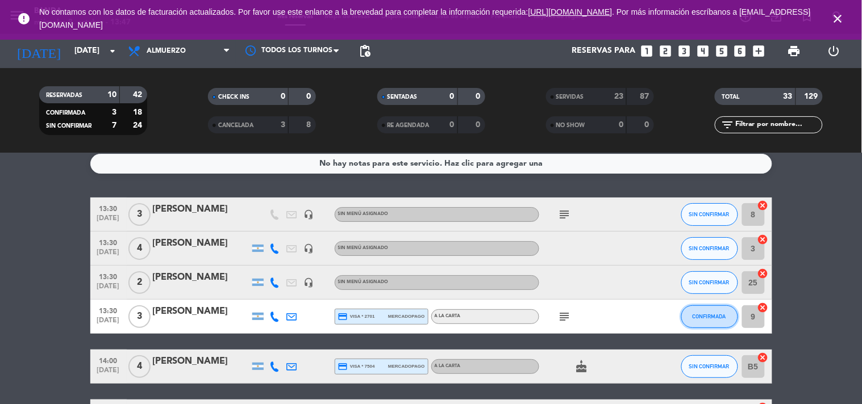
click at [706, 320] on button "CONFIRMADA" at bounding box center [709, 317] width 57 height 23
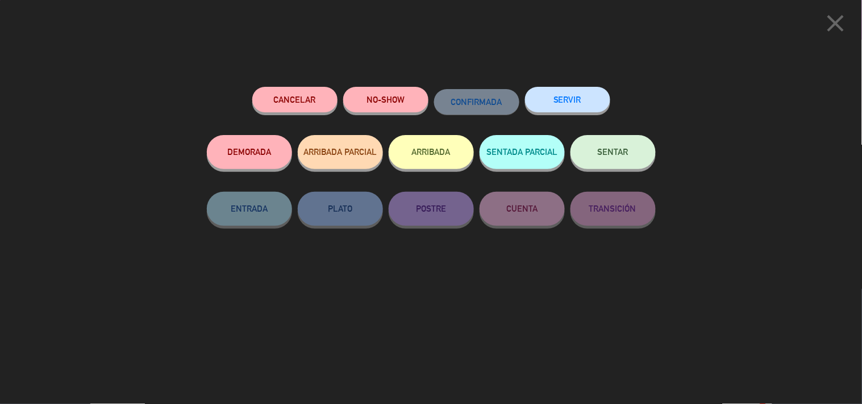
click at [560, 98] on button "SERVIR" at bounding box center [567, 100] width 85 height 26
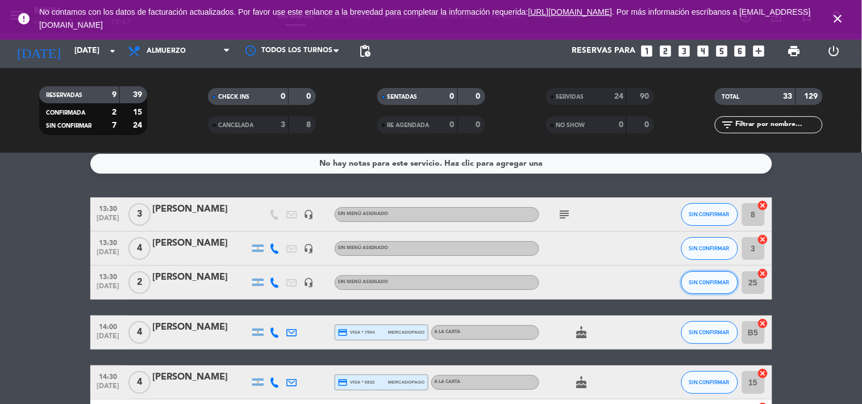
click at [706, 283] on span "SIN CONFIRMAR" at bounding box center [709, 282] width 40 height 6
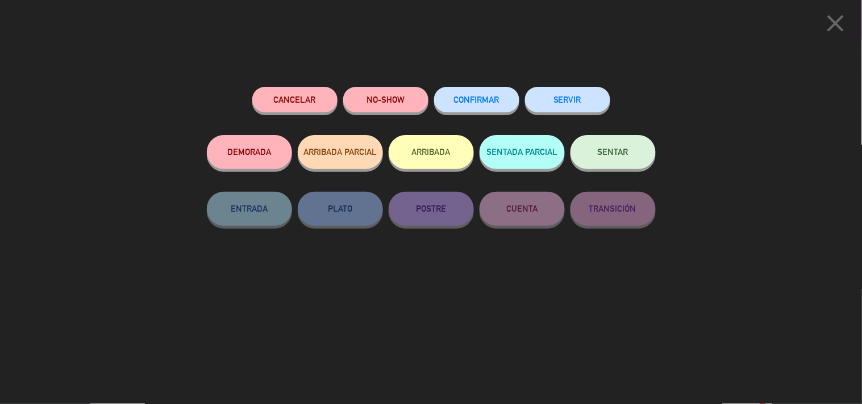
click at [559, 108] on button "SERVIR" at bounding box center [567, 100] width 85 height 26
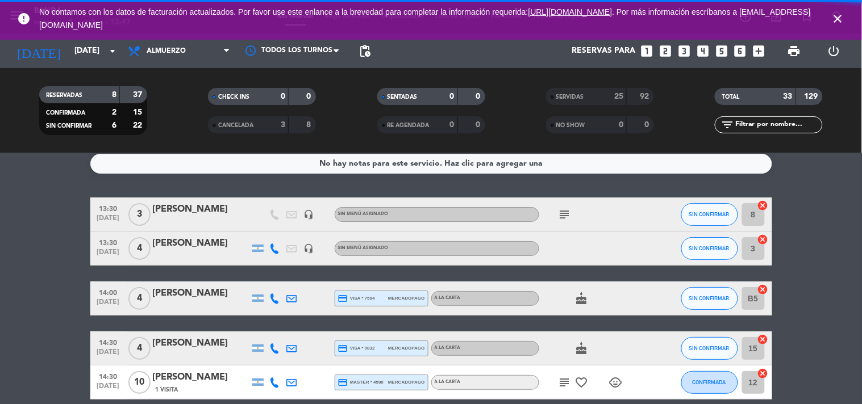
click at [708, 240] on button "SIN CONFIRMAR" at bounding box center [709, 248] width 57 height 23
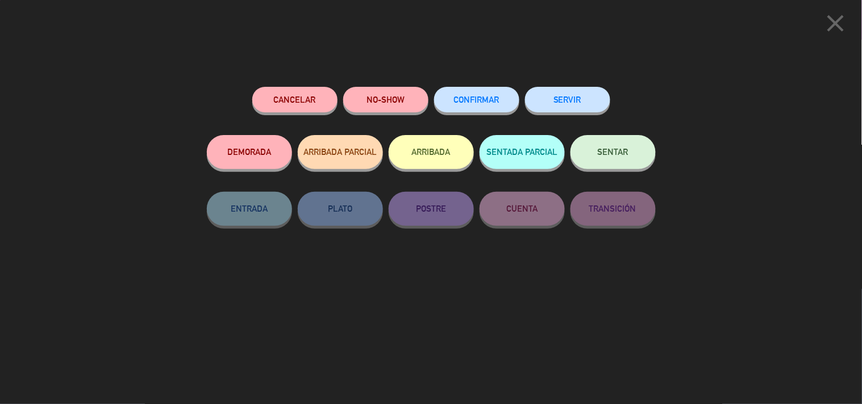
click at [554, 102] on button "SERVIR" at bounding box center [567, 100] width 85 height 26
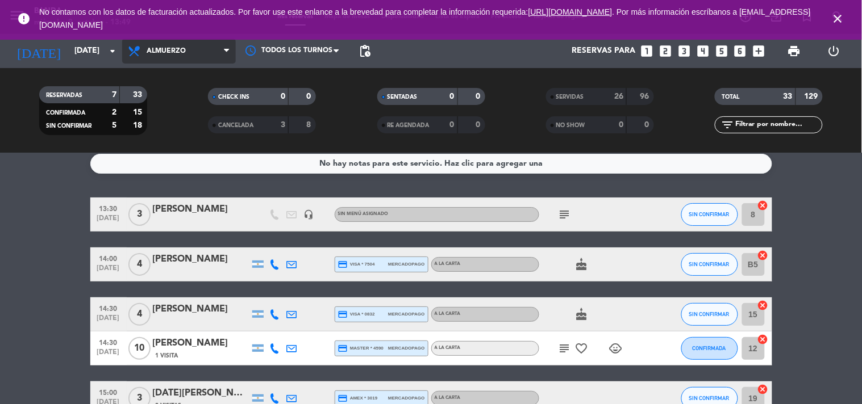
click at [196, 55] on span "Almuerzo" at bounding box center [179, 51] width 114 height 25
click at [199, 120] on div "menu Banda [DATE] 8. octubre - 13:49 Mis reservas Mapa de mesas Disponibilidad …" at bounding box center [431, 76] width 862 height 153
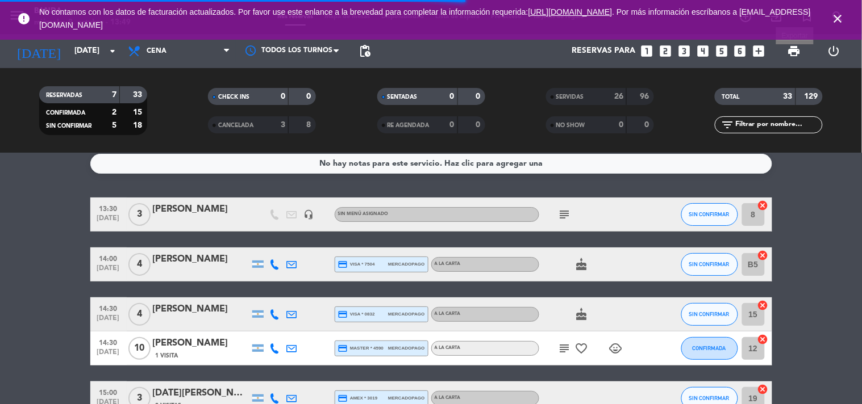
click at [794, 56] on span "print" at bounding box center [794, 51] width 14 height 14
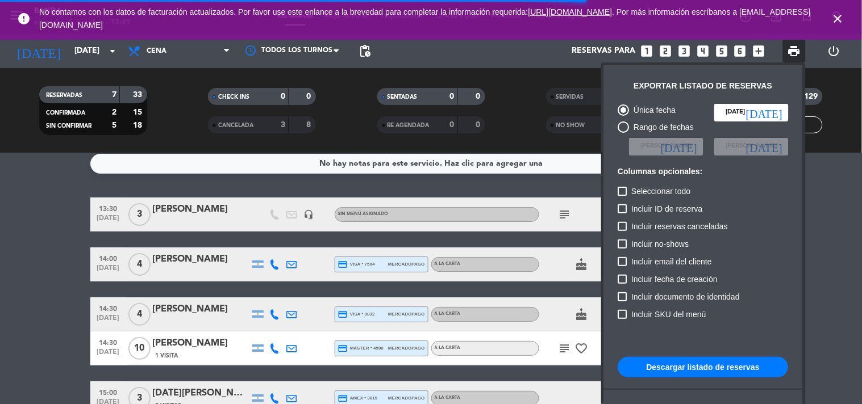
scroll to position [69, 0]
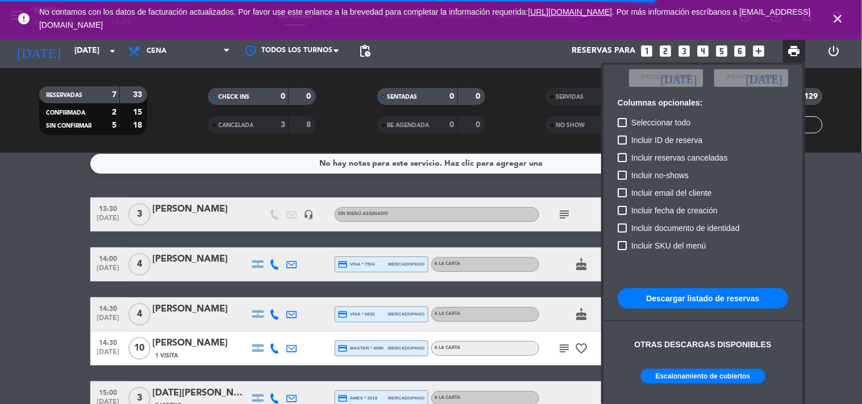
click at [688, 370] on button "Escalonamiento de cubiertos" at bounding box center [703, 376] width 125 height 15
